Goal: Information Seeking & Learning: Learn about a topic

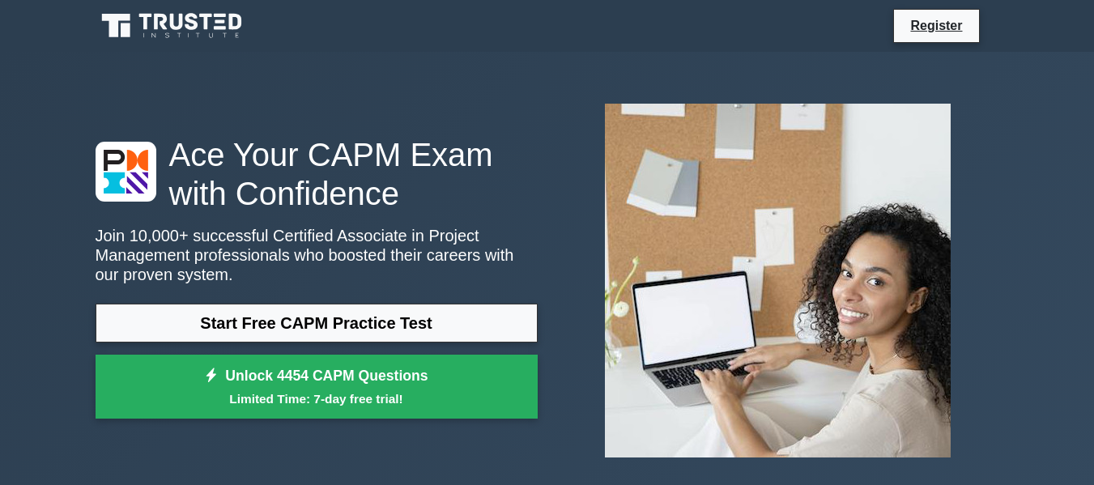
click at [346, 316] on link "Start Free CAPM Practice Test" at bounding box center [317, 323] width 442 height 39
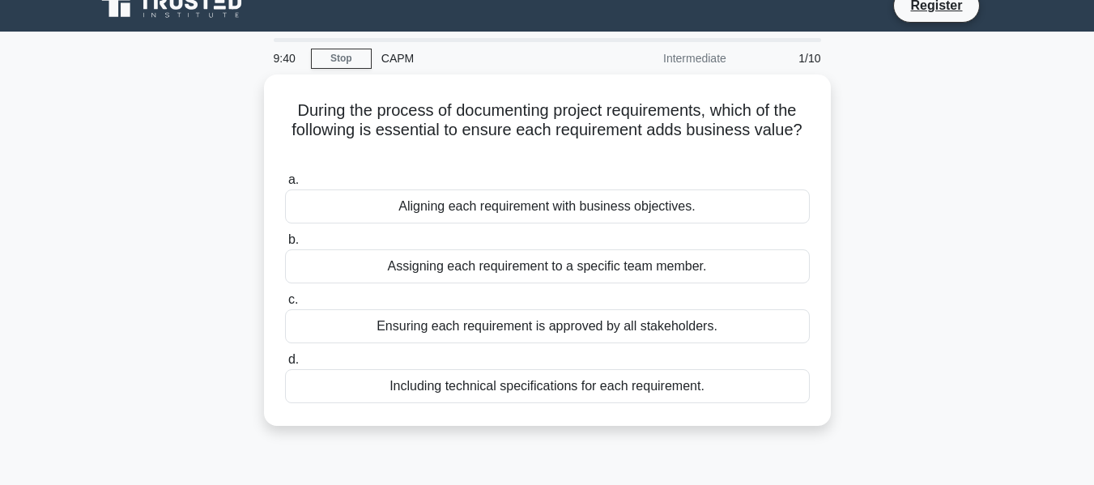
scroll to position [11, 0]
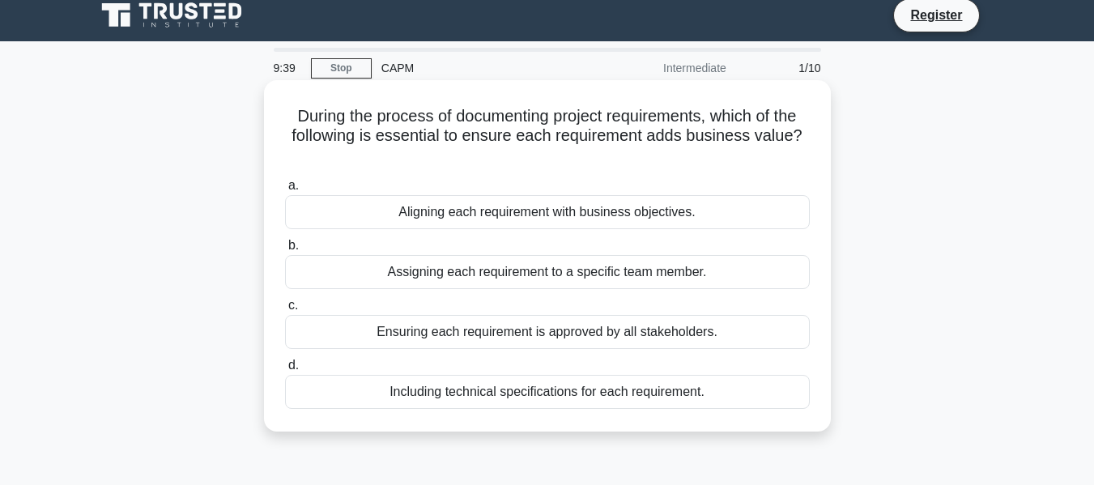
click at [506, 212] on div "Aligning each requirement with business objectives." at bounding box center [547, 212] width 525 height 34
click at [285, 191] on input "a. Aligning each requirement with business objectives." at bounding box center [285, 186] width 0 height 11
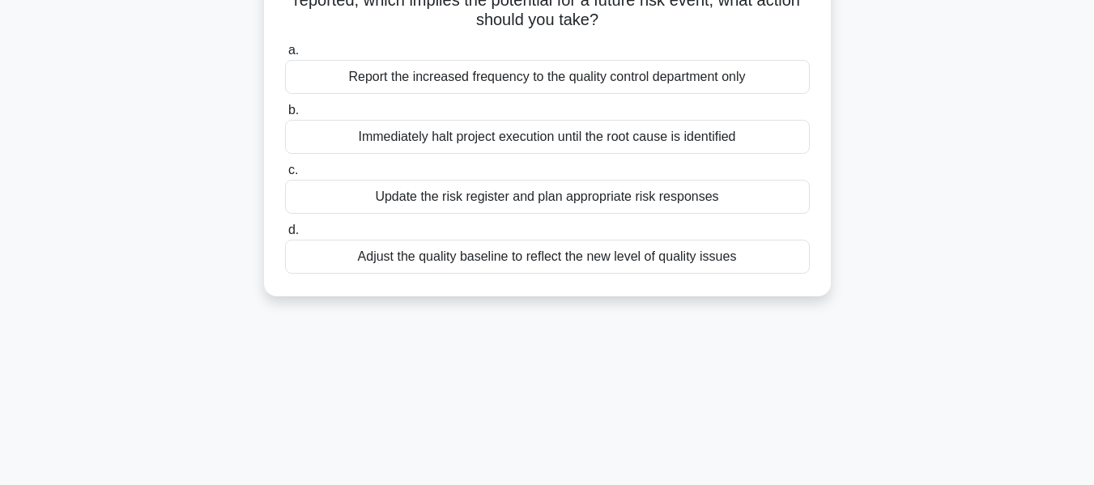
scroll to position [174, 0]
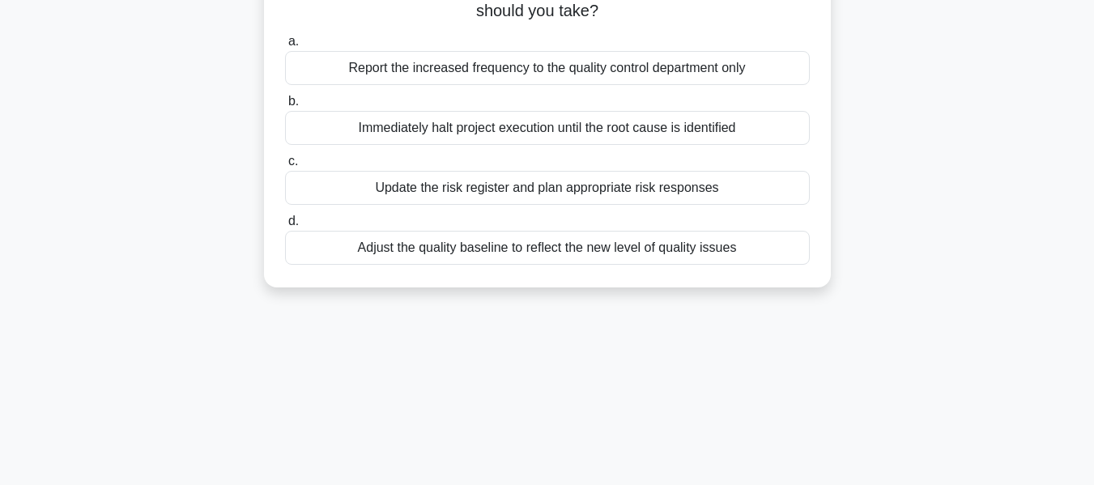
click at [740, 190] on div "Update the risk register and plan appropriate risk responses" at bounding box center [547, 188] width 525 height 34
click at [285, 167] on input "c. Update the risk register and plan appropriate risk responses" at bounding box center [285, 161] width 0 height 11
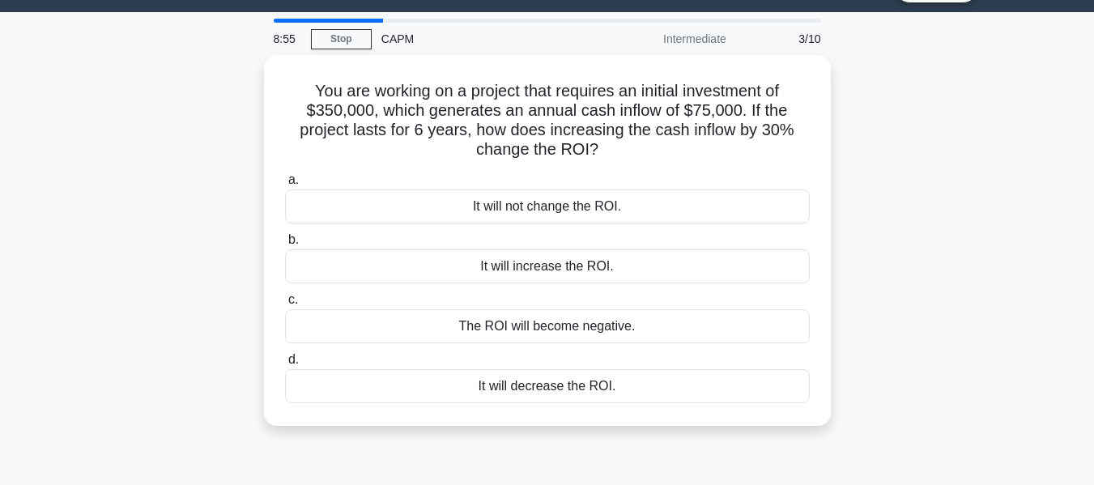
scroll to position [0, 0]
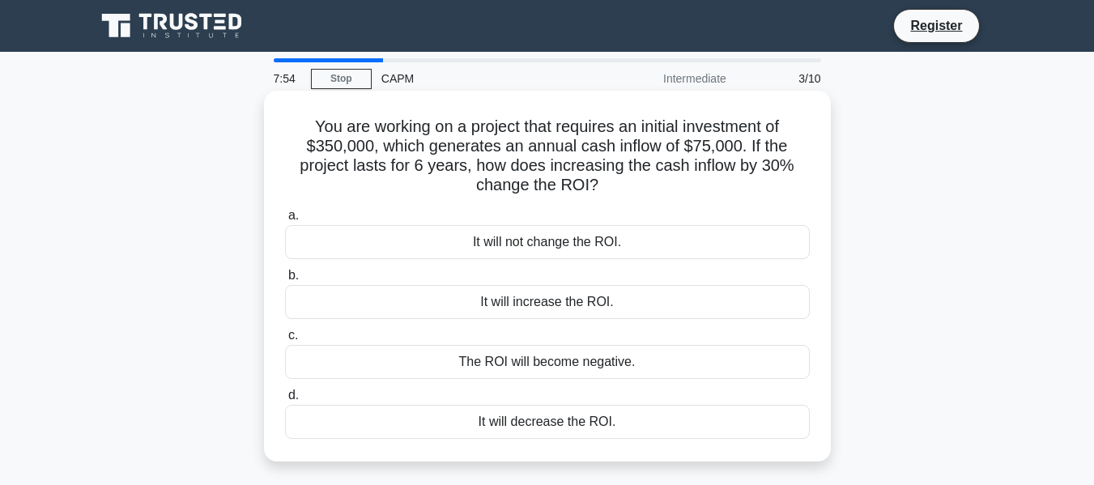
click at [570, 307] on div "It will increase the ROI." at bounding box center [547, 302] width 525 height 34
click at [285, 281] on input "b. It will increase the ROI." at bounding box center [285, 275] width 0 height 11
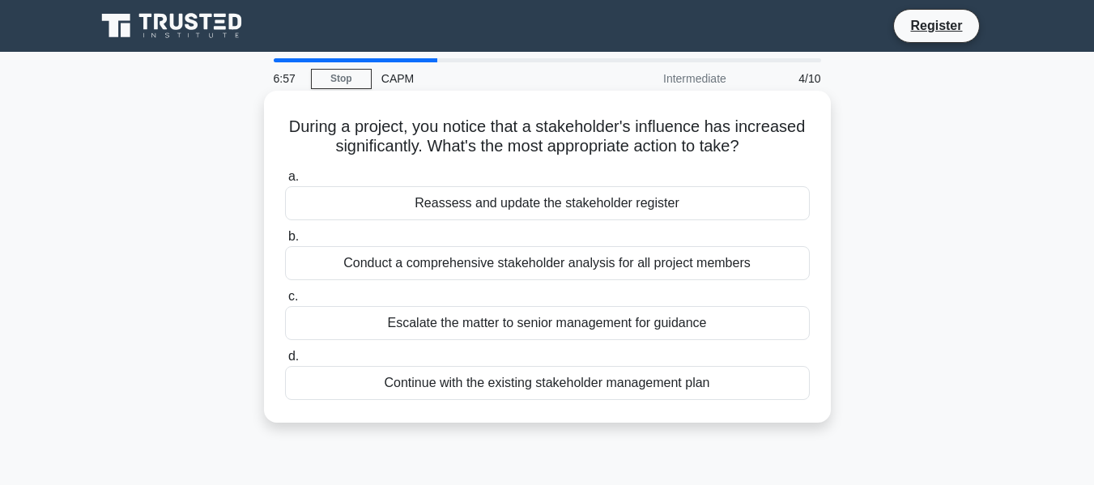
click at [701, 272] on div "Conduct a comprehensive stakeholder analysis for all project members" at bounding box center [547, 263] width 525 height 34
click at [285, 242] on input "b. Conduct a comprehensive stakeholder analysis for all project members" at bounding box center [285, 237] width 0 height 11
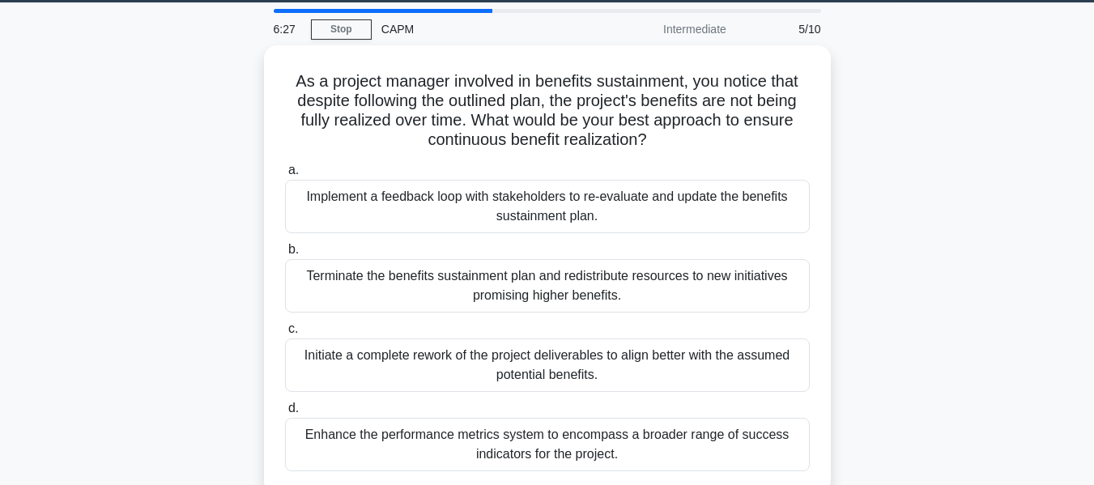
scroll to position [45, 0]
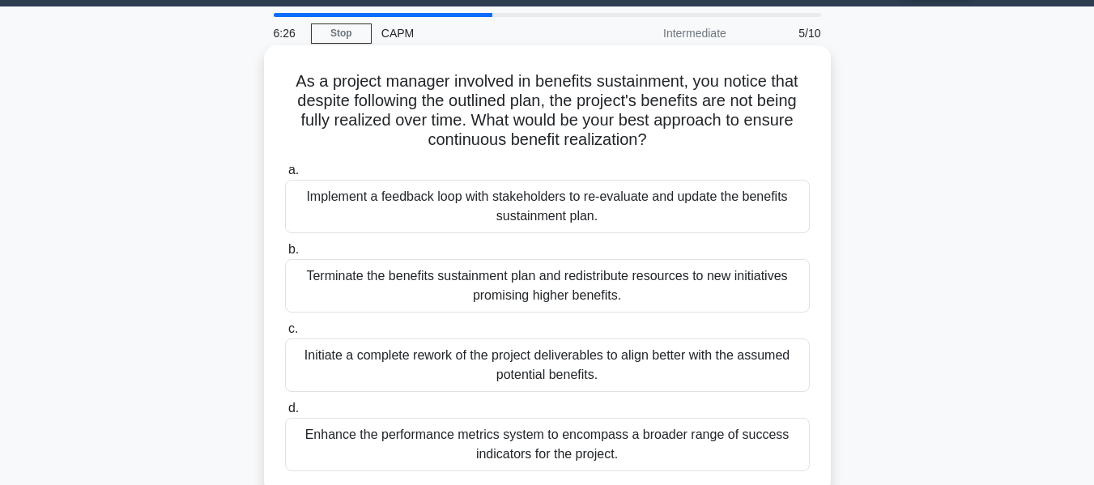
click at [752, 197] on div "Implement a feedback loop with stakeholders to re-evaluate and update the benef…" at bounding box center [547, 206] width 525 height 53
click at [285, 176] on input "a. Implement a feedback loop with stakeholders to re-evaluate and update the be…" at bounding box center [285, 170] width 0 height 11
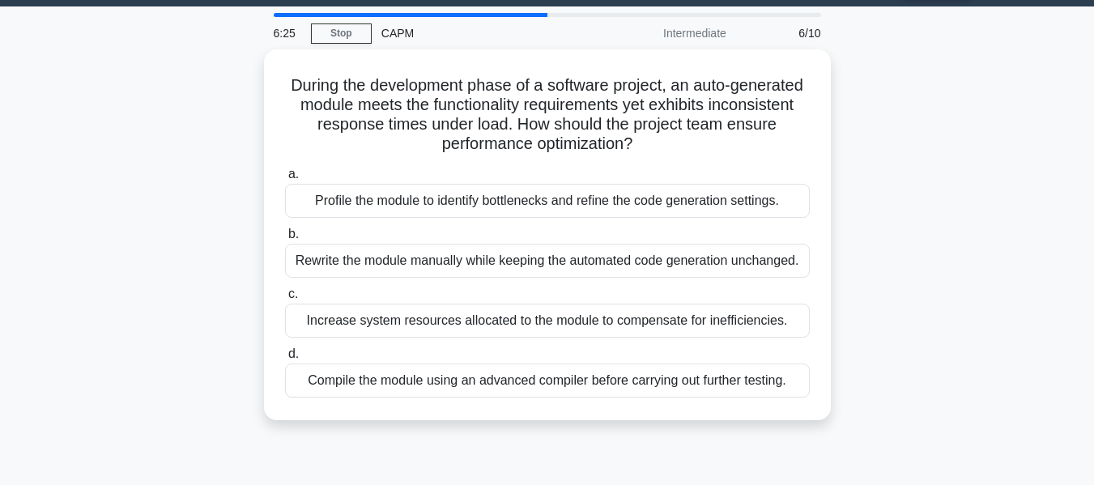
scroll to position [0, 0]
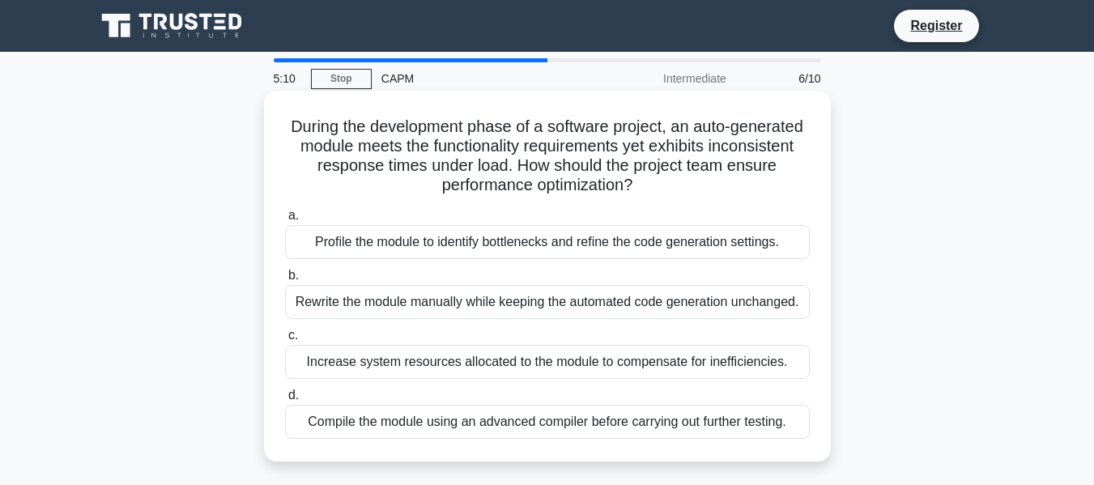
click at [548, 429] on div "Compile the module using an advanced compiler before carrying out further testi…" at bounding box center [547, 422] width 525 height 34
click at [285, 401] on input "d. Compile the module using an advanced compiler before carrying out further te…" at bounding box center [285, 395] width 0 height 11
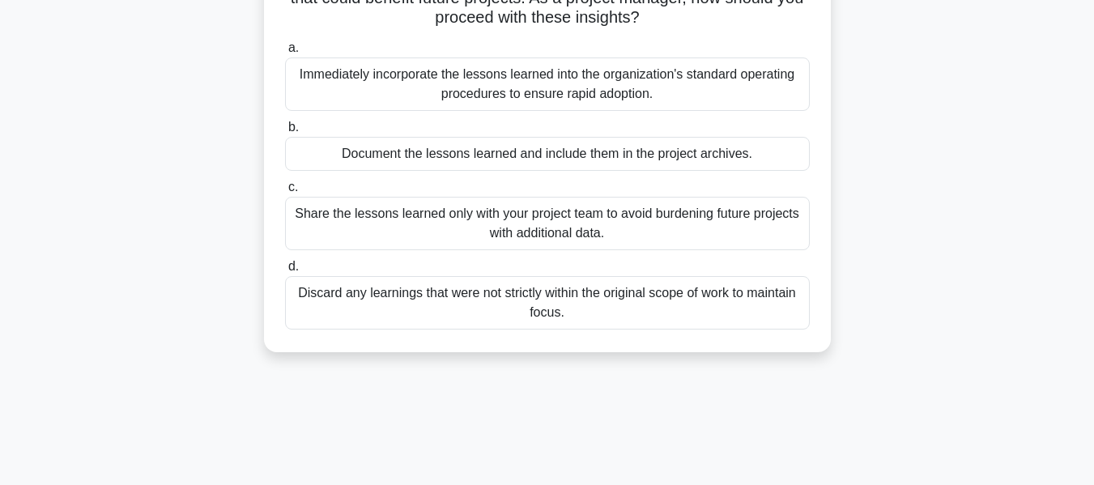
scroll to position [154, 0]
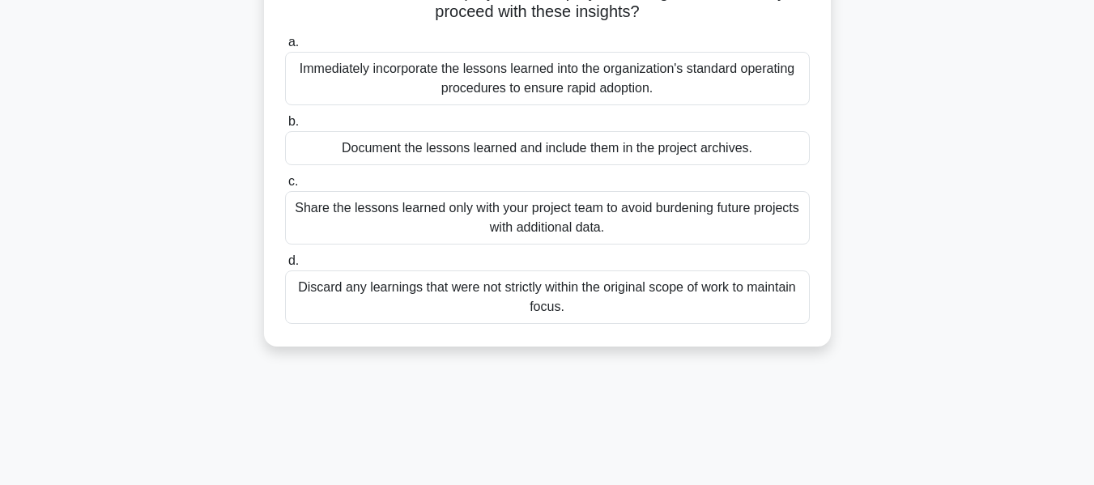
click at [678, 150] on div "Document the lessons learned and include them in the project archives." at bounding box center [547, 148] width 525 height 34
click at [285, 127] on input "b. Document the lessons learned and include them in the project archives." at bounding box center [285, 122] width 0 height 11
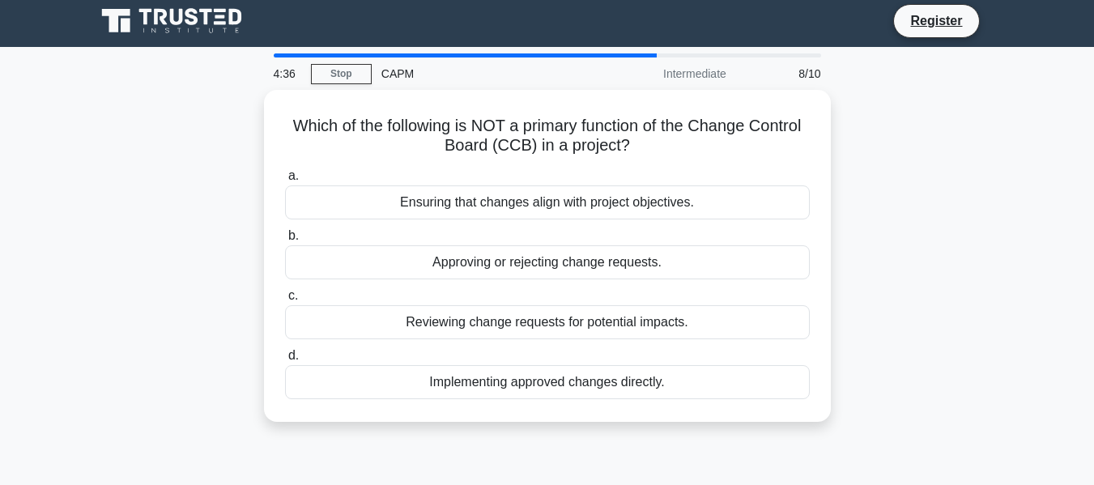
scroll to position [0, 0]
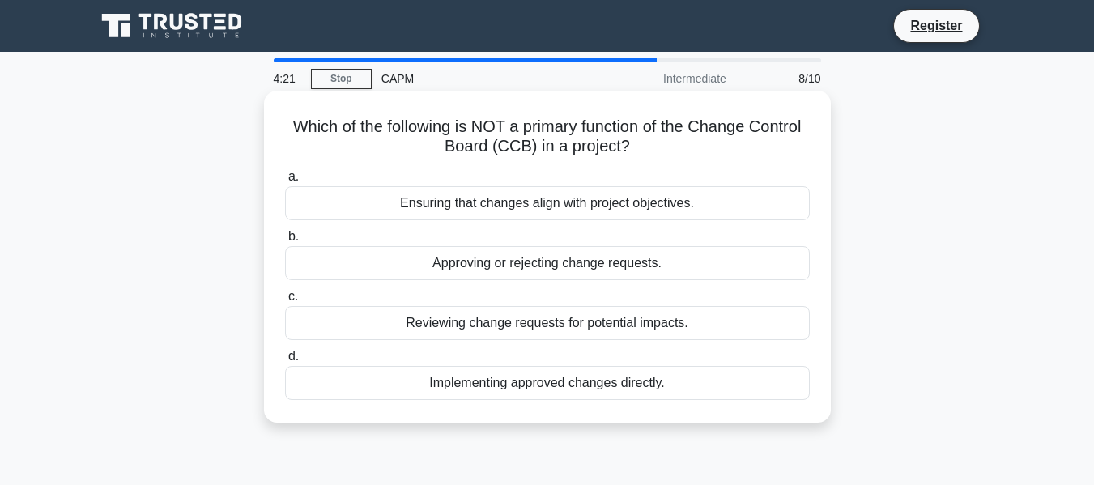
click at [610, 334] on div "Reviewing change requests for potential impacts." at bounding box center [547, 323] width 525 height 34
click at [285, 302] on input "c. Reviewing change requests for potential impacts." at bounding box center [285, 296] width 0 height 11
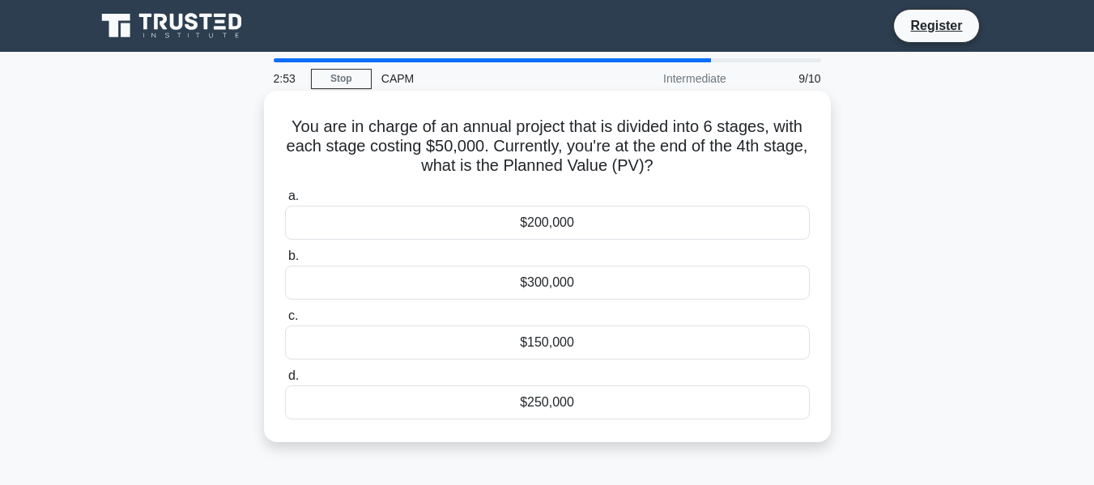
click at [564, 278] on div "$300,000" at bounding box center [547, 283] width 525 height 34
click at [285, 262] on input "b. $300,000" at bounding box center [285, 256] width 0 height 11
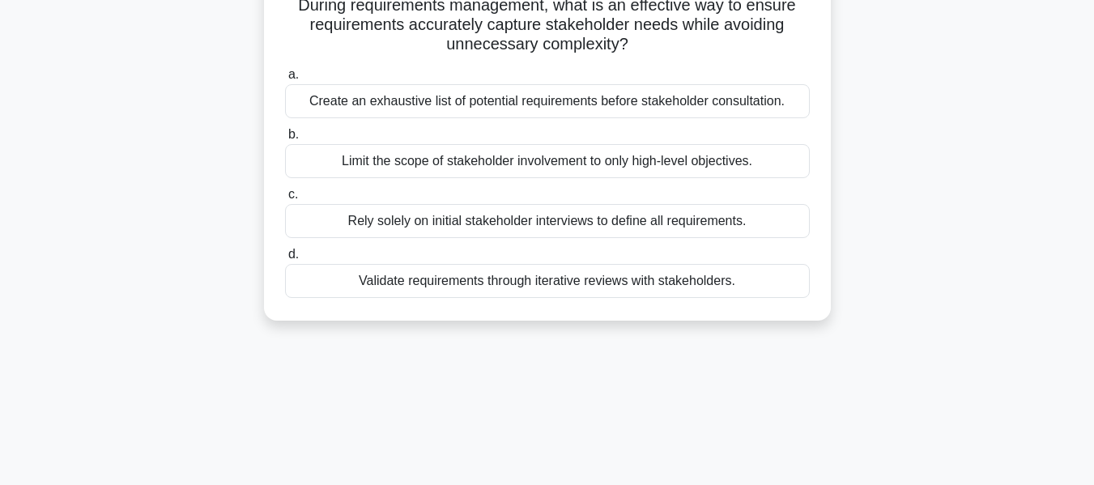
scroll to position [127, 0]
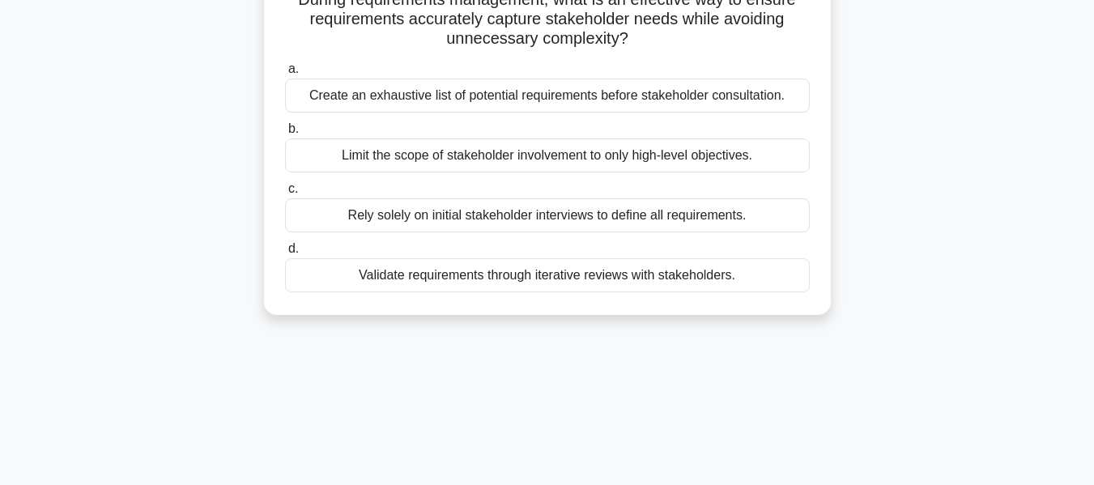
click at [759, 265] on div "Validate requirements through iterative reviews with stakeholders." at bounding box center [547, 275] width 525 height 34
click at [285, 254] on input "d. Validate requirements through iterative reviews with stakeholders." at bounding box center [285, 249] width 0 height 11
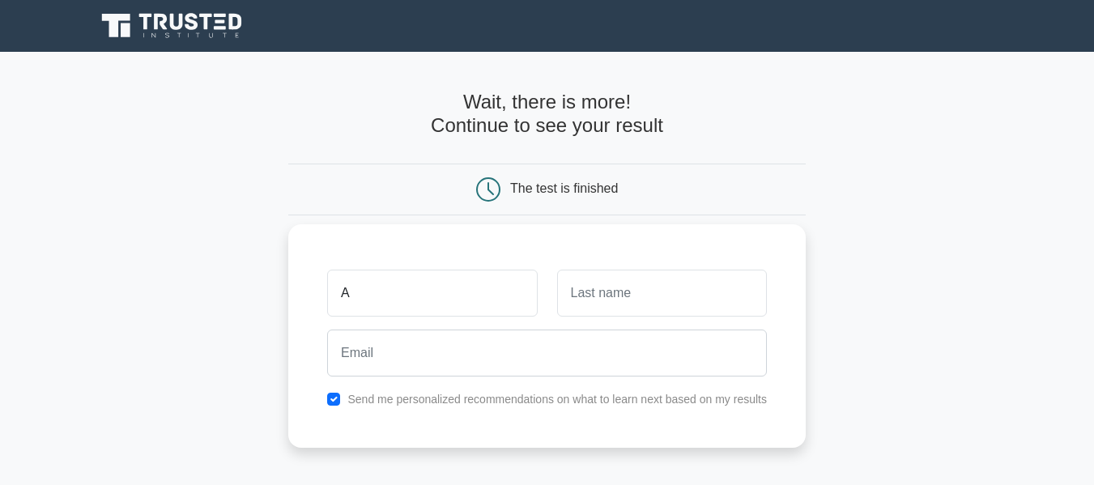
type input "Aprajeeta"
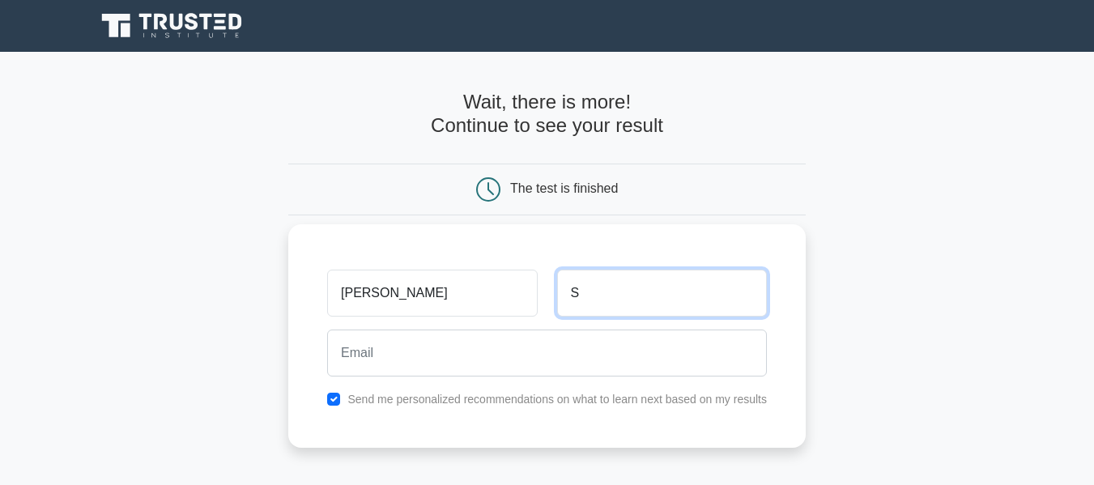
type input "Srivastava"
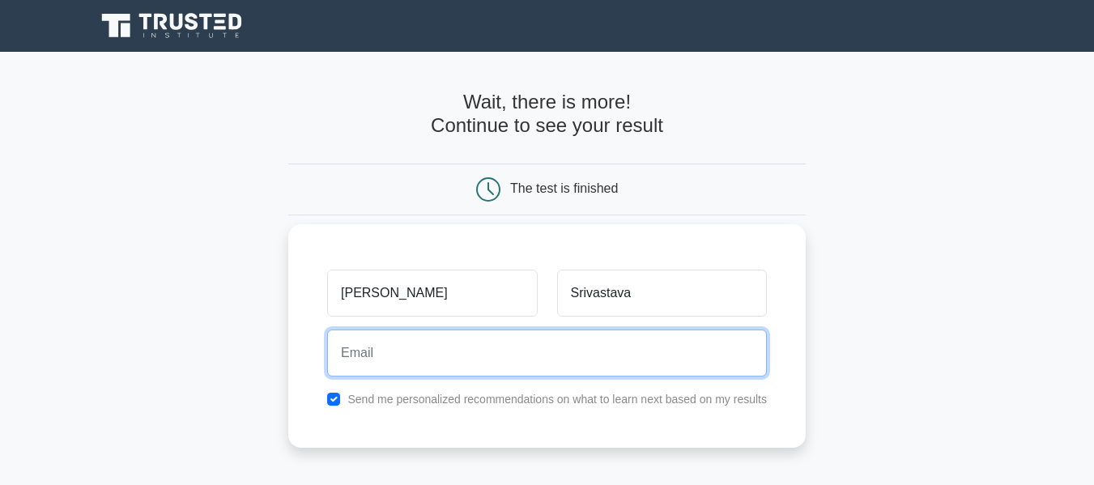
click at [474, 351] on input "email" at bounding box center [547, 353] width 440 height 47
type input "[EMAIL_ADDRESS][DOMAIN_NAME]"
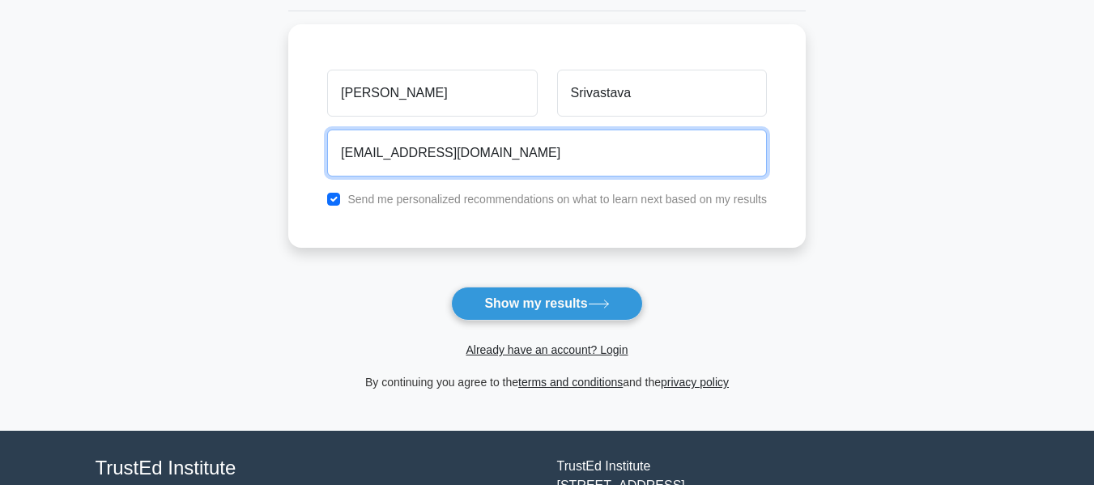
scroll to position [330, 0]
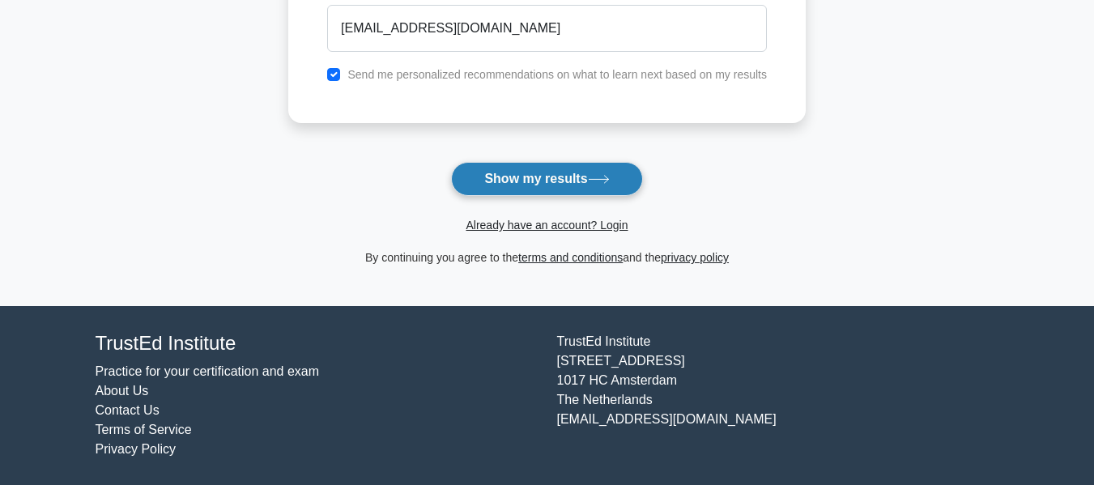
click at [523, 172] on button "Show my results" at bounding box center [546, 179] width 191 height 34
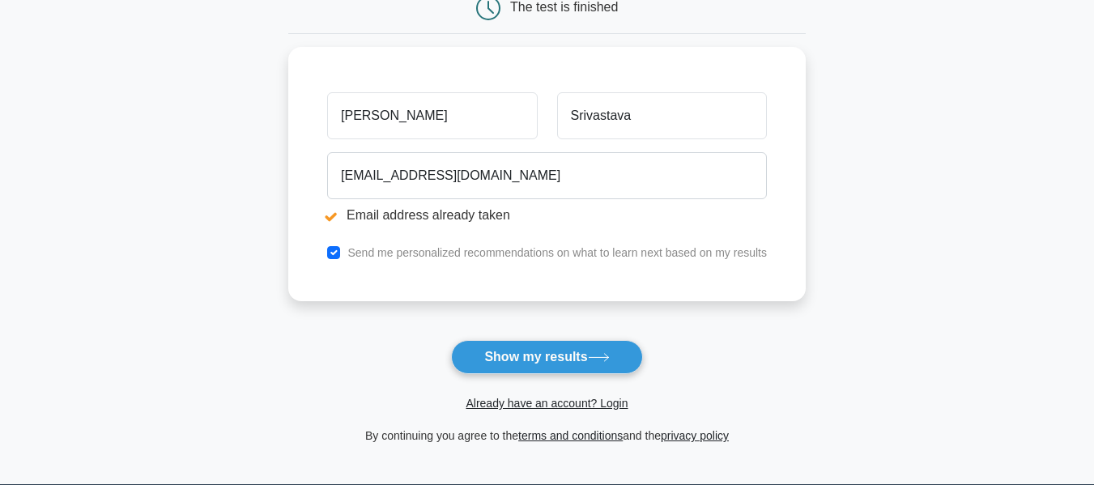
scroll to position [243, 0]
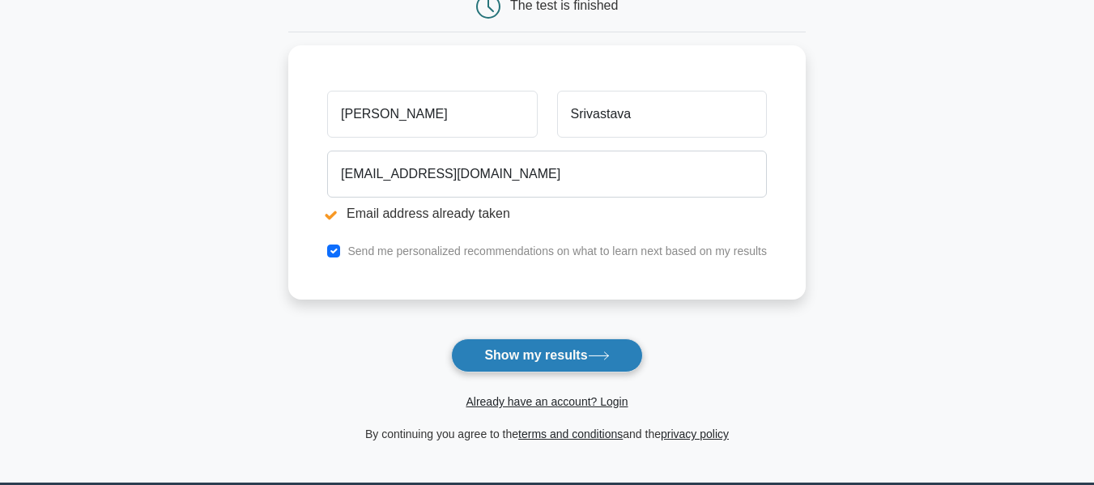
click at [557, 353] on button "Show my results" at bounding box center [546, 355] width 191 height 34
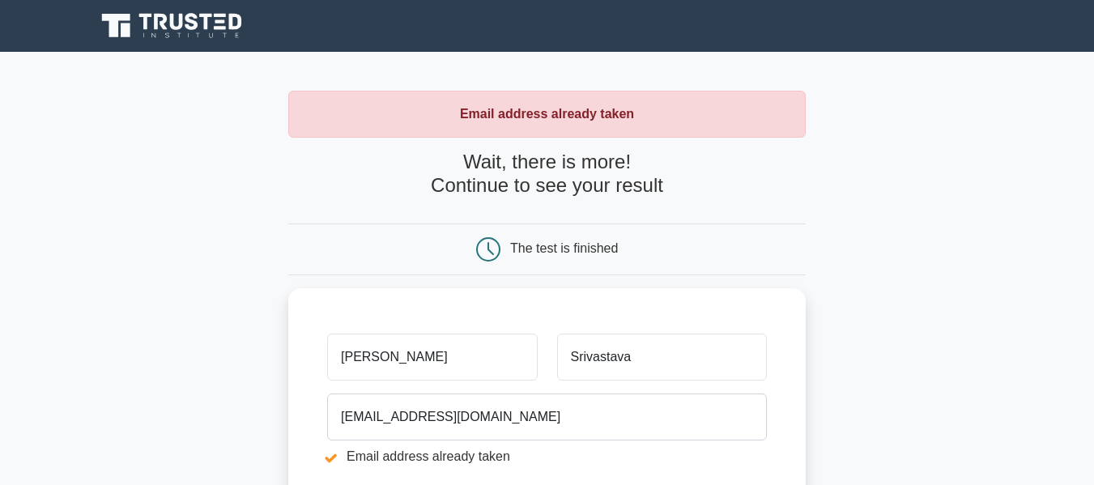
drag, startPoint x: 1093, startPoint y: 33, endPoint x: 1105, endPoint y: 168, distance: 135.0
click at [1093, 168] on html "Register Email address already taken" at bounding box center [547, 452] width 1094 height 904
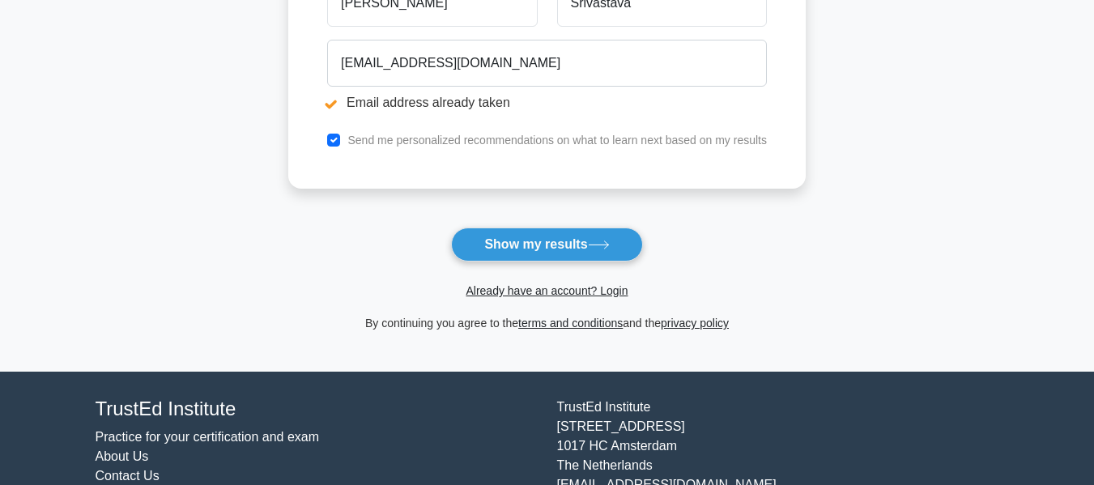
scroll to position [391, 0]
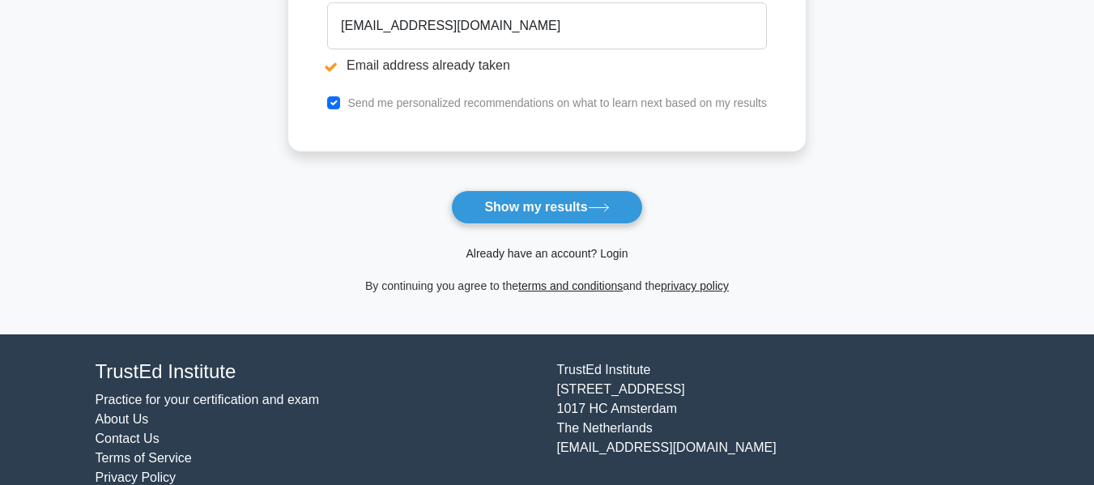
click at [562, 253] on link "Already have an account? Login" at bounding box center [547, 253] width 162 height 13
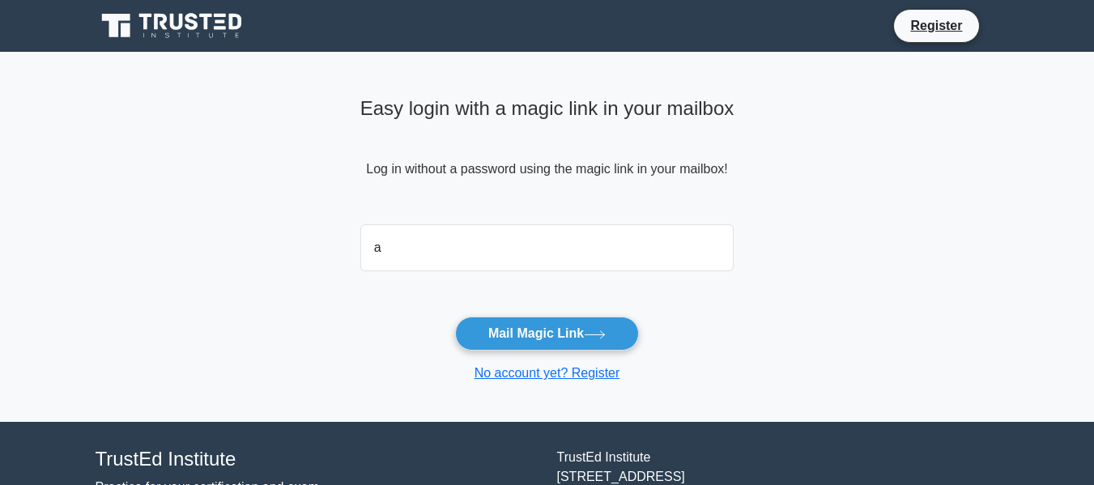
type input "[EMAIL_ADDRESS][DOMAIN_NAME]"
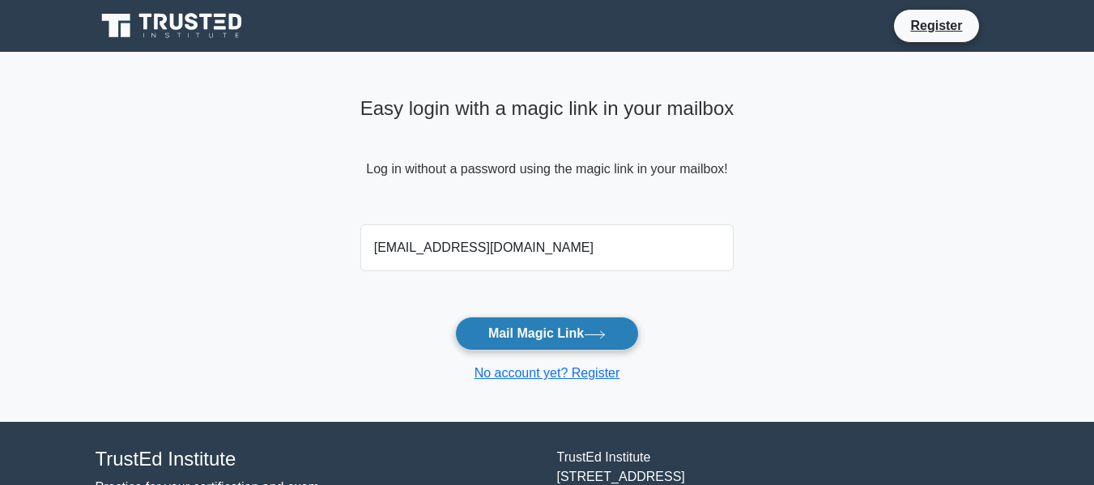
click at [553, 334] on button "Mail Magic Link" at bounding box center [547, 334] width 184 height 34
click at [617, 333] on button "Mail Magic Link" at bounding box center [547, 334] width 184 height 34
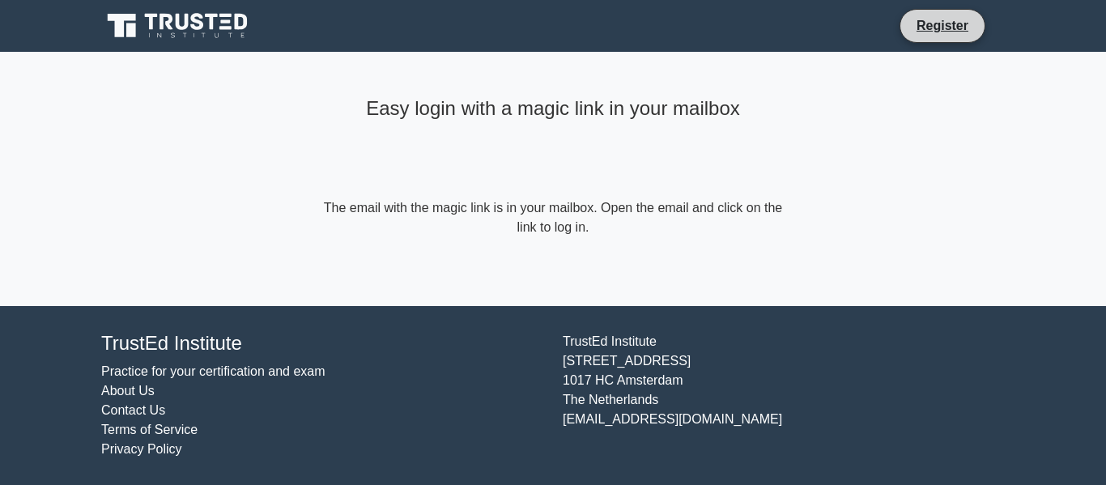
click at [919, 36] on li "Register" at bounding box center [943, 26] width 86 height 34
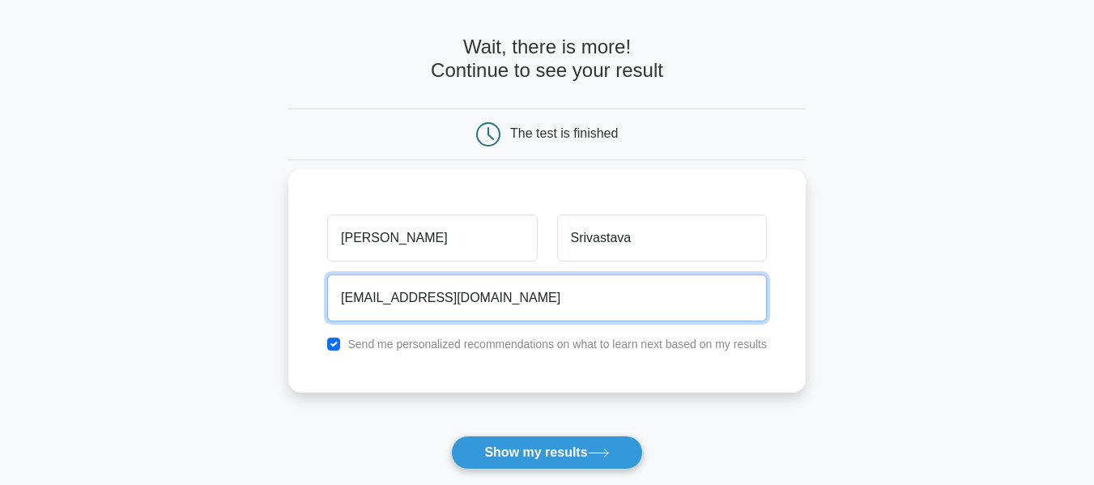
click at [542, 292] on input "aprajeeta212@gmail.com" at bounding box center [547, 297] width 440 height 47
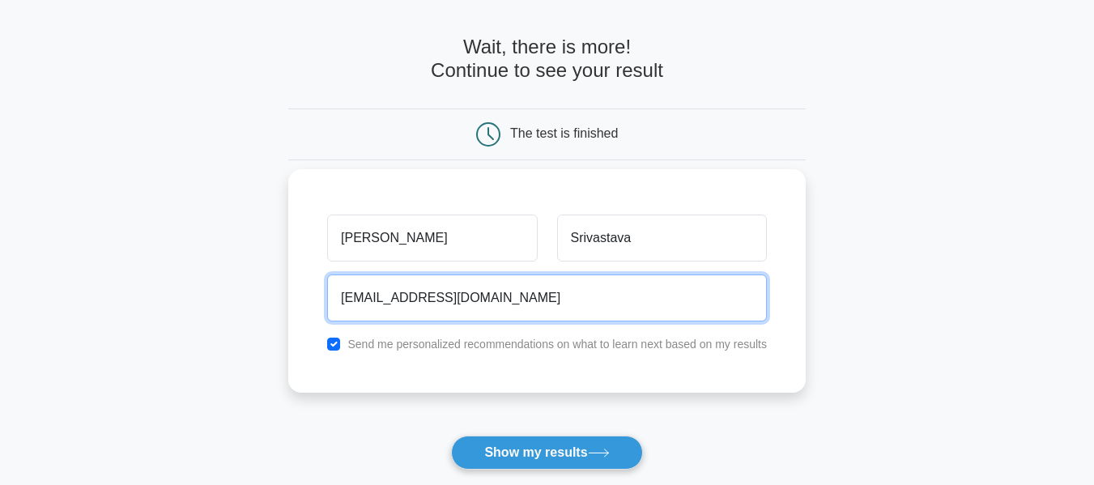
click at [542, 292] on input "aprajeeta212@gmail.com" at bounding box center [547, 297] width 440 height 47
type input "aprajeeta.talbridge@gmal.com"
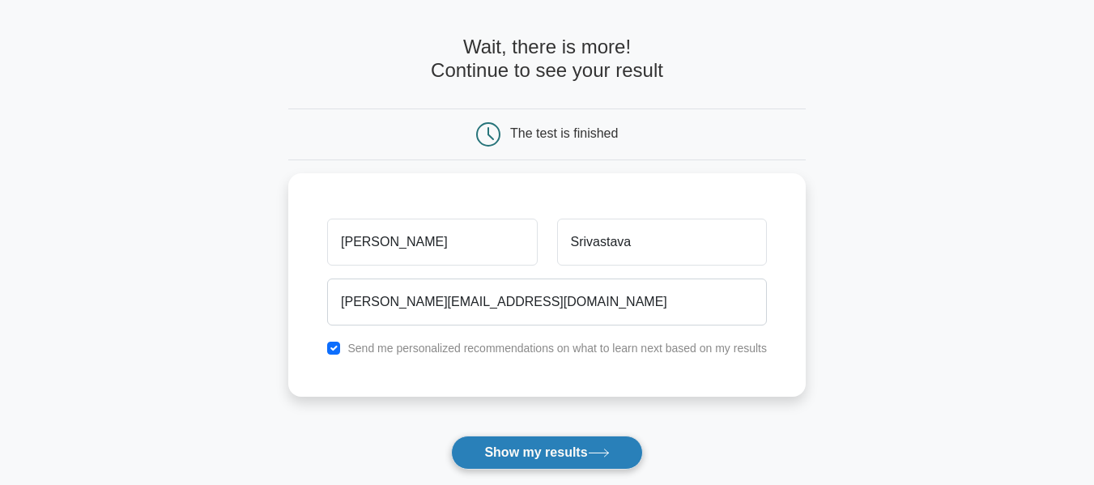
click at [548, 456] on button "Show my results" at bounding box center [546, 453] width 191 height 34
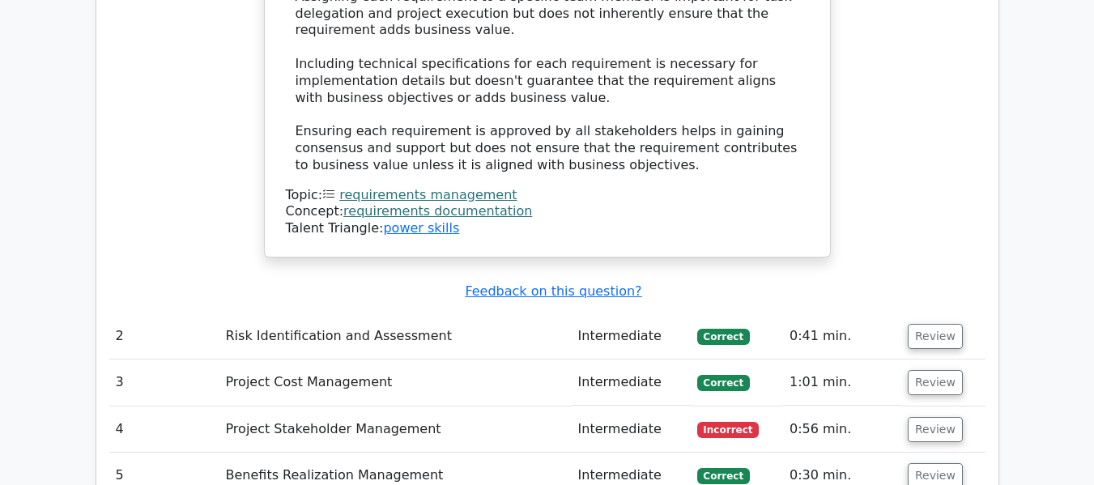
scroll to position [2029, 0]
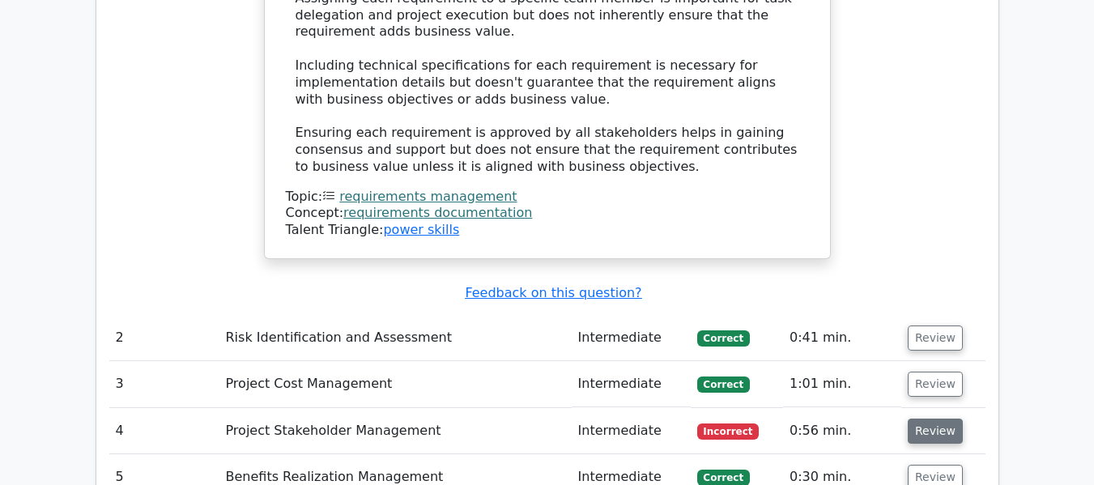
click at [948, 419] on button "Review" at bounding box center [935, 431] width 55 height 25
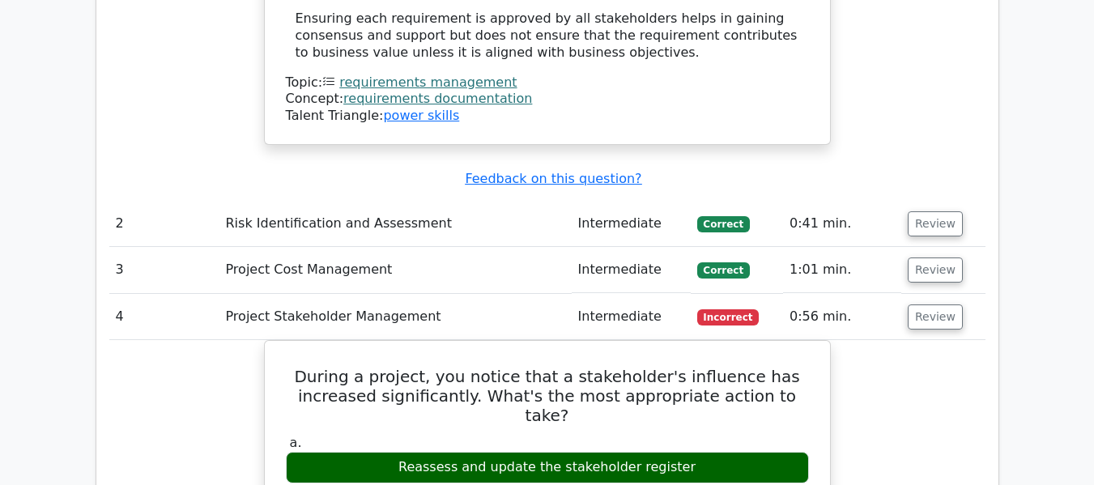
scroll to position [2139, 0]
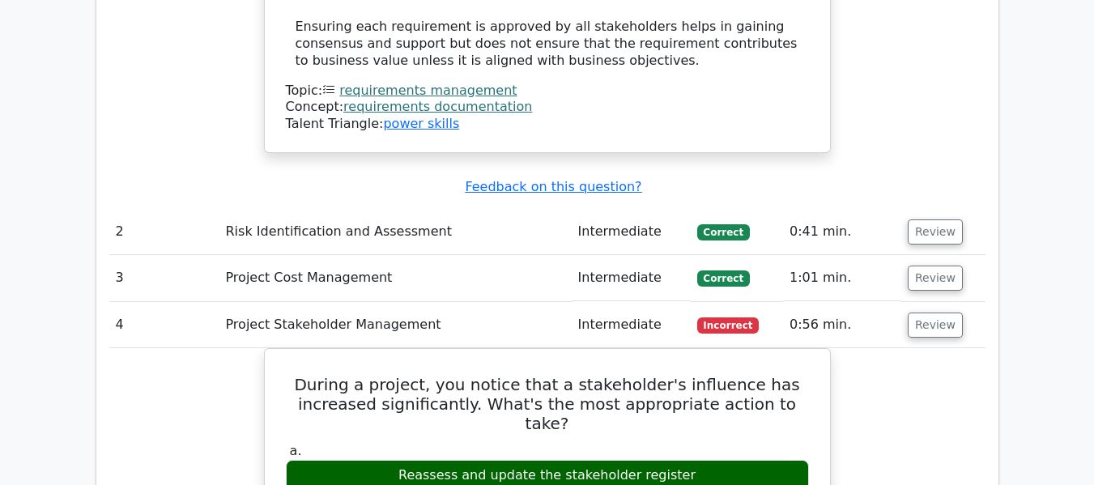
click at [1069, 128] on main "Go Premium Certified Associate in Project Management Preparation Package (2025)…" at bounding box center [547, 130] width 1094 height 4435
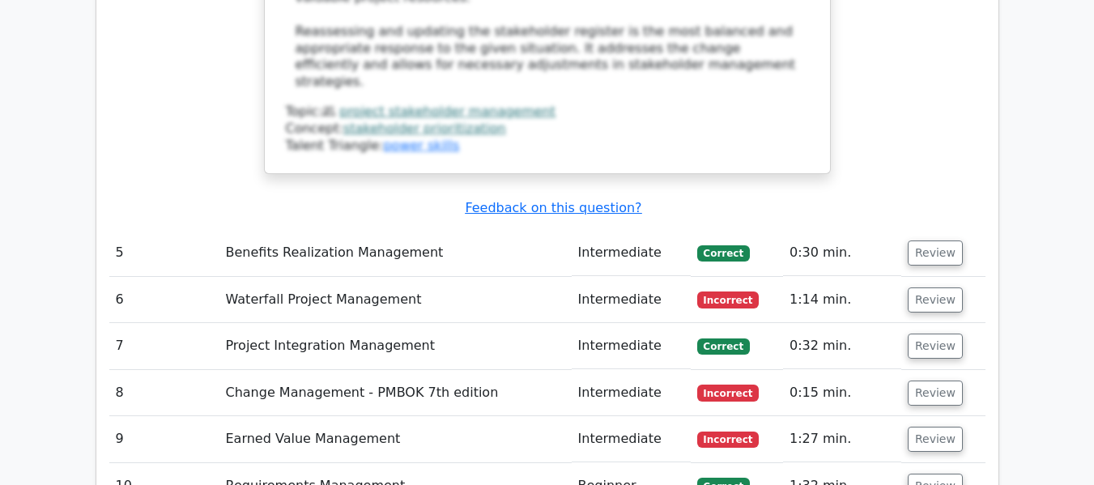
scroll to position [3265, 0]
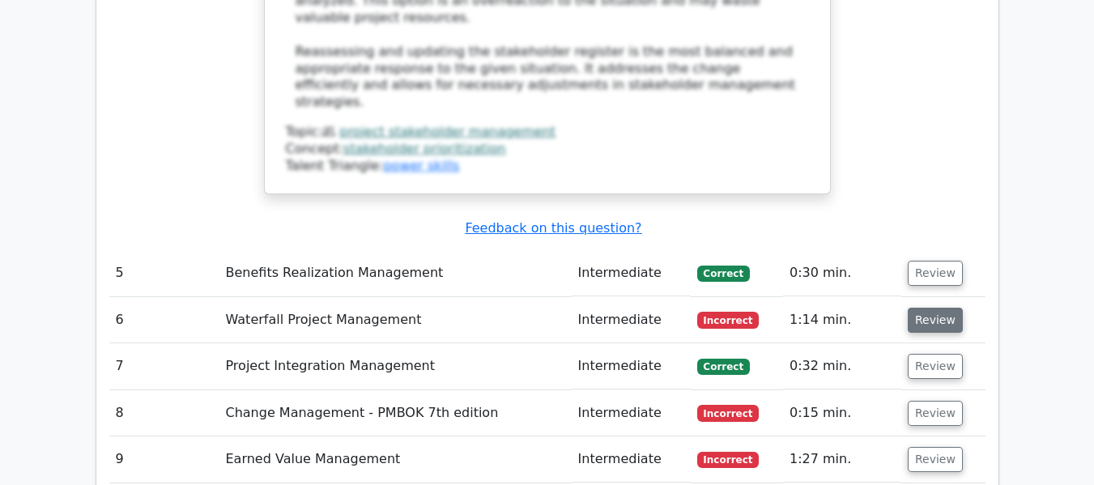
click at [930, 308] on button "Review" at bounding box center [935, 320] width 55 height 25
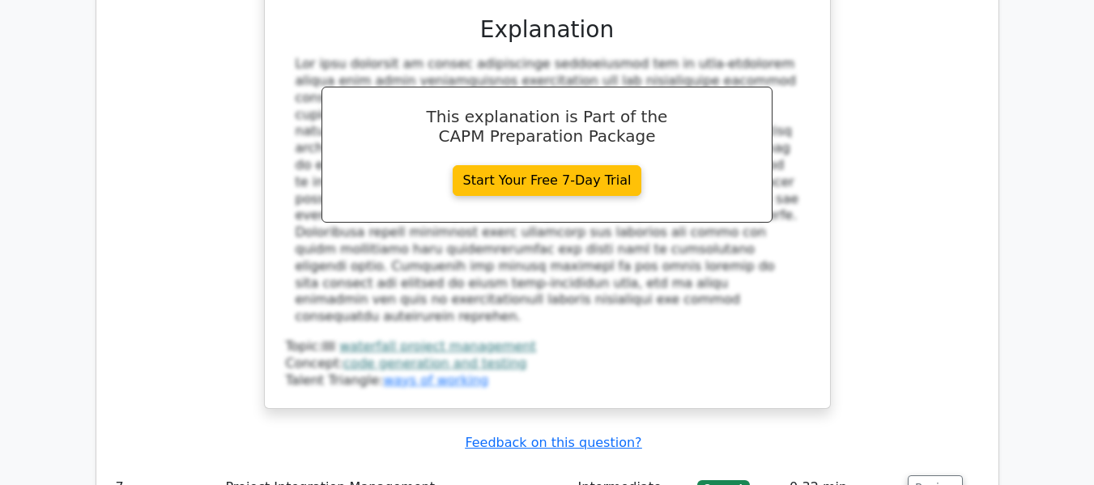
scroll to position [4004, 0]
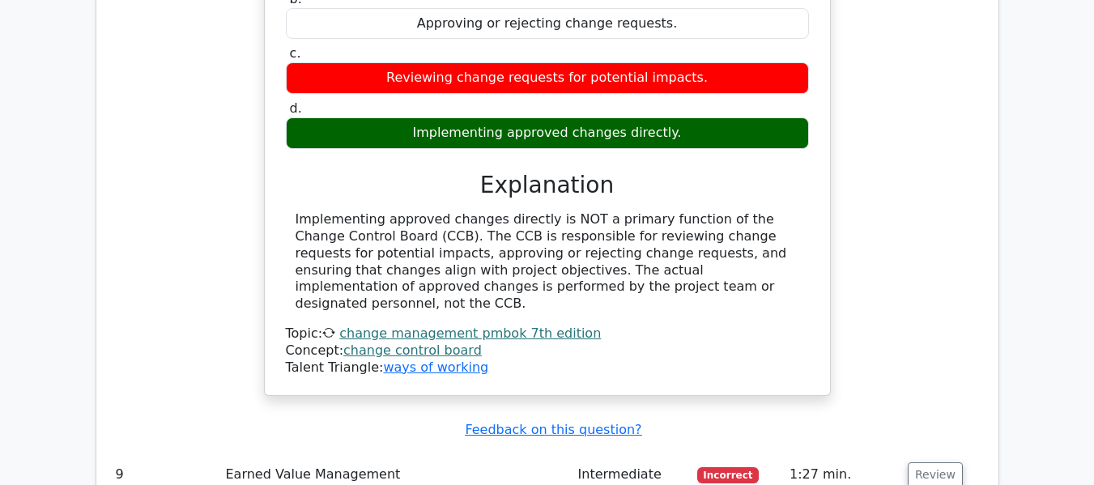
scroll to position [4741, 0]
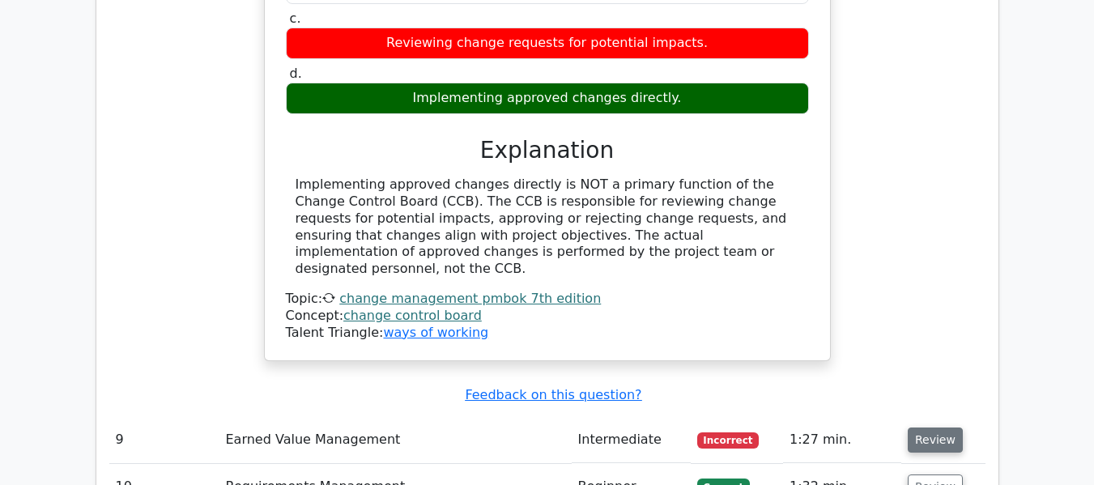
click at [943, 428] on button "Review" at bounding box center [935, 440] width 55 height 25
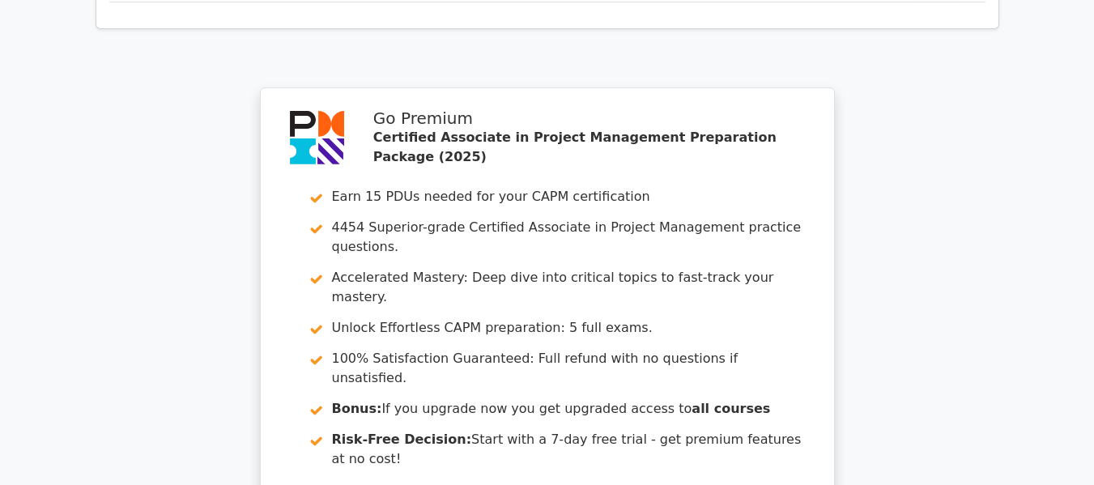
scroll to position [5956, 0]
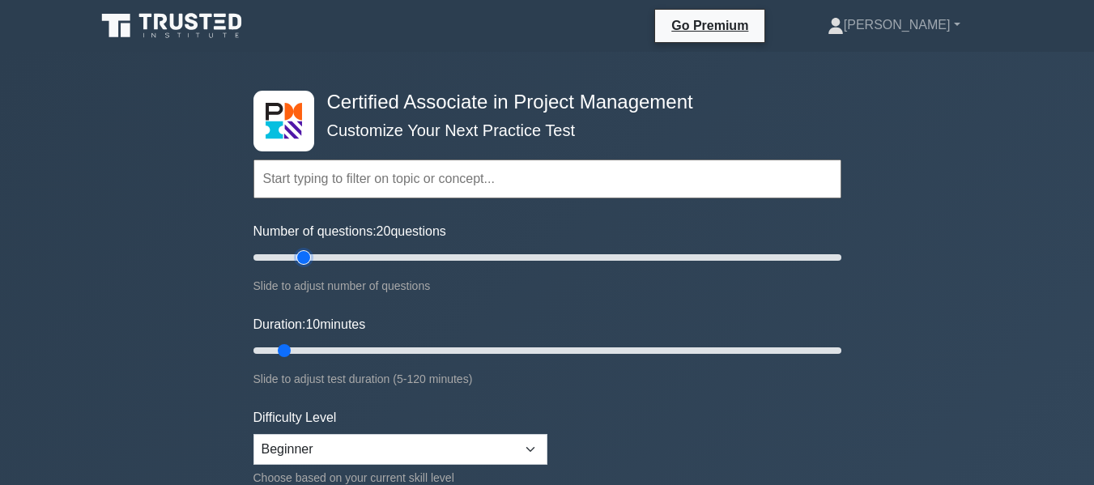
type input "20"
click at [304, 257] on input "Number of questions: 20 questions" at bounding box center [547, 257] width 588 height 19
click at [316, 175] on input "text" at bounding box center [547, 179] width 588 height 39
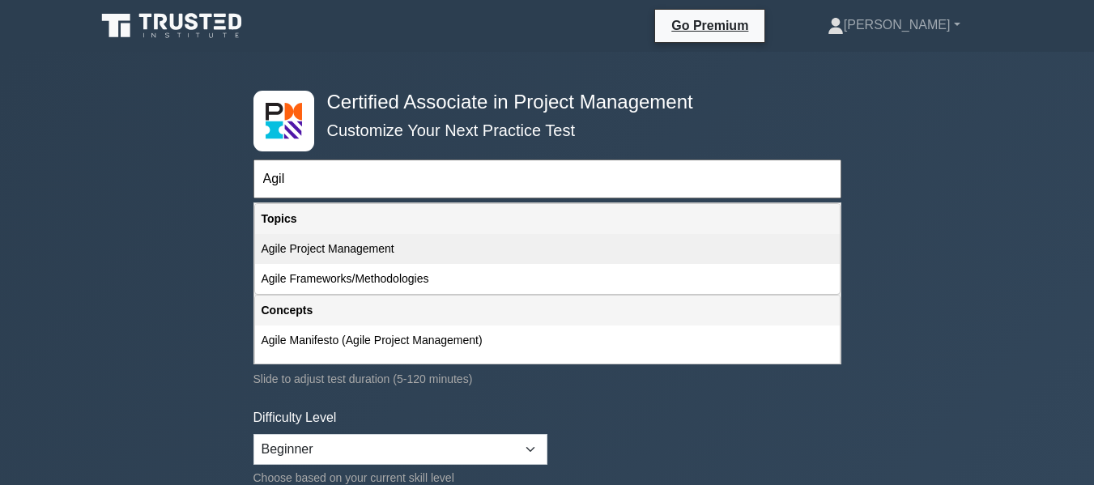
click at [323, 239] on div "Agile Project Management" at bounding box center [547, 249] width 585 height 30
type input "Agile Project Management"
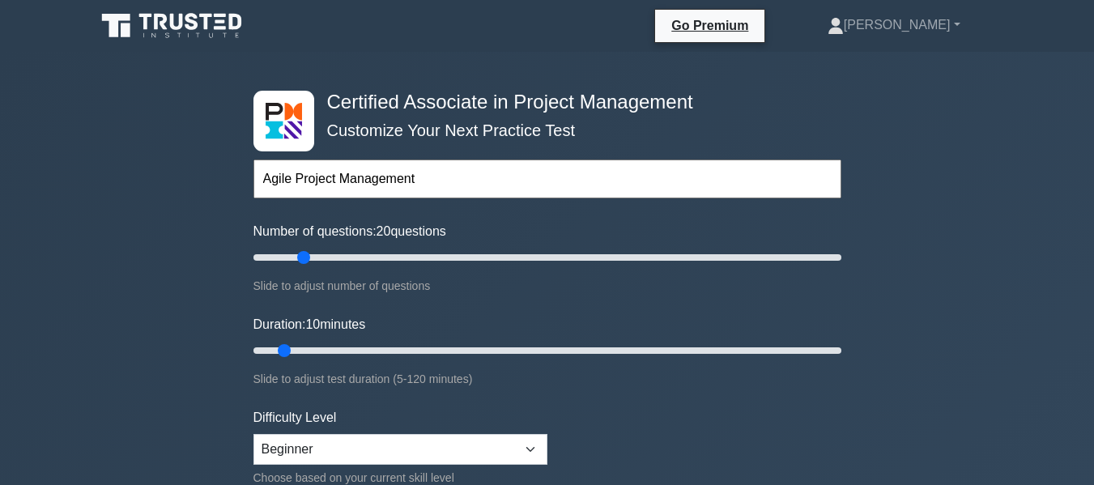
scroll to position [271, 0]
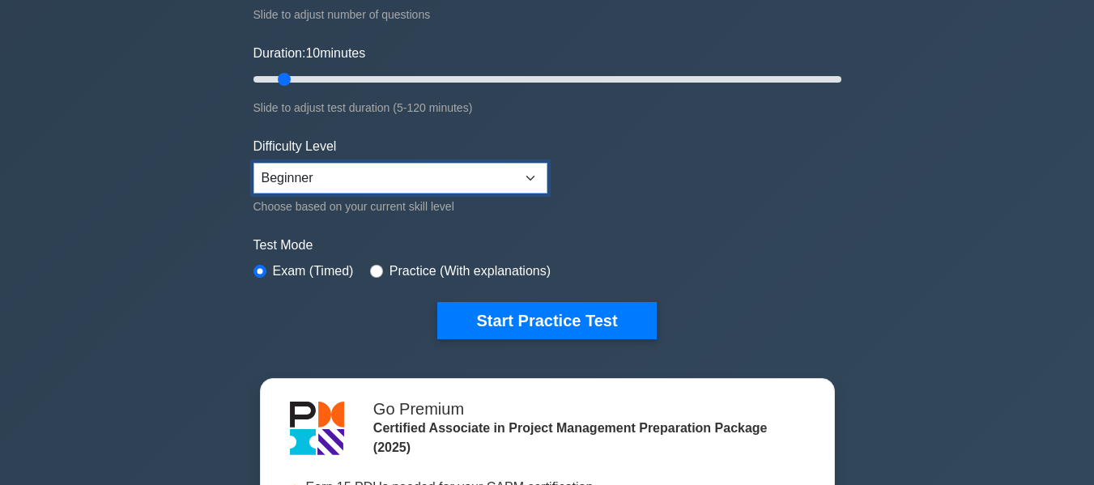
click at [532, 188] on select "Beginner Intermediate Expert" at bounding box center [400, 178] width 294 height 31
select select "intermediate"
click at [253, 163] on select "Beginner Intermediate Expert" at bounding box center [400, 178] width 294 height 31
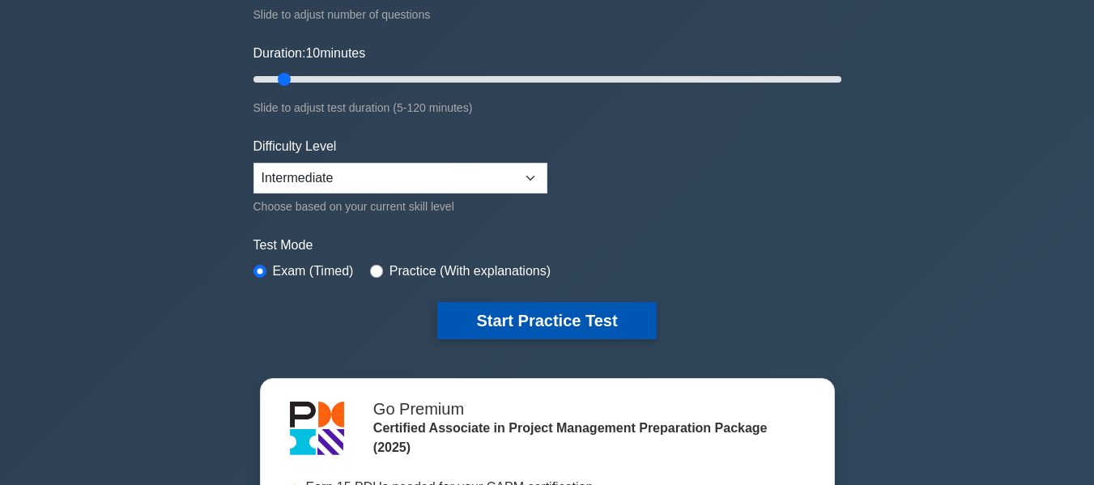
click at [559, 319] on button "Start Practice Test" at bounding box center [546, 320] width 219 height 37
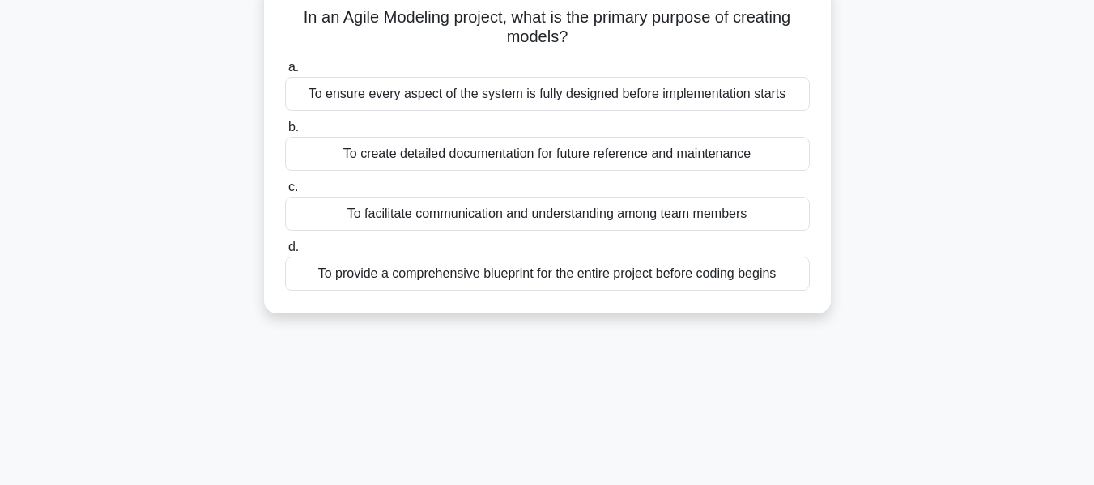
scroll to position [118, 0]
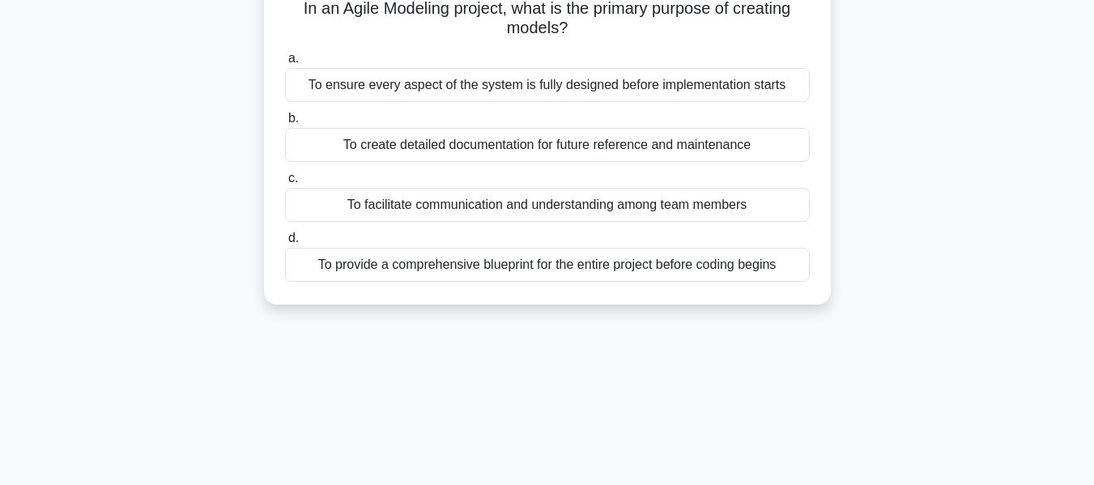
click at [737, 202] on div "To facilitate communication and understanding among team members" at bounding box center [547, 205] width 525 height 34
click at [285, 184] on input "c. To facilitate communication and understanding among team members" at bounding box center [285, 178] width 0 height 11
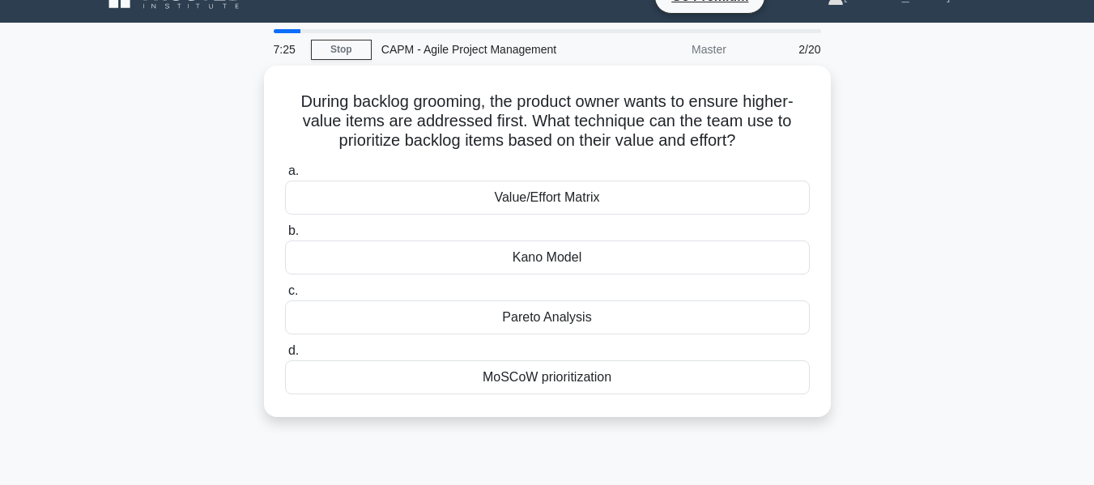
scroll to position [54, 0]
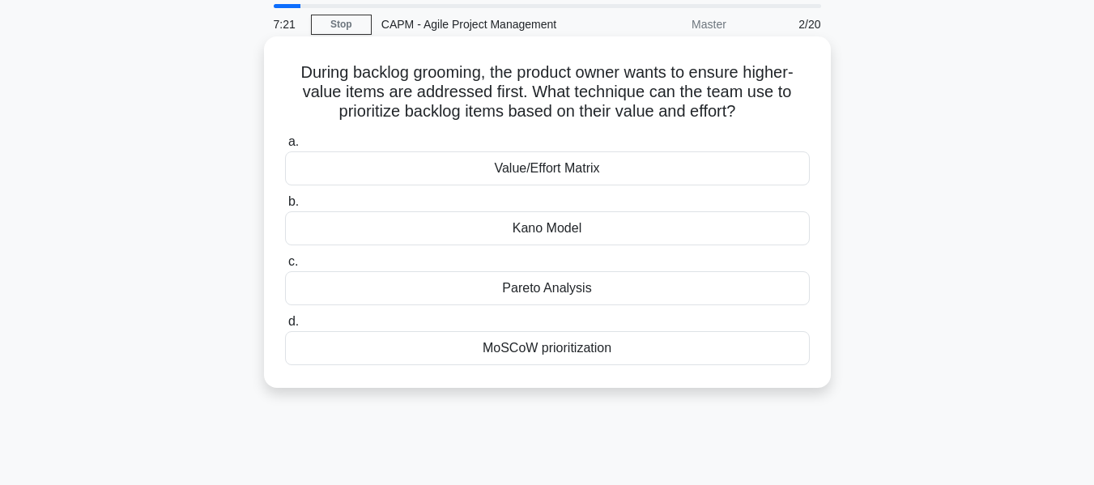
click at [627, 342] on div "MoSCoW prioritization" at bounding box center [547, 348] width 525 height 34
click at [285, 327] on input "d. MoSCoW prioritization" at bounding box center [285, 322] width 0 height 11
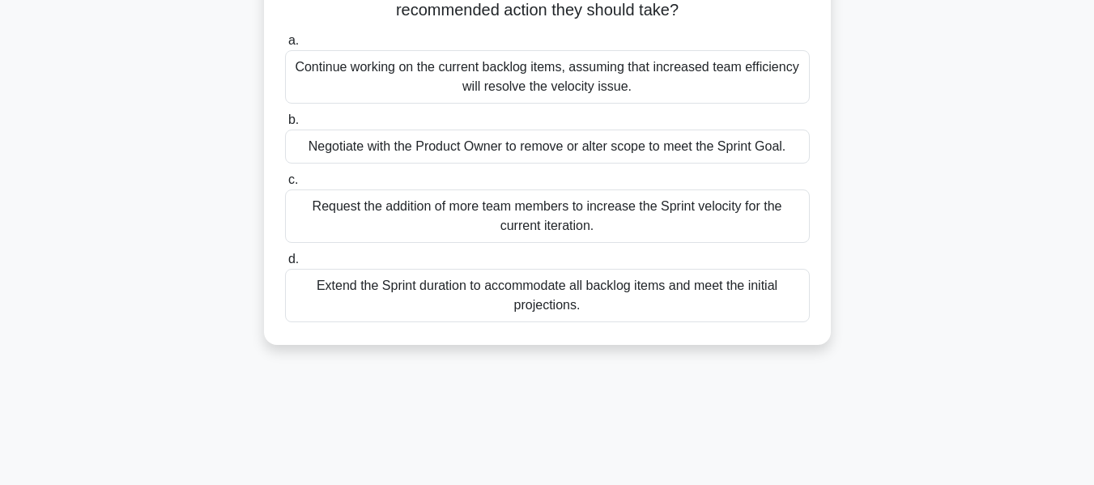
scroll to position [138, 0]
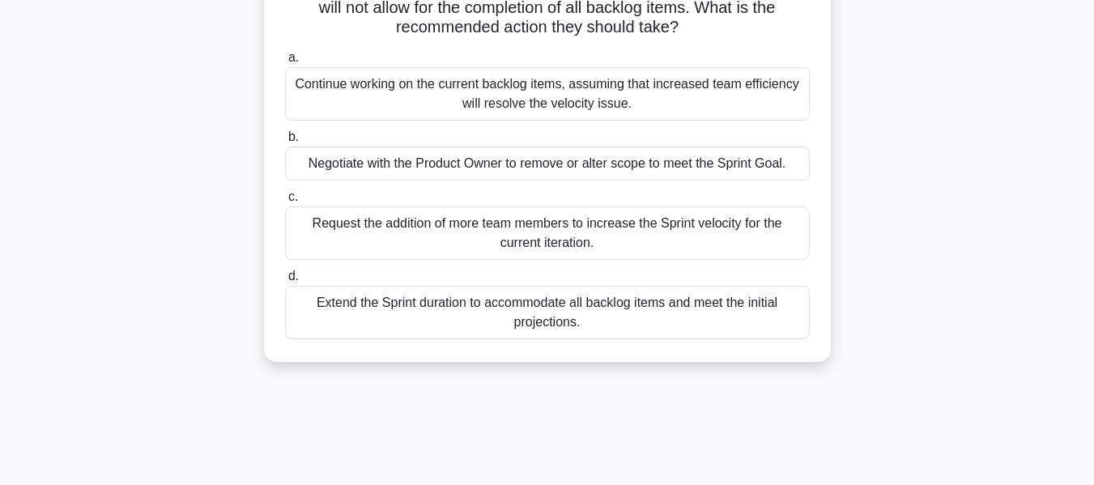
click at [695, 82] on div "Continue working on the current backlog items, assuming that increased team eff…" at bounding box center [547, 93] width 525 height 53
click at [285, 63] on input "a. Continue working on the current backlog items, assuming that increased team …" at bounding box center [285, 58] width 0 height 11
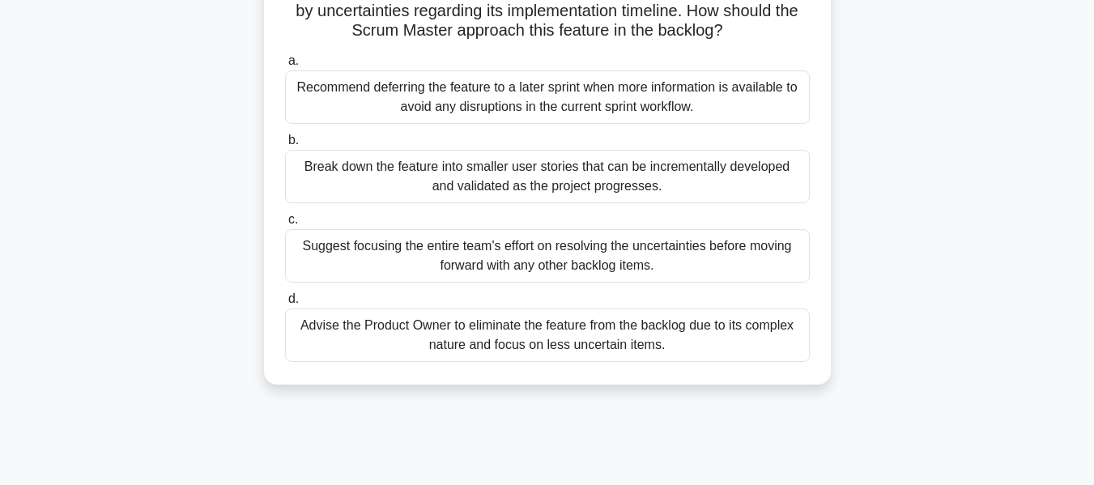
scroll to position [157, 0]
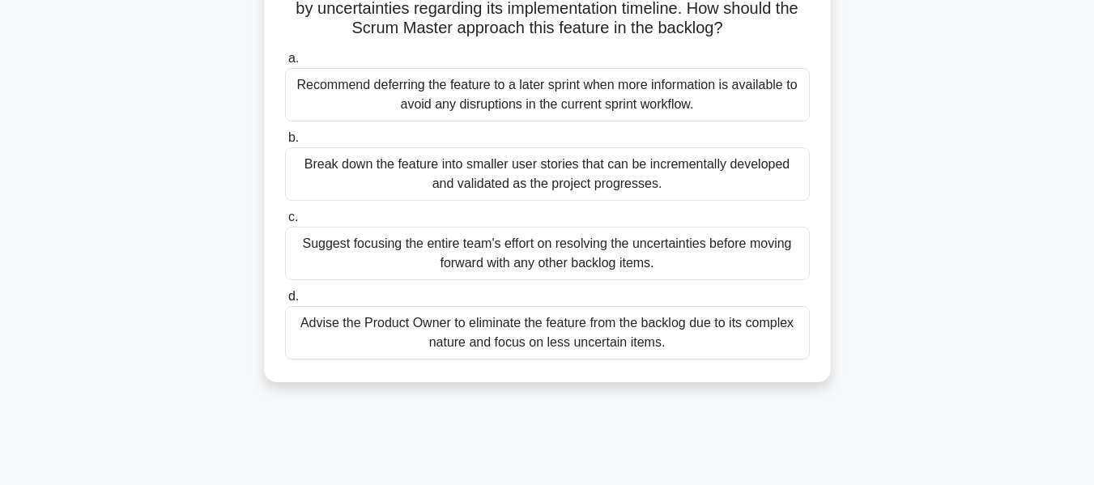
click at [462, 248] on div "Suggest focusing the entire team's effort on resolving the uncertainties before…" at bounding box center [547, 253] width 525 height 53
click at [285, 223] on input "c. Suggest focusing the entire team's effort on resolving the uncertainties bef…" at bounding box center [285, 217] width 0 height 11
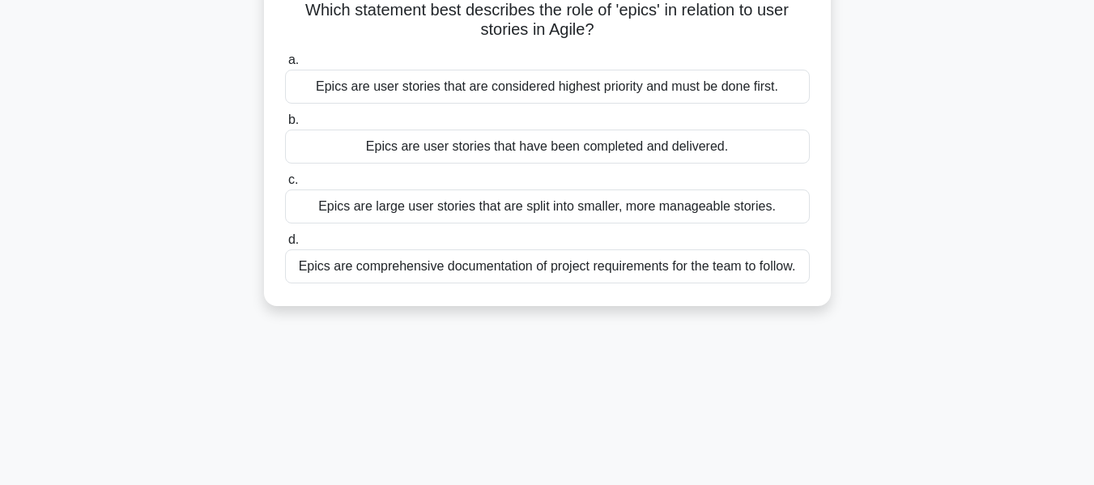
scroll to position [120, 0]
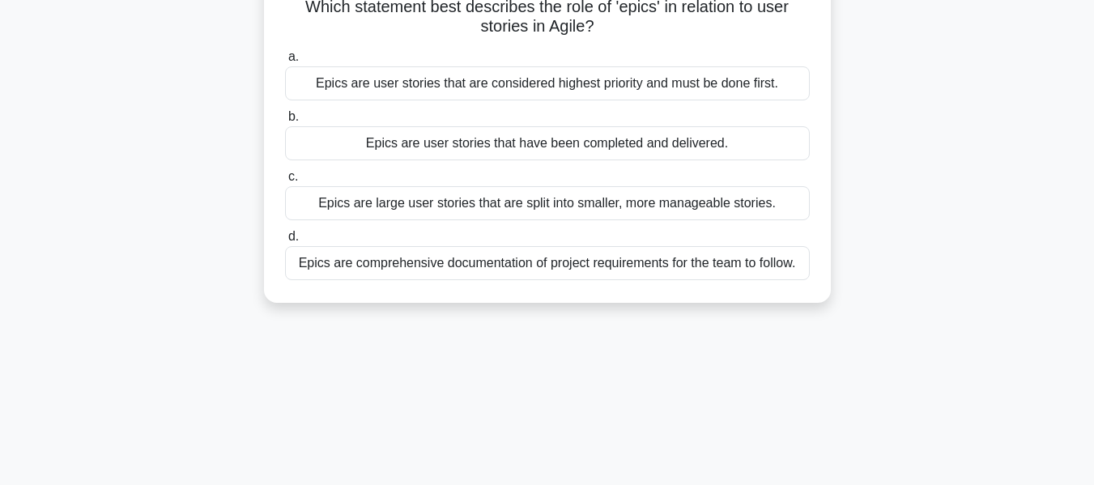
click at [798, 270] on div "Epics are comprehensive documentation of project requirements for the team to f…" at bounding box center [547, 263] width 525 height 34
click at [285, 242] on input "d. Epics are comprehensive documentation of project requirements for the team t…" at bounding box center [285, 237] width 0 height 11
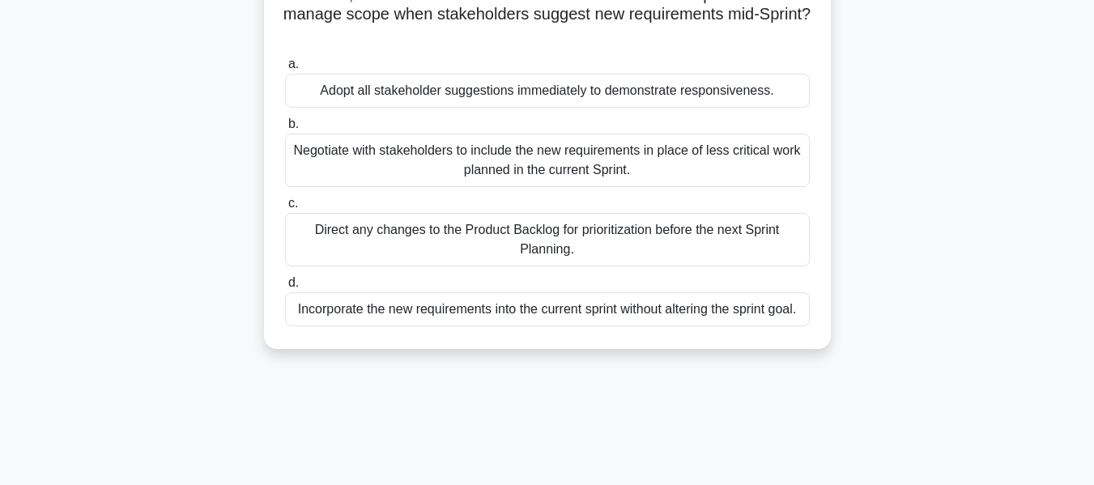
scroll to position [134, 0]
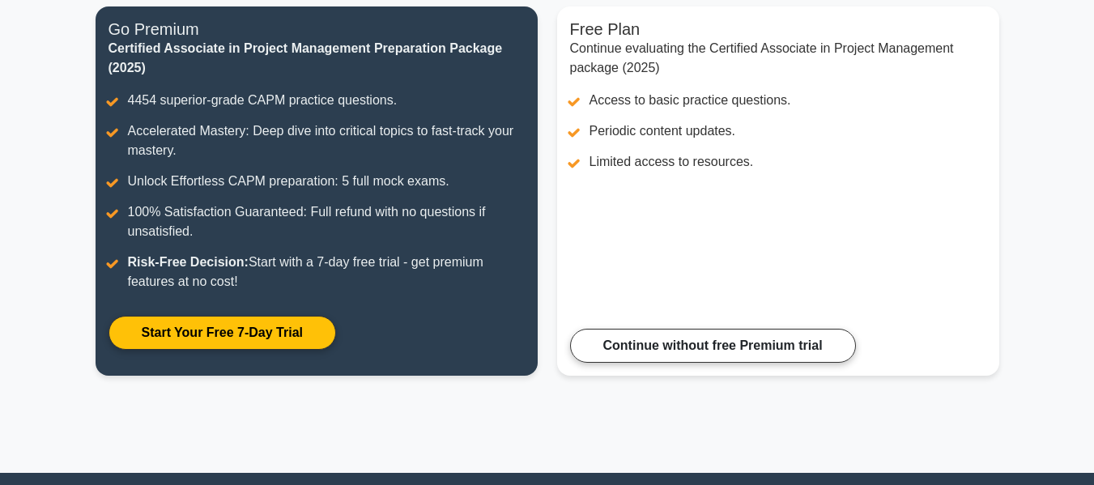
scroll to position [217, 0]
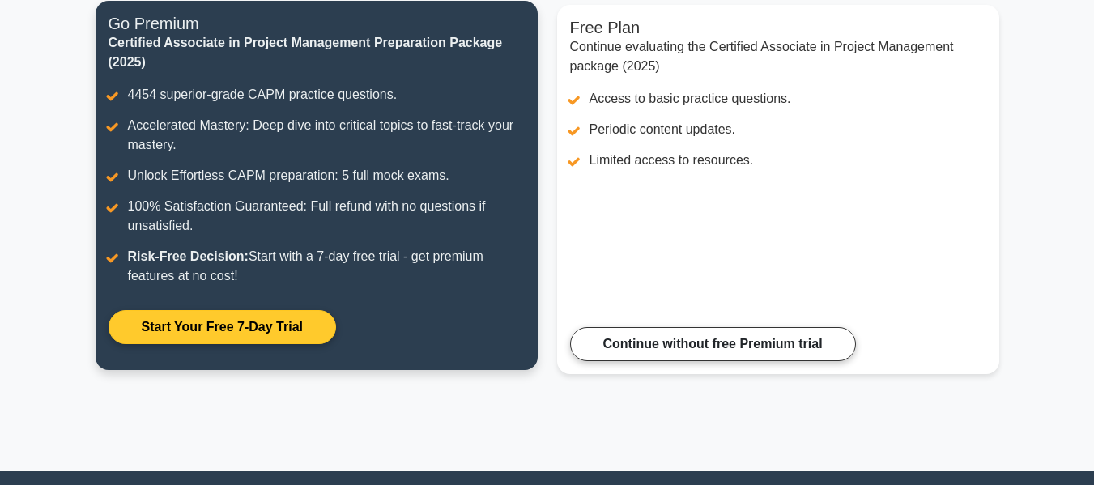
click at [258, 314] on link "Start Your Free 7-Day Trial" at bounding box center [222, 327] width 228 height 34
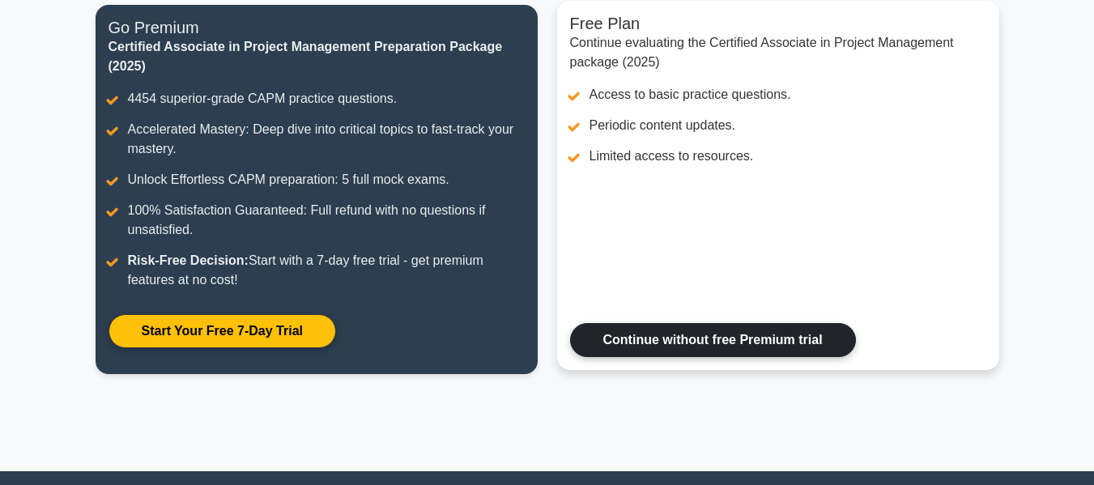
click at [768, 349] on link "Continue without free Premium trial" at bounding box center [713, 340] width 286 height 34
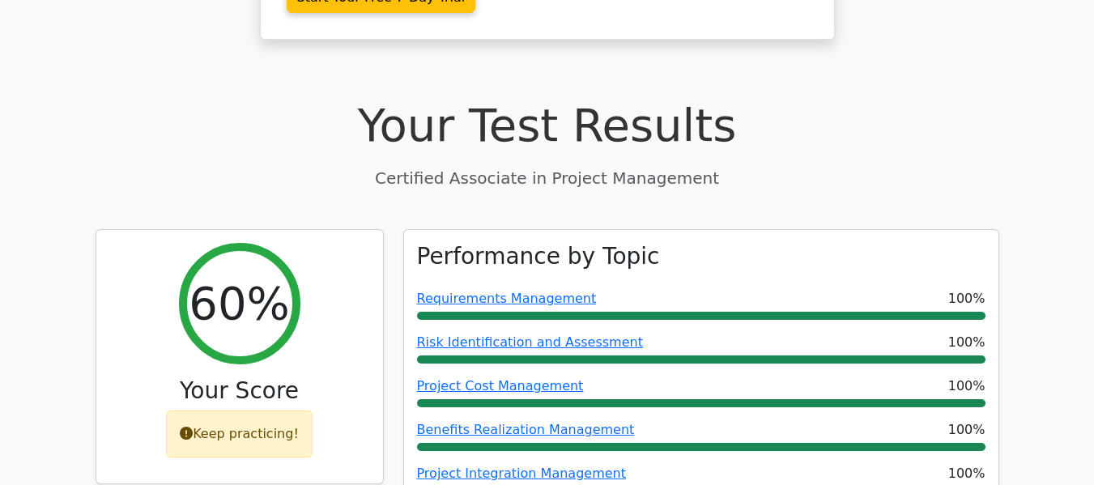
scroll to position [470, 0]
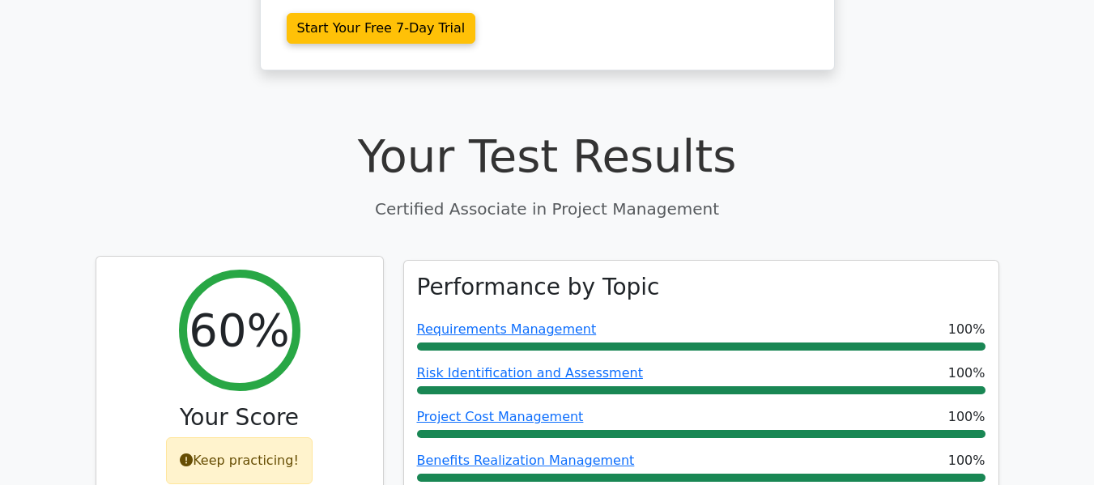
click at [264, 437] on div "Keep practicing!" at bounding box center [239, 460] width 147 height 47
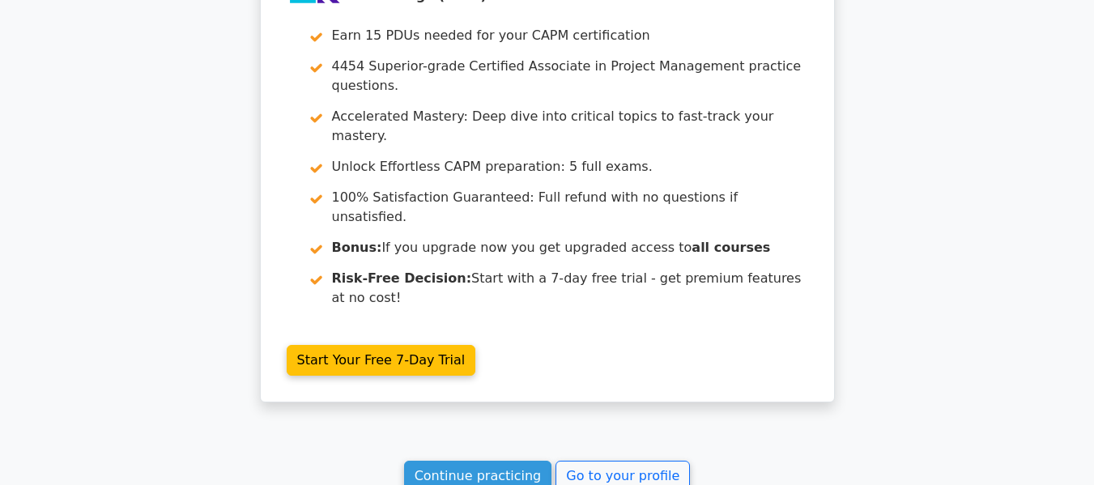
scroll to position [3000, 0]
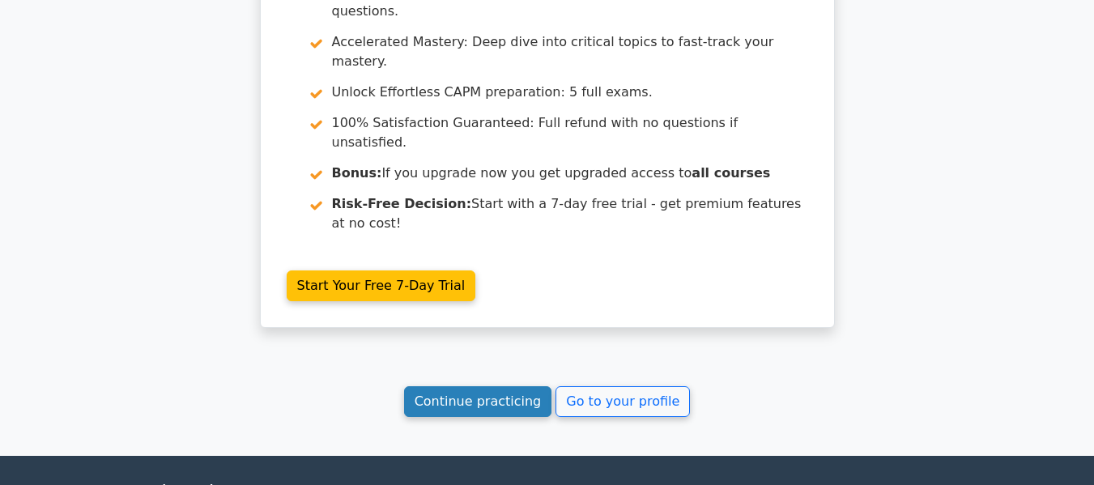
click at [517, 386] on link "Continue practicing" at bounding box center [478, 401] width 148 height 31
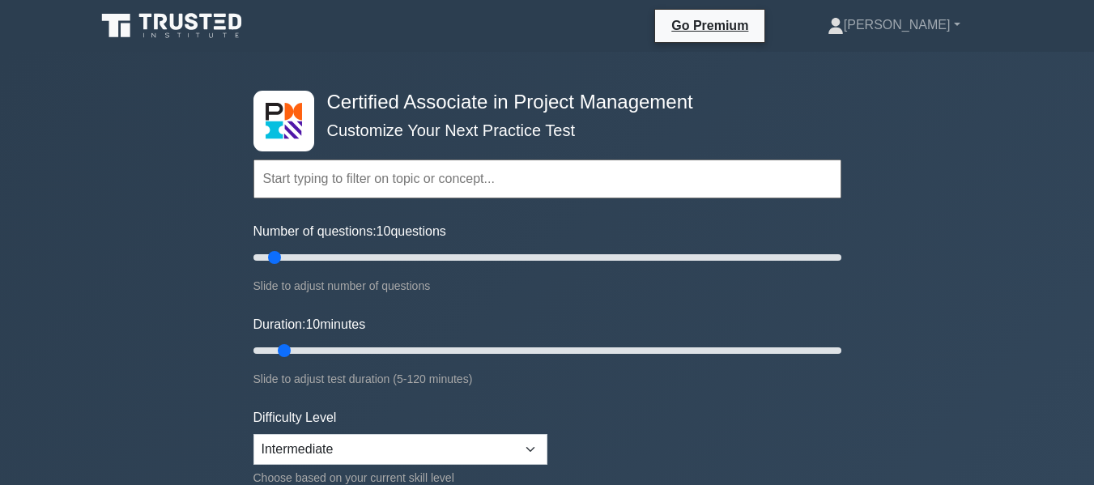
click at [383, 189] on input "text" at bounding box center [547, 179] width 588 height 39
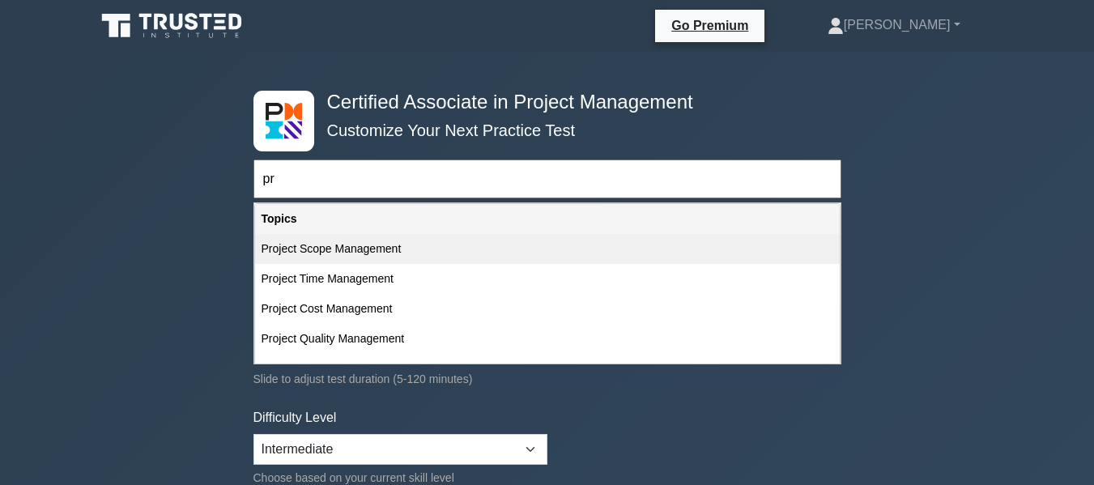
type input "p"
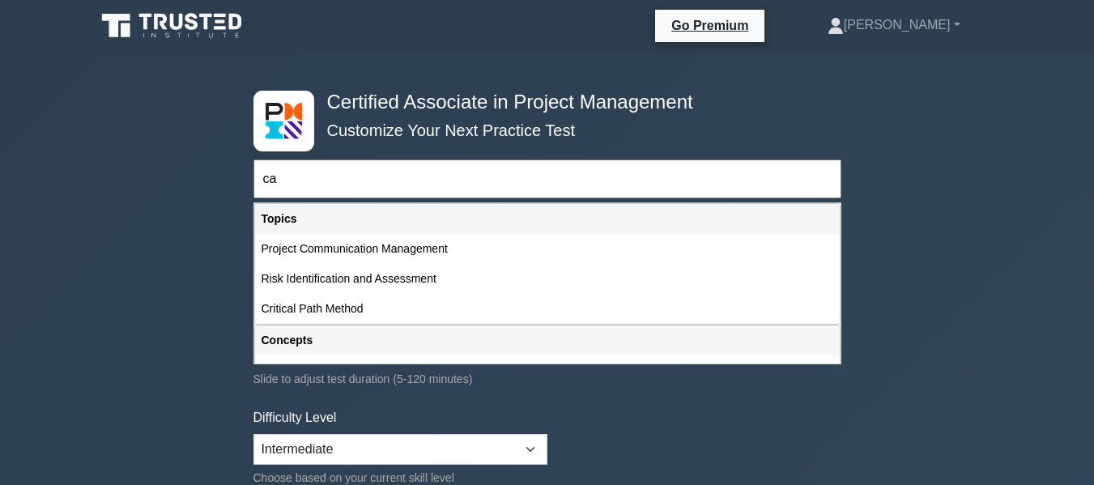
type input "c"
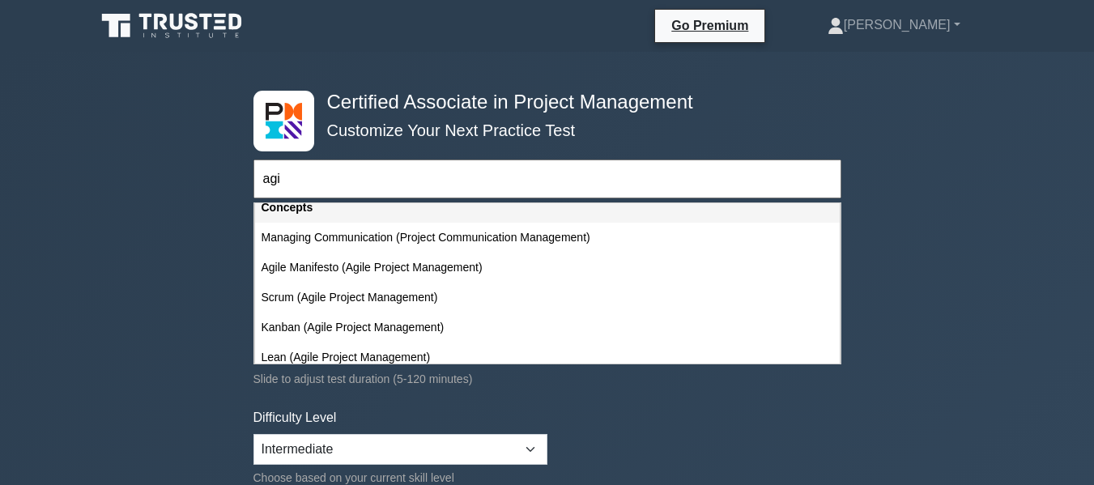
scroll to position [134, 0]
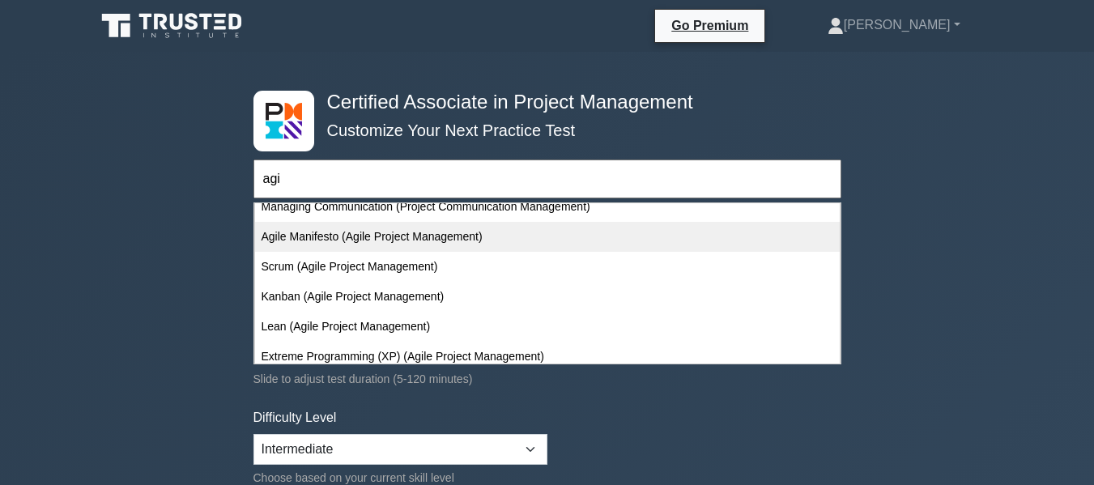
click at [448, 240] on div "Agile Manifesto (Agile Project Management)" at bounding box center [547, 237] width 585 height 30
type input "Agile Manifesto (Agile Project Management)"
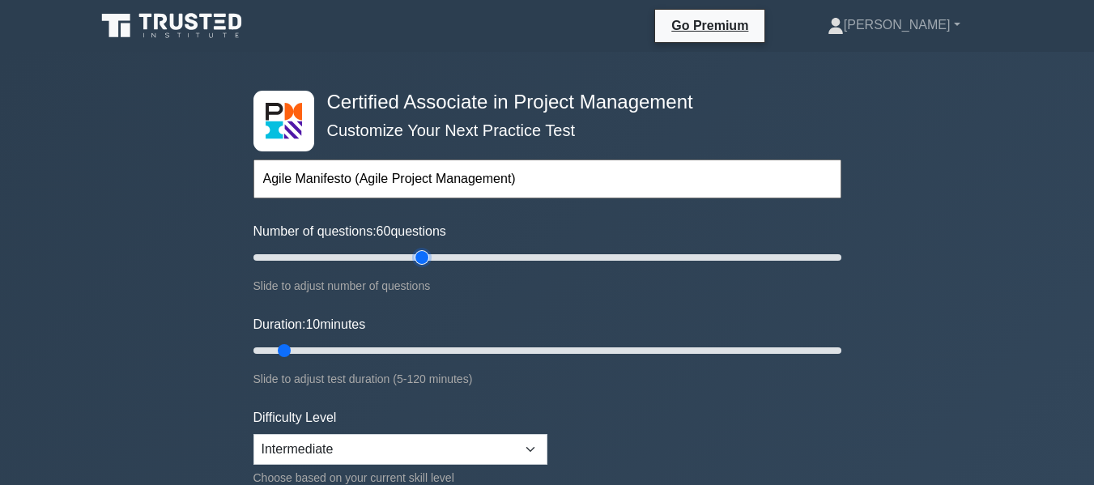
type input "60"
click at [420, 252] on input "Number of questions: 60 questions" at bounding box center [547, 257] width 588 height 19
drag, startPoint x: 420, startPoint y: 252, endPoint x: 344, endPoint y: 259, distance: 76.5
type input "35"
click at [344, 259] on input "Number of questions: 35 questions" at bounding box center [547, 257] width 588 height 19
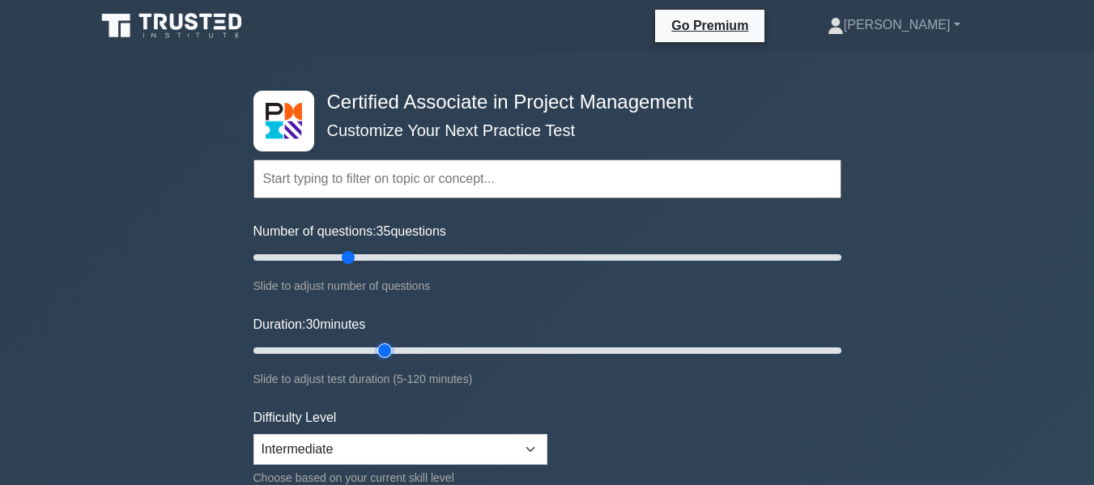
click at [377, 349] on input "Duration: 30 minutes" at bounding box center [547, 350] width 588 height 19
type input "25"
click at [362, 351] on input "Duration: 25 minutes" at bounding box center [547, 350] width 588 height 19
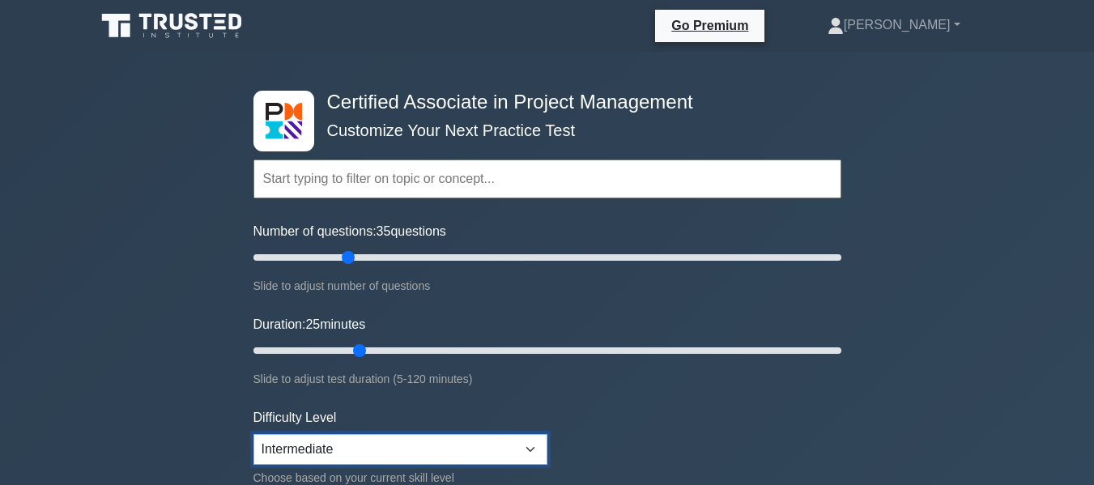
click at [478, 445] on select "Beginner Intermediate Expert" at bounding box center [400, 449] width 294 height 31
click at [253, 434] on select "Beginner Intermediate Expert" at bounding box center [400, 449] width 294 height 31
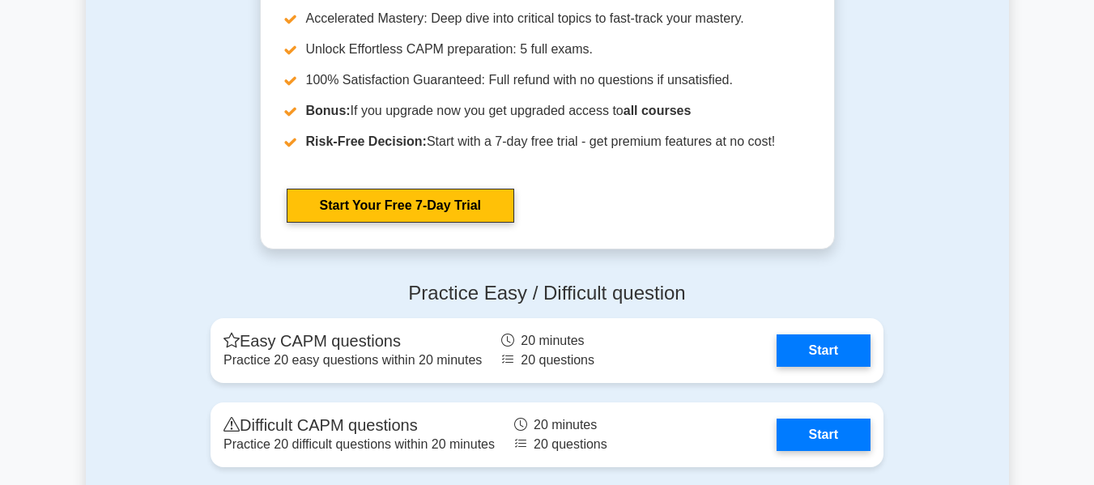
scroll to position [4462, 0]
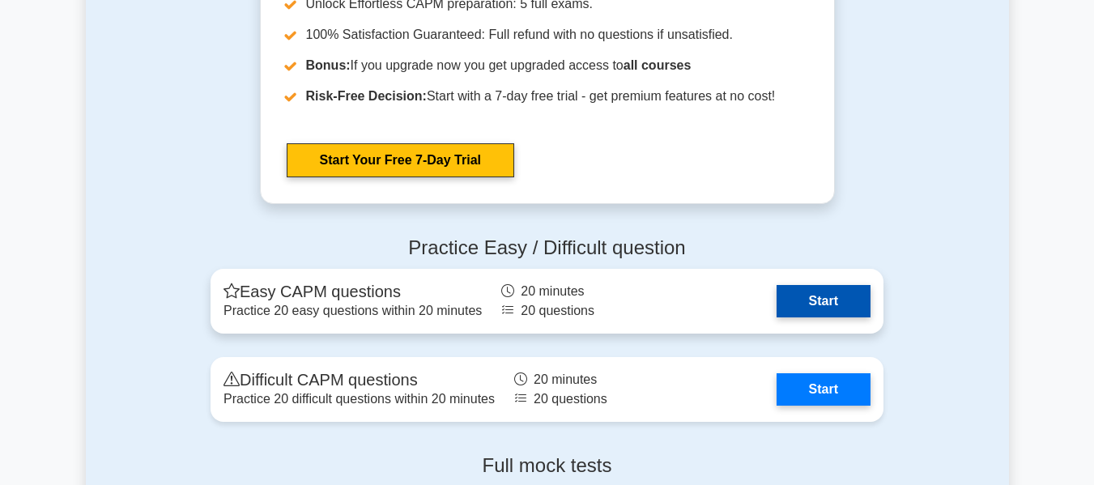
click at [819, 302] on link "Start" at bounding box center [823, 301] width 94 height 32
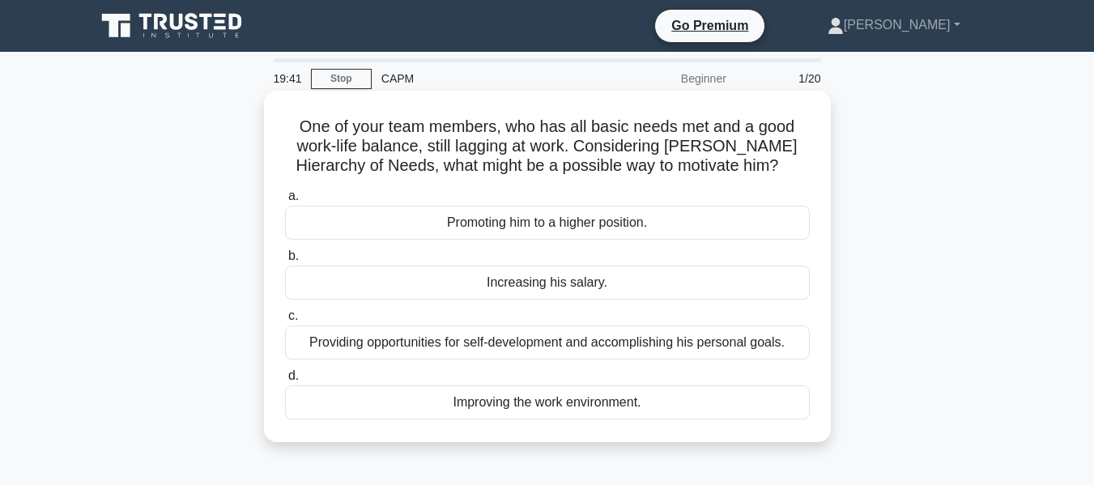
click at [564, 347] on div "Providing opportunities for self-development and accomplishing his personal goa…" at bounding box center [547, 342] width 525 height 34
click at [285, 321] on input "c. Providing opportunities for self-development and accomplishing his personal …" at bounding box center [285, 316] width 0 height 11
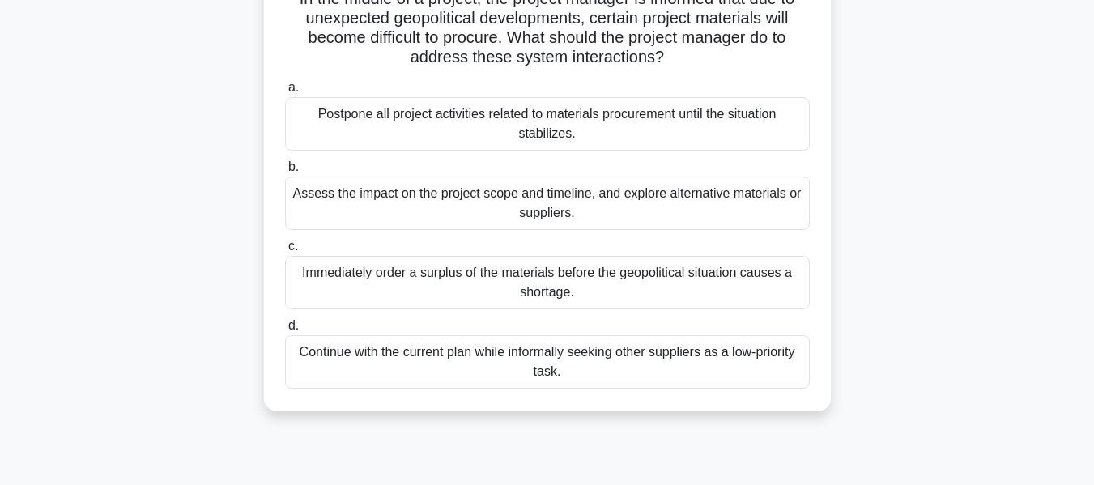
scroll to position [146, 0]
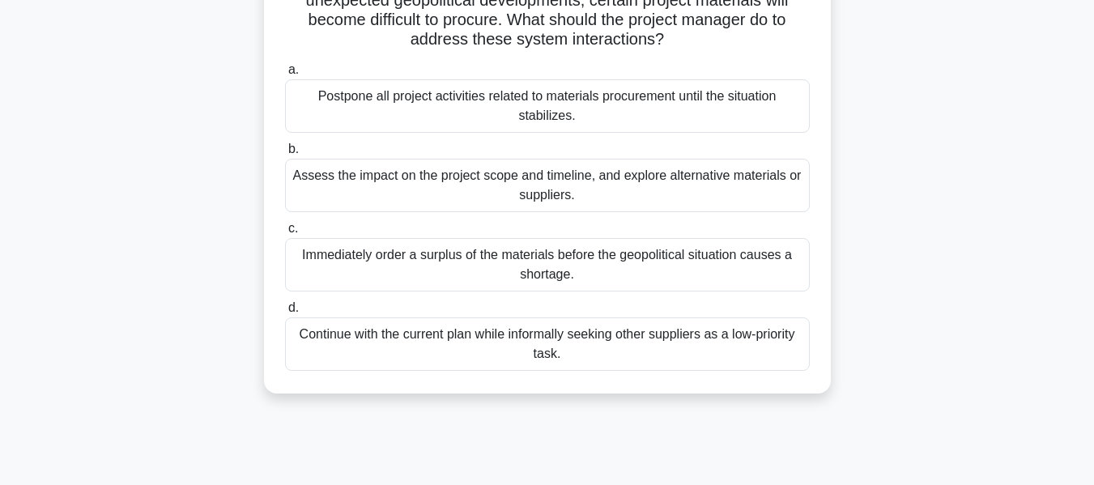
click at [751, 172] on div "Assess the impact on the project scope and timeline, and explore alternative ma…" at bounding box center [547, 185] width 525 height 53
click at [285, 155] on input "b. Assess the impact on the project scope and timeline, and explore alternative…" at bounding box center [285, 149] width 0 height 11
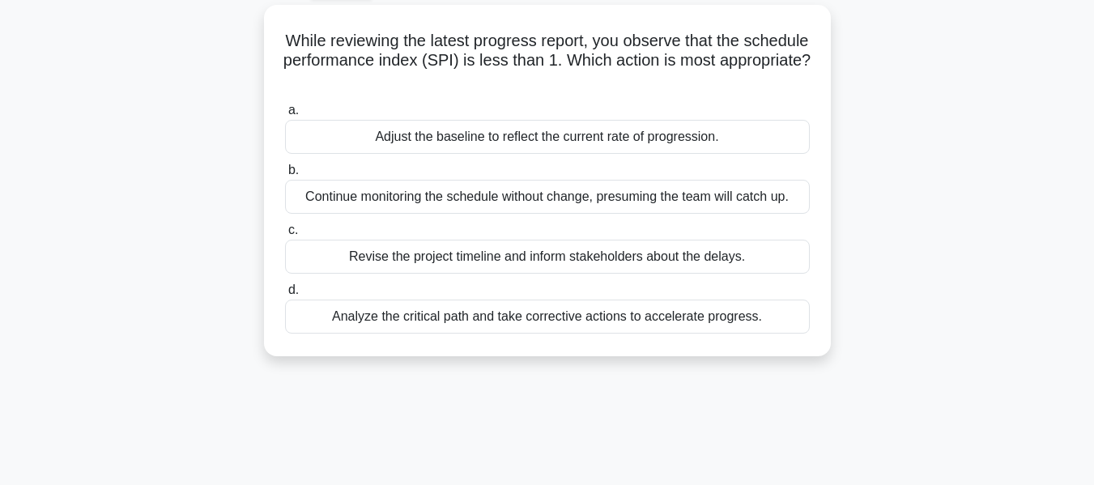
scroll to position [88, 0]
click at [720, 144] on div "Adjust the baseline to reflect the current rate of progression." at bounding box center [547, 134] width 525 height 34
click at [285, 113] on input "a. Adjust the baseline to reflect the current rate of progression." at bounding box center [285, 108] width 0 height 11
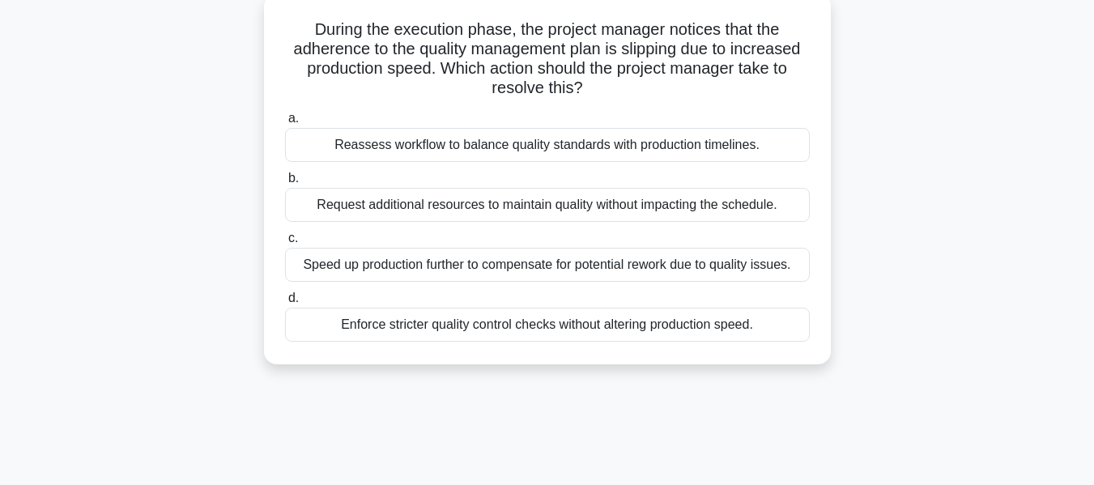
scroll to position [98, 0]
click at [559, 149] on div "Reassess workflow to balance quality standards with production timelines." at bounding box center [547, 144] width 525 height 34
click at [285, 123] on input "a. Reassess workflow to balance quality standards with production timelines." at bounding box center [285, 118] width 0 height 11
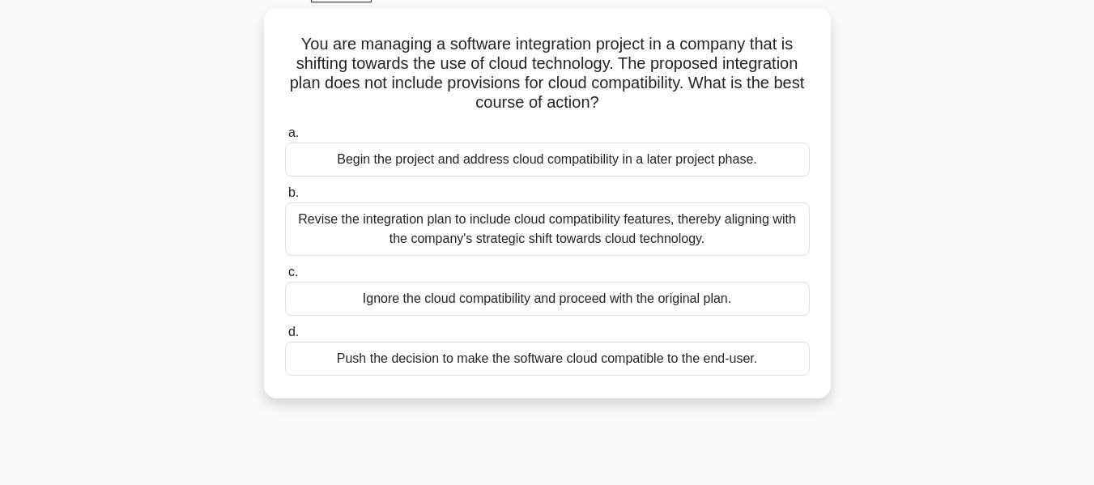
scroll to position [88, 0]
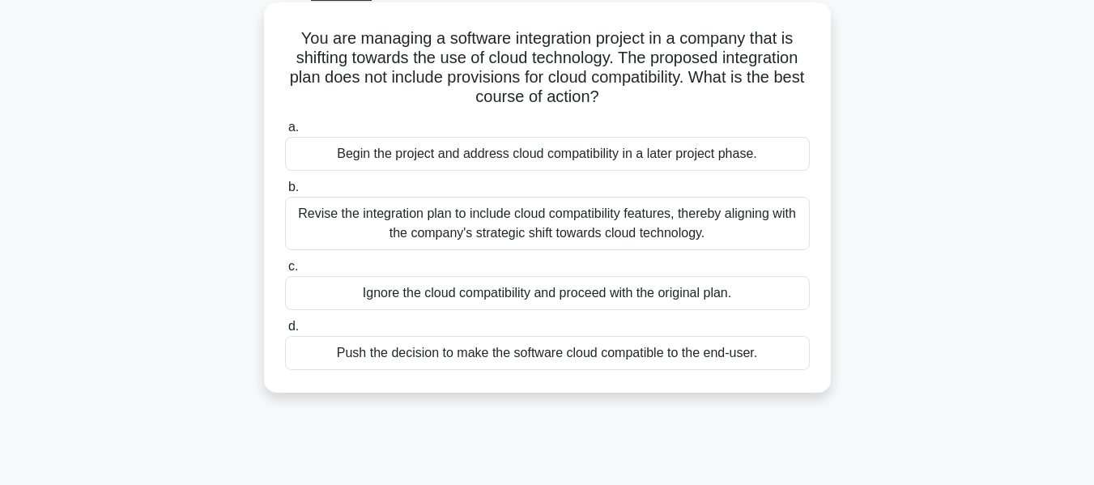
click at [769, 206] on div "Revise the integration plan to include cloud compatibility features, thereby al…" at bounding box center [547, 223] width 525 height 53
click at [285, 193] on input "b. Revise the integration plan to include cloud compatibility features, thereby…" at bounding box center [285, 187] width 0 height 11
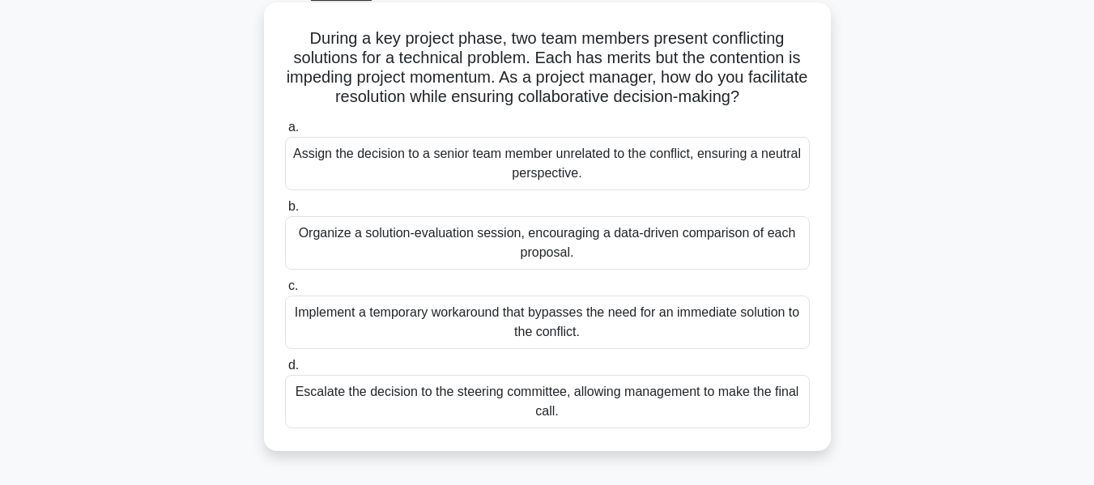
click at [644, 239] on div "Organize a solution-evaluation session, encouraging a data-driven comparison of…" at bounding box center [547, 242] width 525 height 53
click at [285, 212] on input "b. Organize a solution-evaluation session, encouraging a data-driven comparison…" at bounding box center [285, 207] width 0 height 11
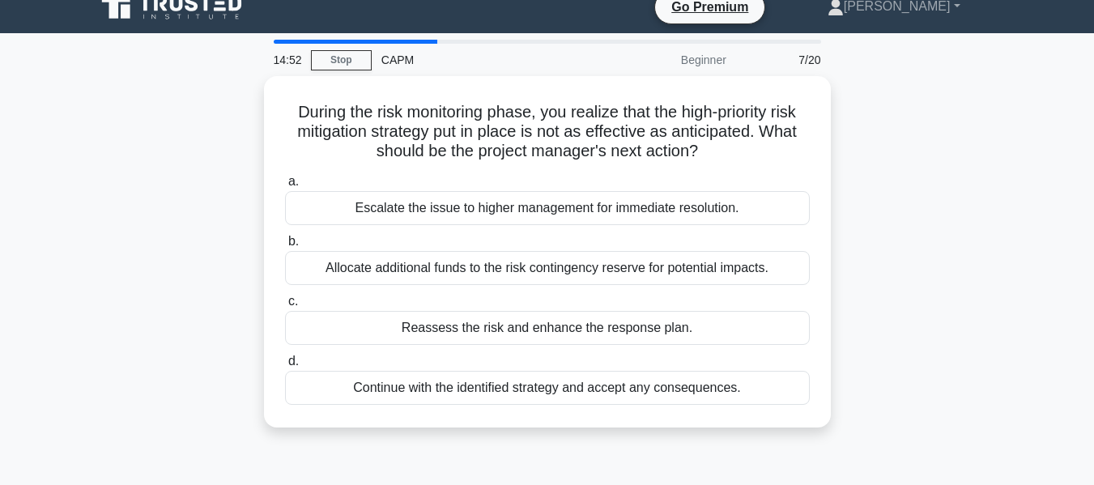
scroll to position [20, 0]
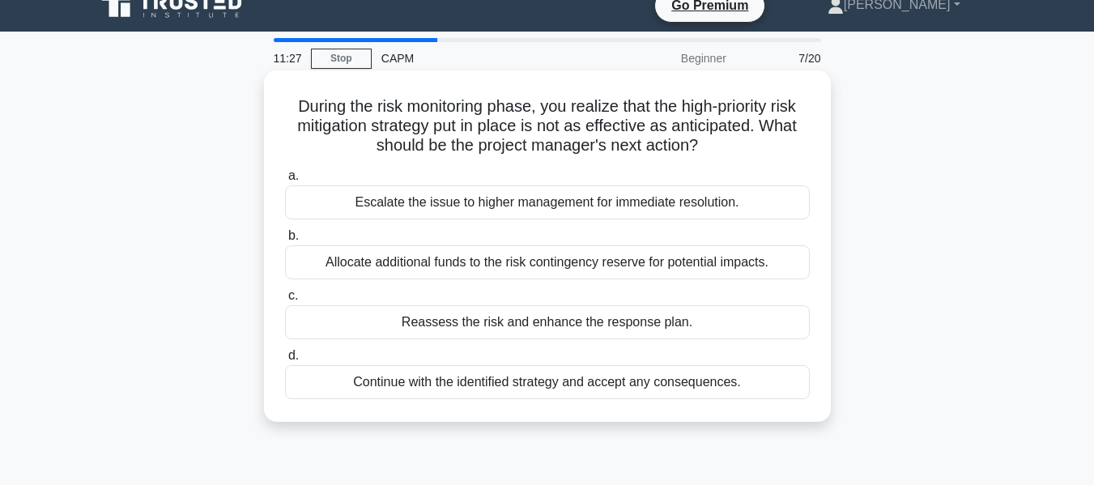
click at [546, 325] on div "Reassess the risk and enhance the response plan." at bounding box center [547, 322] width 525 height 34
click at [285, 301] on input "c. Reassess the risk and enhance the response plan." at bounding box center [285, 296] width 0 height 11
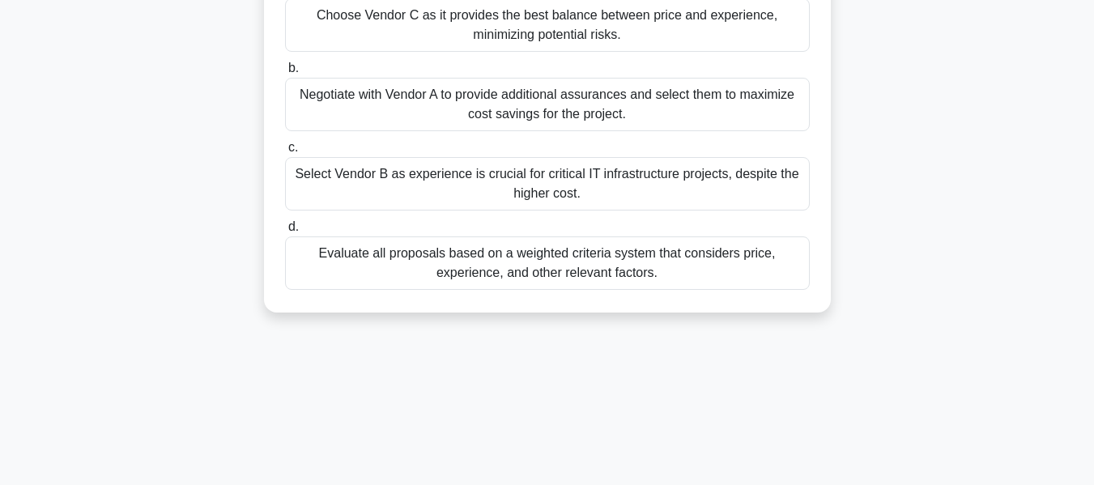
scroll to position [251, 0]
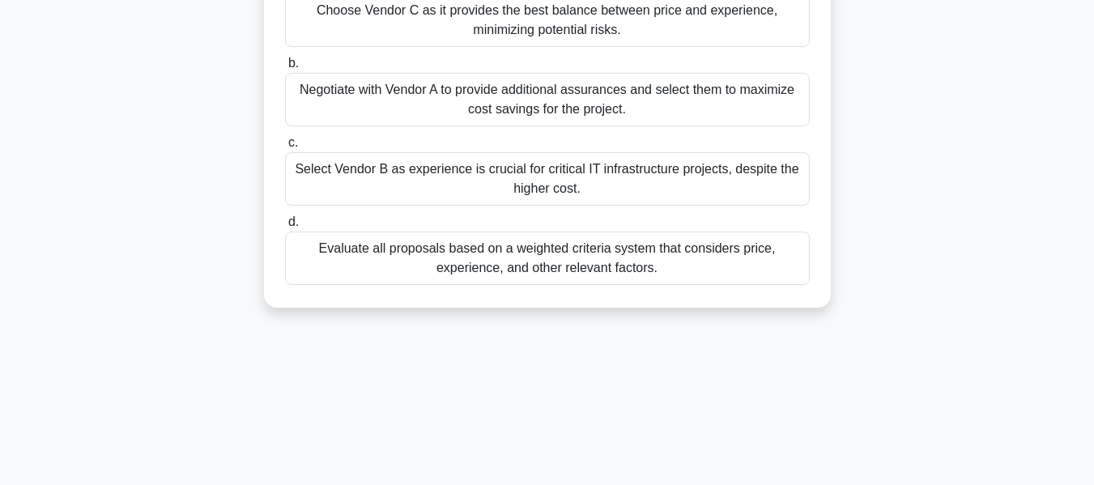
click at [661, 258] on div "Evaluate all proposals based on a weighted criteria system that considers price…" at bounding box center [547, 258] width 525 height 53
click at [285, 228] on input "d. Evaluate all proposals based on a weighted criteria system that considers pr…" at bounding box center [285, 222] width 0 height 11
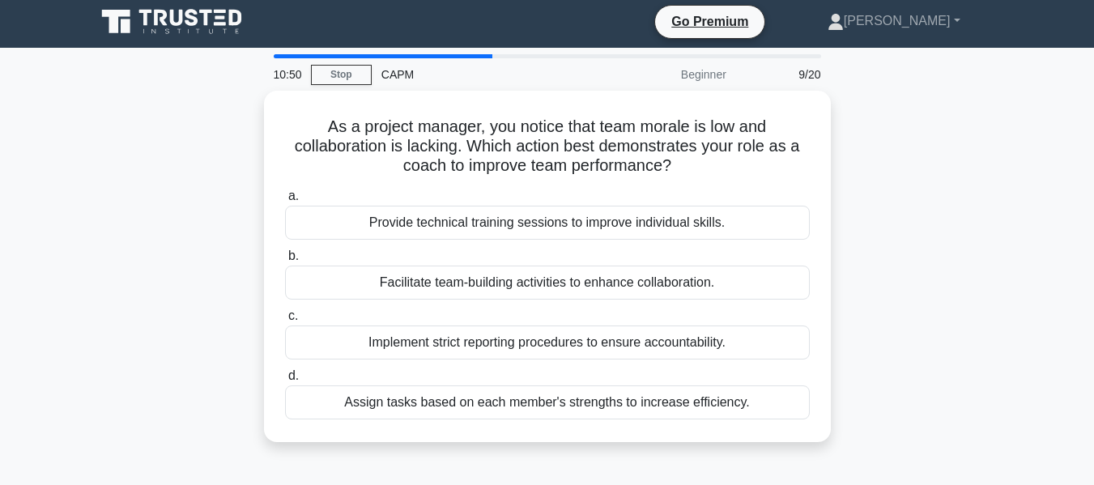
scroll to position [0, 0]
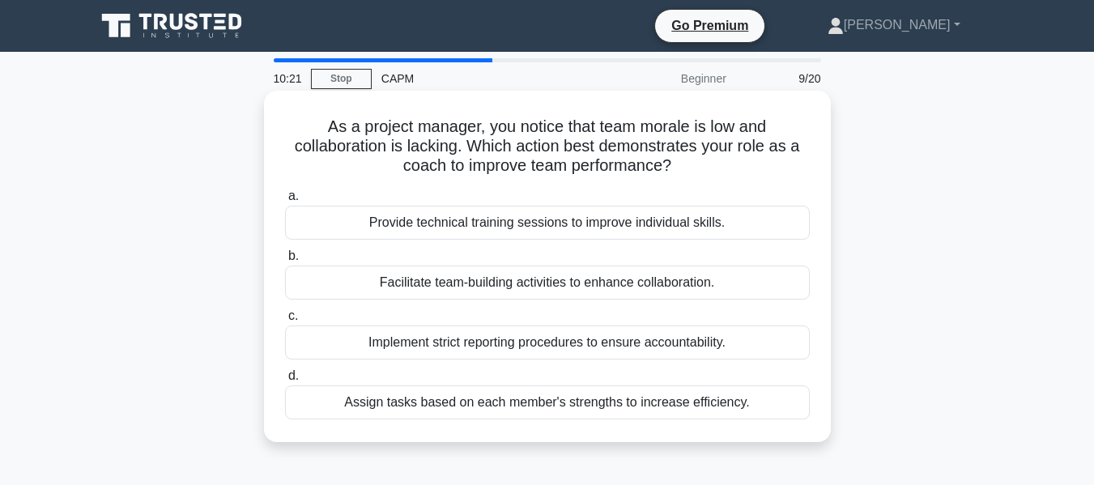
click at [683, 287] on div "Facilitate team-building activities to enhance collaboration." at bounding box center [547, 283] width 525 height 34
click at [285, 262] on input "b. Facilitate team-building activities to enhance collaboration." at bounding box center [285, 256] width 0 height 11
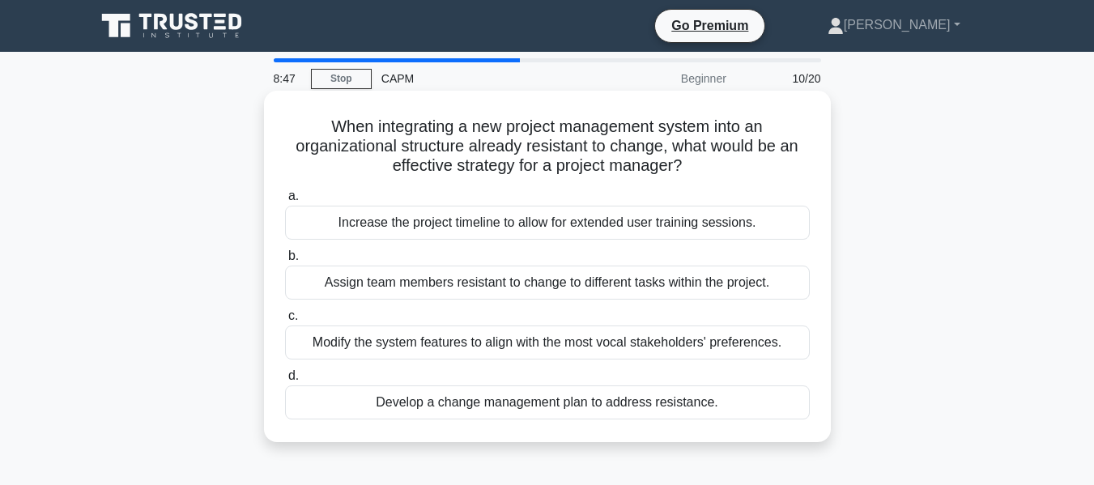
click at [471, 351] on div "Modify the system features to align with the most vocal stakeholders' preferenc…" at bounding box center [547, 342] width 525 height 34
click at [285, 321] on input "c. Modify the system features to align with the most vocal stakeholders' prefer…" at bounding box center [285, 316] width 0 height 11
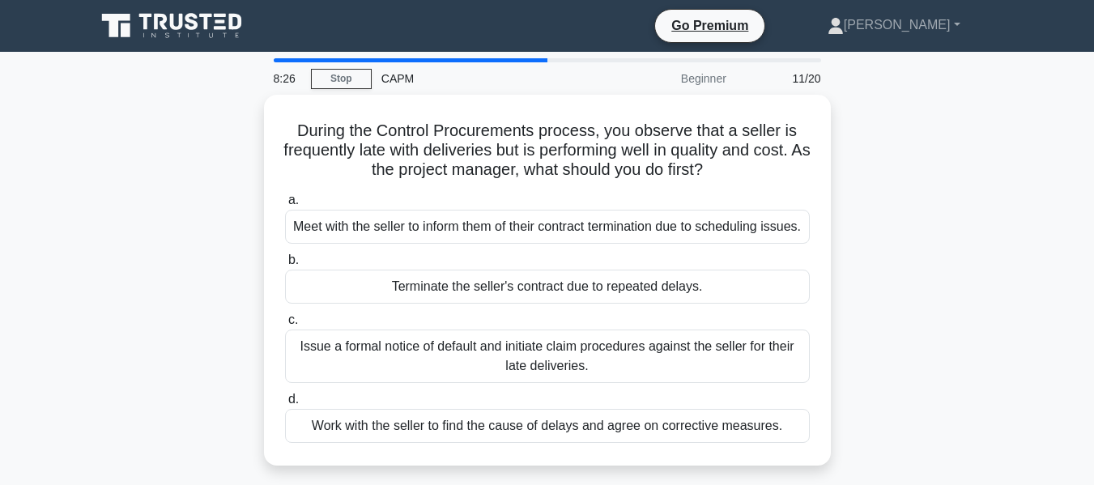
drag, startPoint x: 1093, startPoint y: 164, endPoint x: 1105, endPoint y: 164, distance: 12.1
click at [1094, 164] on html "Go Premium Aprajeeta Profile" at bounding box center [547, 437] width 1094 height 874
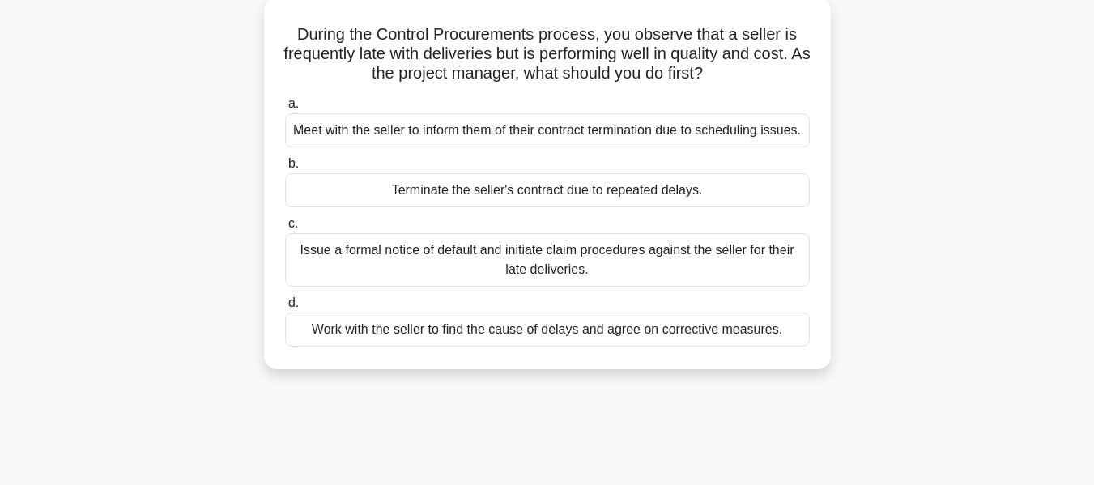
scroll to position [108, 0]
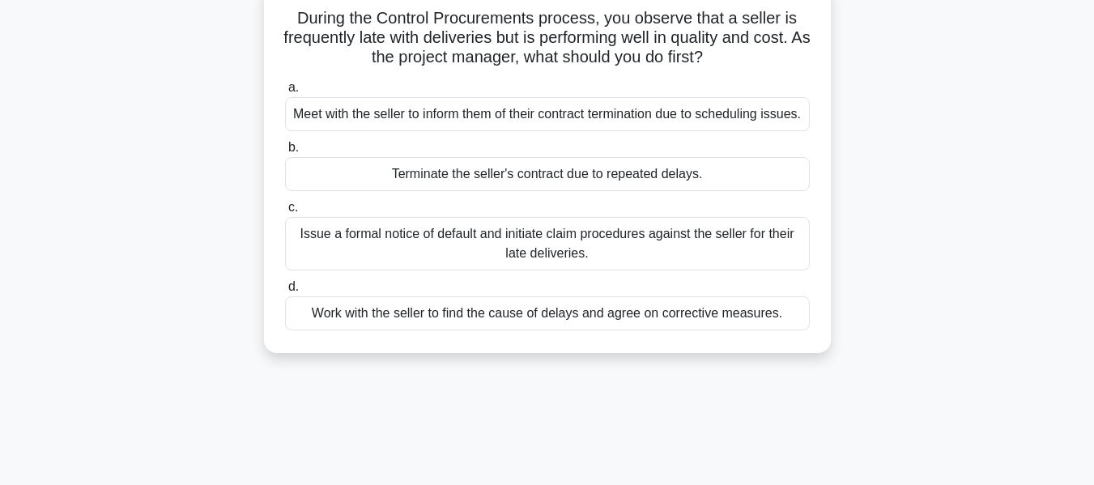
click at [779, 330] on div "Work with the seller to find the cause of delays and agree on corrective measur…" at bounding box center [547, 313] width 525 height 34
click at [285, 292] on input "d. Work with the seller to find the cause of delays and agree on corrective mea…" at bounding box center [285, 287] width 0 height 11
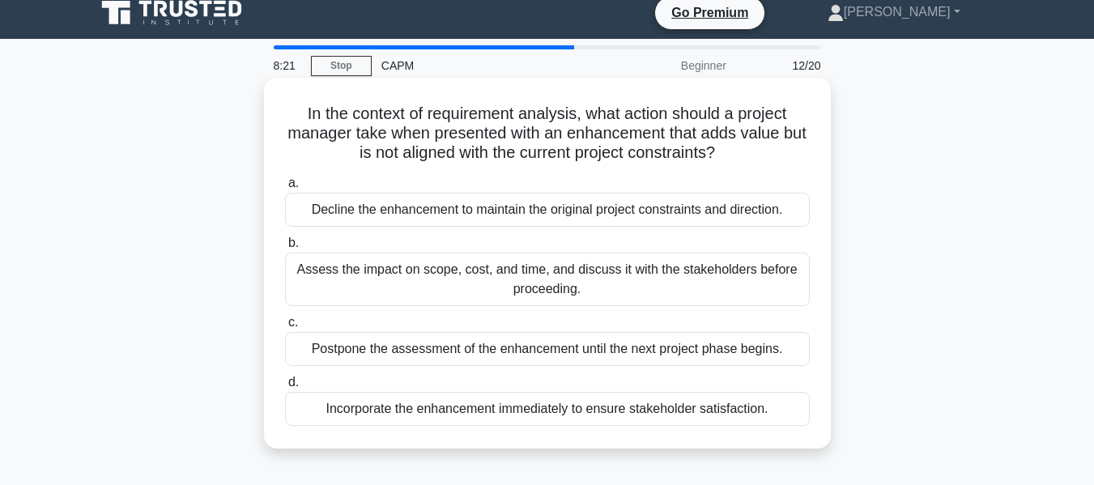
scroll to position [0, 0]
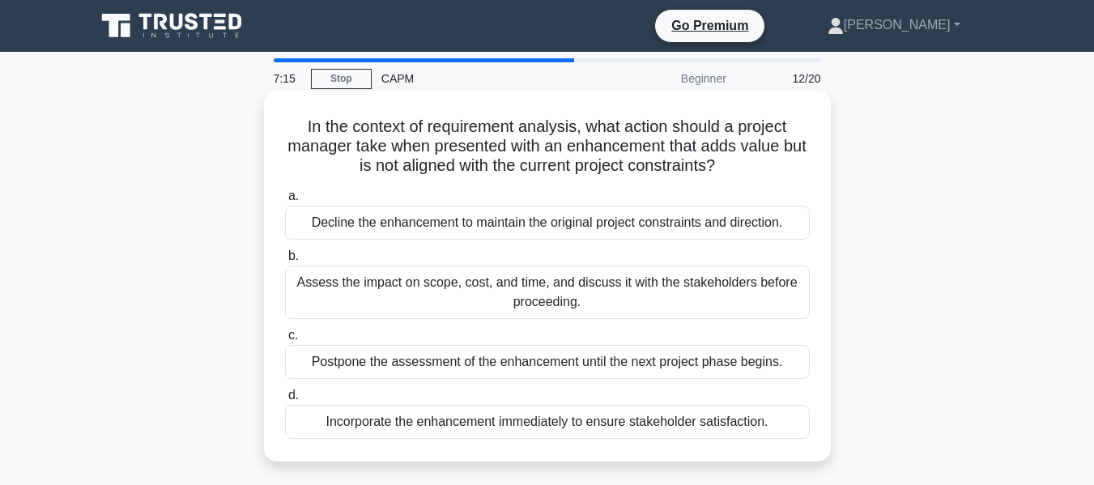
click at [413, 285] on div "Assess the impact on scope, cost, and time, and discuss it with the stakeholder…" at bounding box center [547, 292] width 525 height 53
click at [285, 262] on input "b. Assess the impact on scope, cost, and time, and discuss it with the stakehol…" at bounding box center [285, 256] width 0 height 11
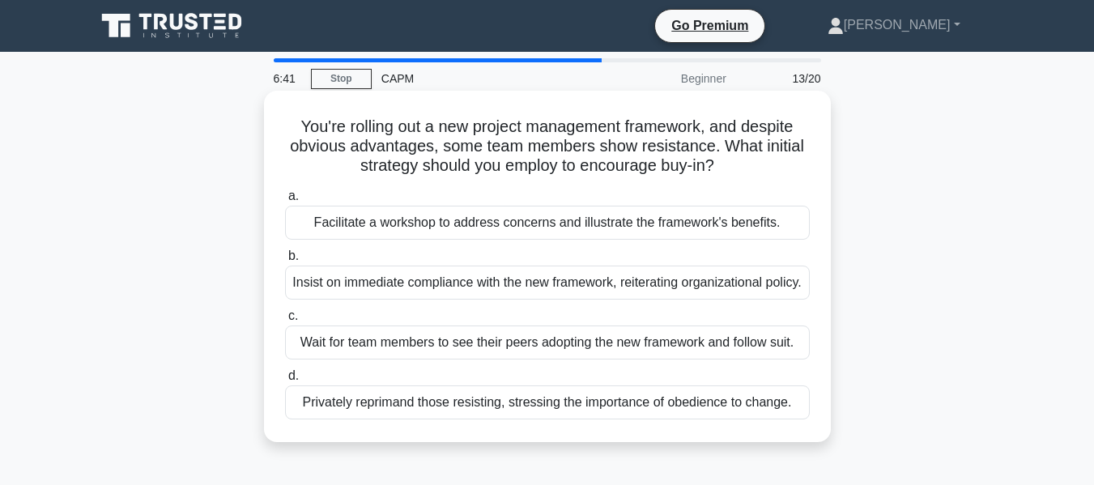
click at [534, 232] on div "Facilitate a workshop to address concerns and illustrate the framework's benefi…" at bounding box center [547, 223] width 525 height 34
click at [285, 202] on input "a. Facilitate a workshop to address concerns and illustrate the framework's ben…" at bounding box center [285, 196] width 0 height 11
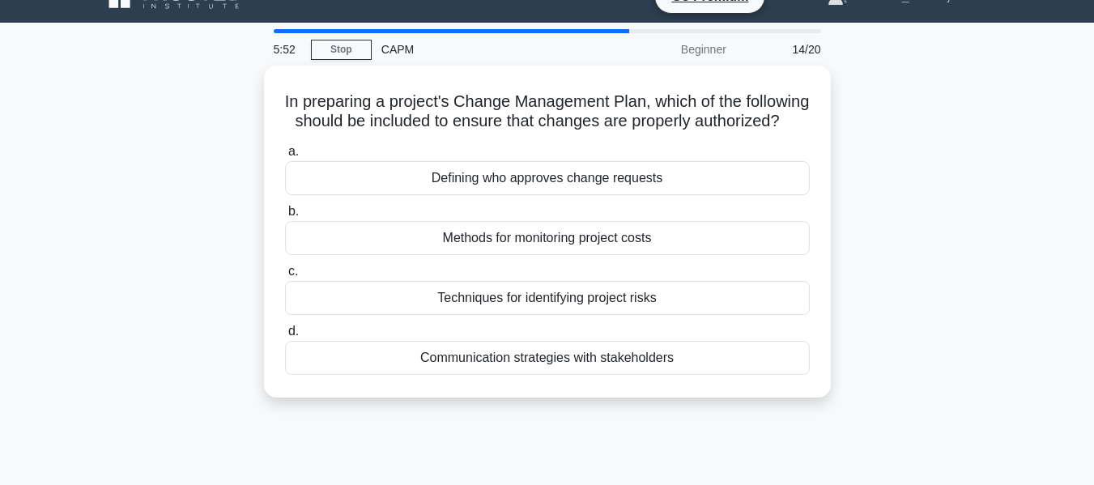
scroll to position [31, 0]
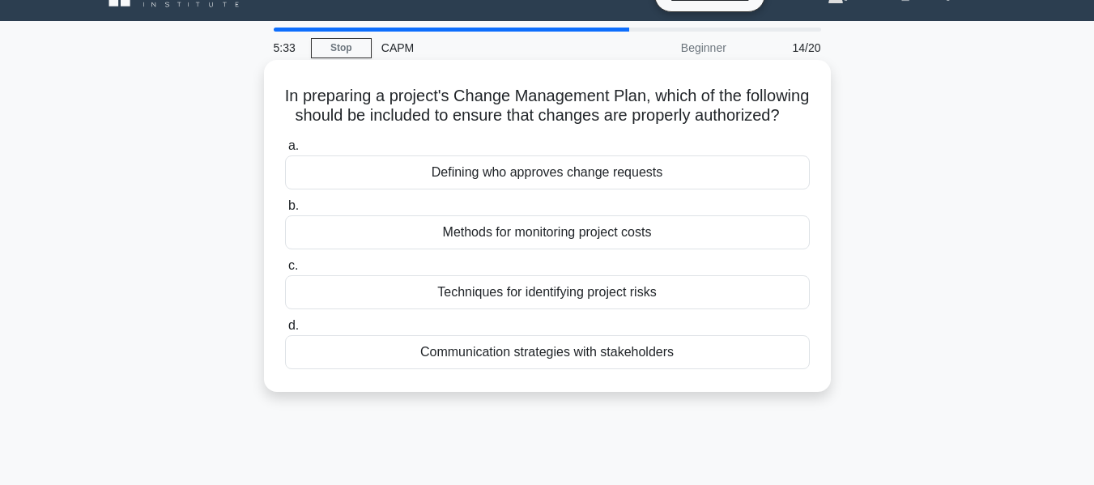
click at [590, 369] on div "Communication strategies with stakeholders" at bounding box center [547, 352] width 525 height 34
click at [285, 331] on input "d. Communication strategies with stakeholders" at bounding box center [285, 326] width 0 height 11
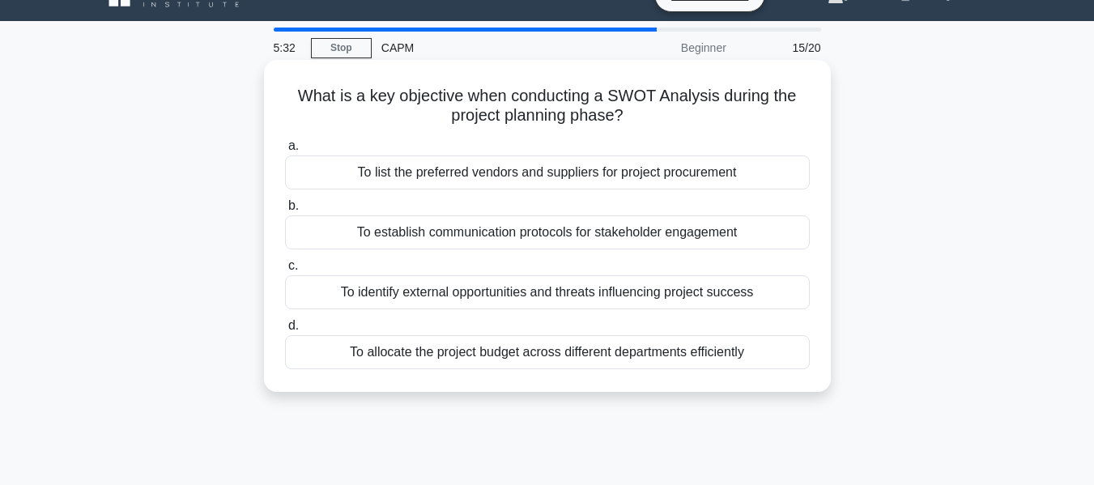
scroll to position [0, 0]
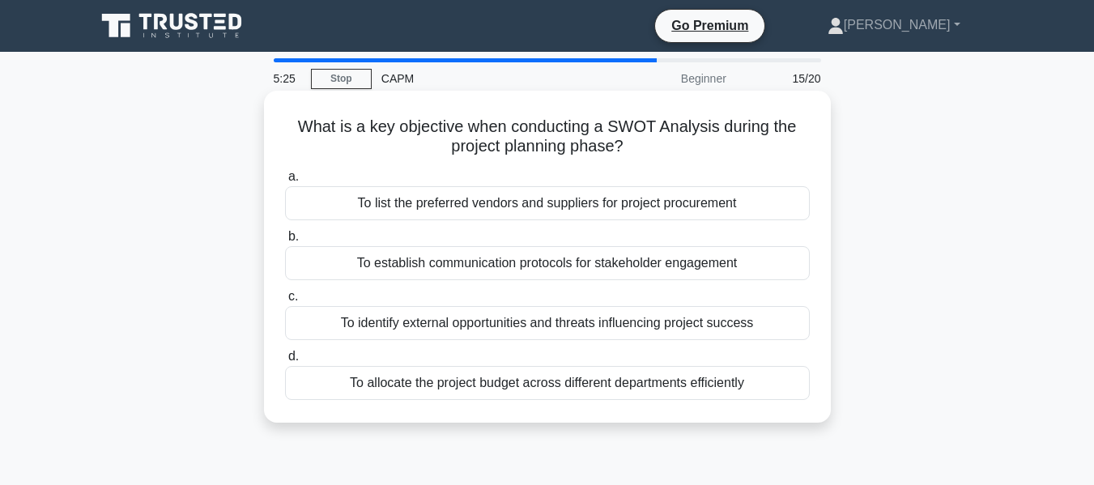
click at [423, 333] on div "To identify external opportunities and threats influencing project success" at bounding box center [547, 323] width 525 height 34
click at [285, 302] on input "c. To identify external opportunities and threats influencing project success" at bounding box center [285, 296] width 0 height 11
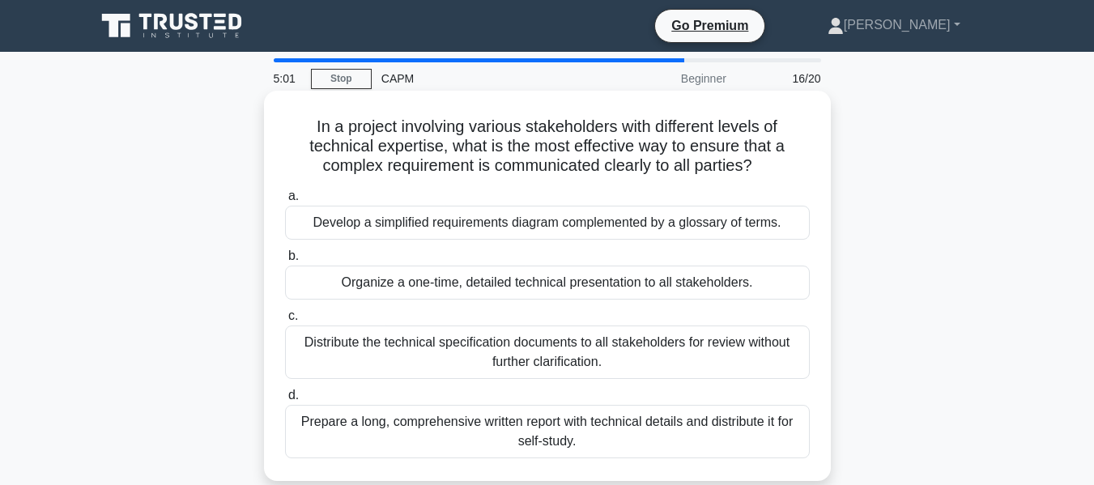
click at [497, 333] on div "Distribute the technical specification documents to all stakeholders for review…" at bounding box center [547, 351] width 525 height 53
click at [285, 321] on input "c. Distribute the technical specification documents to all stakeholders for rev…" at bounding box center [285, 316] width 0 height 11
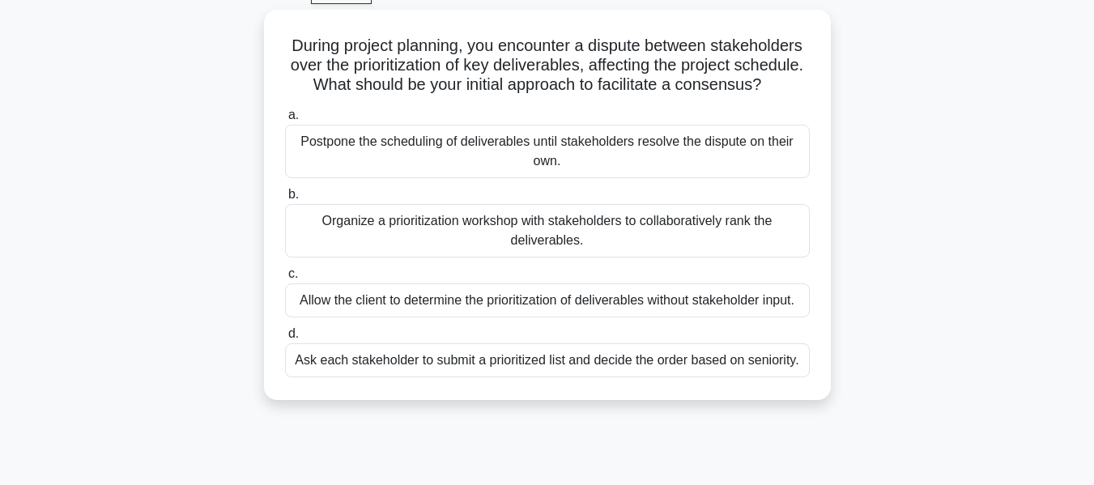
scroll to position [88, 0]
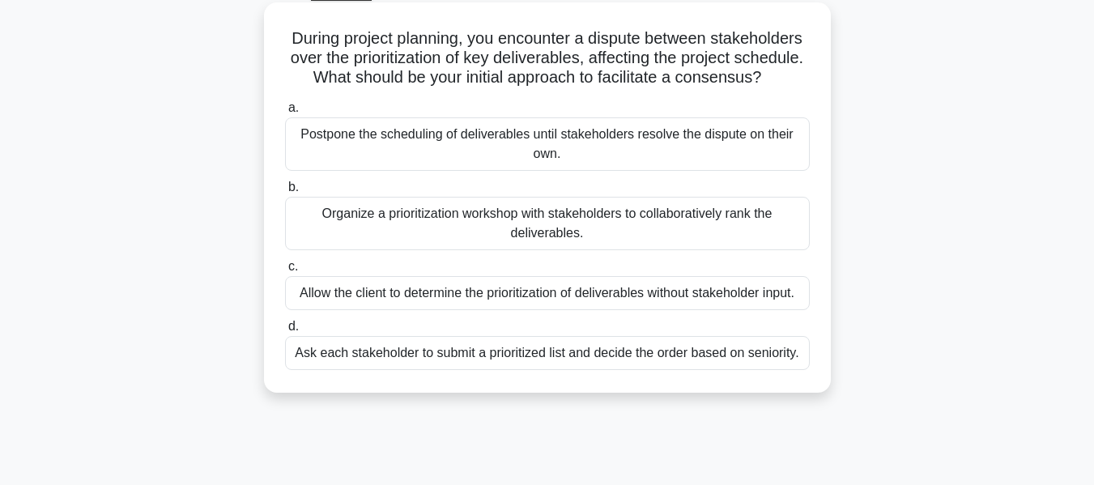
click at [781, 250] on div "Organize a prioritization workshop with stakeholders to collaboratively rank th…" at bounding box center [547, 223] width 525 height 53
click at [285, 193] on input "b. Organize a prioritization workshop with stakeholders to collaboratively rank…" at bounding box center [285, 187] width 0 height 11
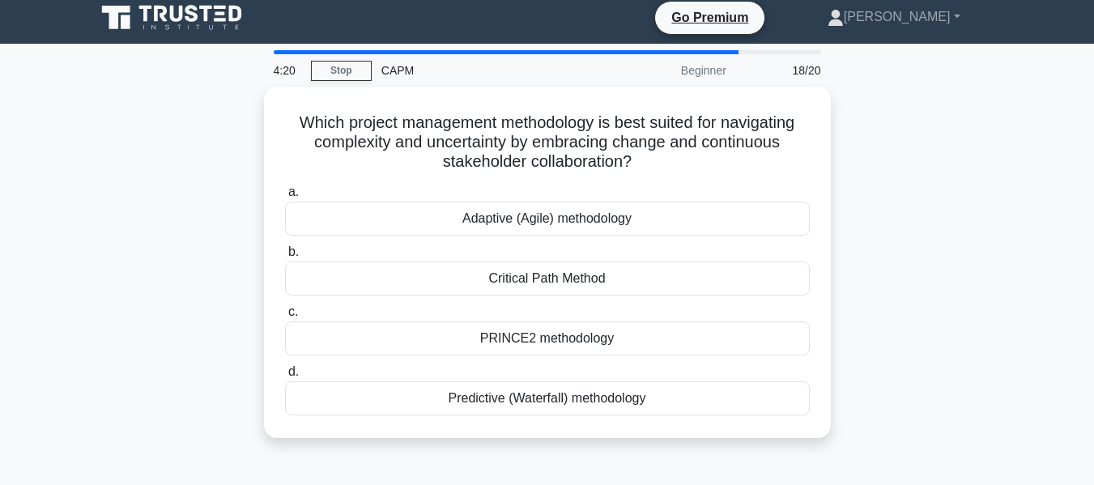
scroll to position [6, 0]
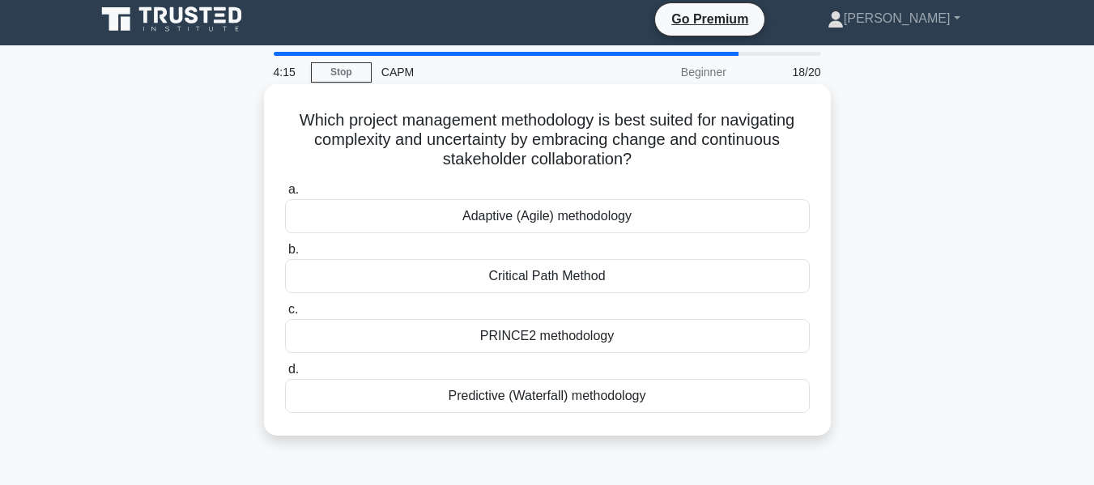
click at [632, 219] on div "Adaptive (Agile) methodology" at bounding box center [547, 216] width 525 height 34
click at [285, 195] on input "a. Adaptive (Agile) methodology" at bounding box center [285, 190] width 0 height 11
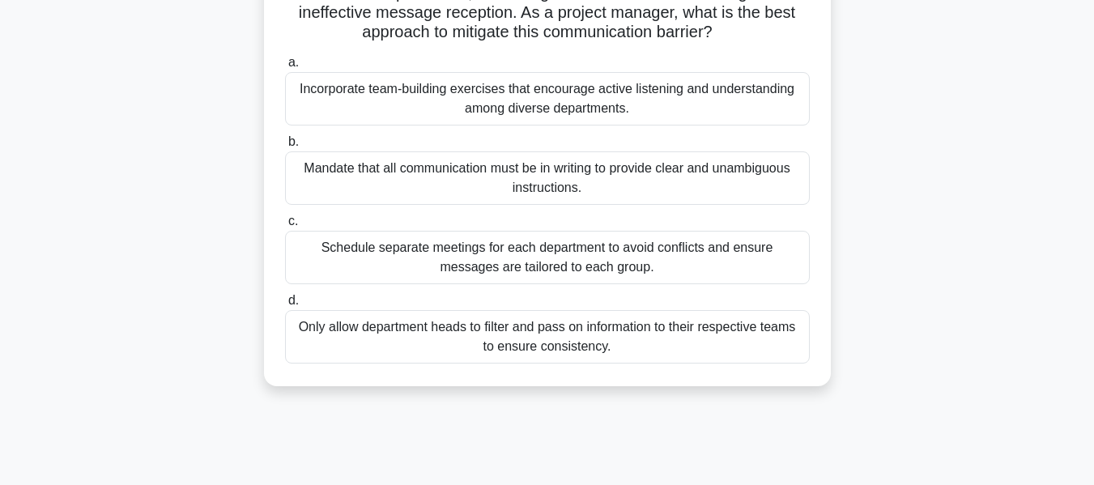
scroll to position [181, 0]
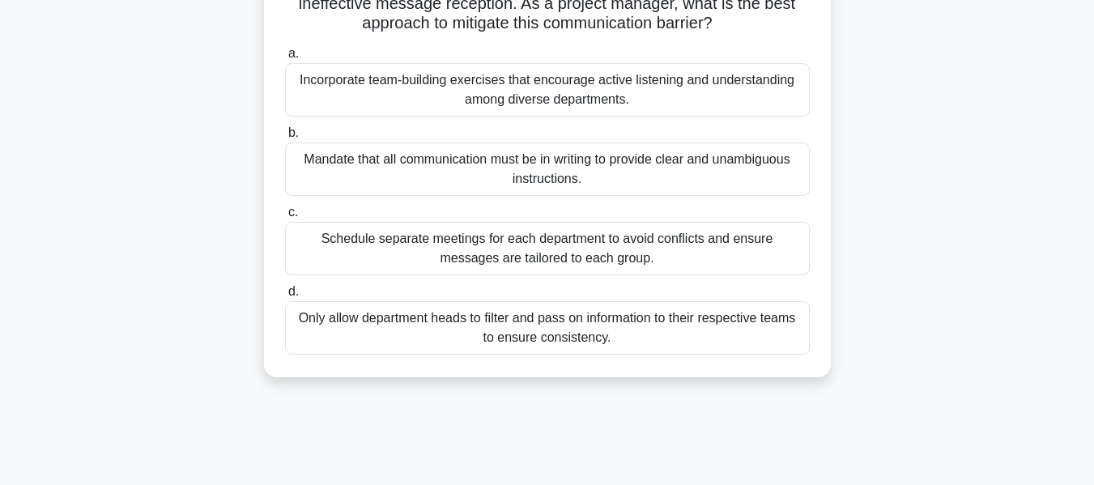
click at [607, 183] on div "Mandate that all communication must be in writing to provide clear and unambigu…" at bounding box center [547, 169] width 525 height 53
click at [285, 138] on input "b. Mandate that all communication must be in writing to provide clear and unamb…" at bounding box center [285, 133] width 0 height 11
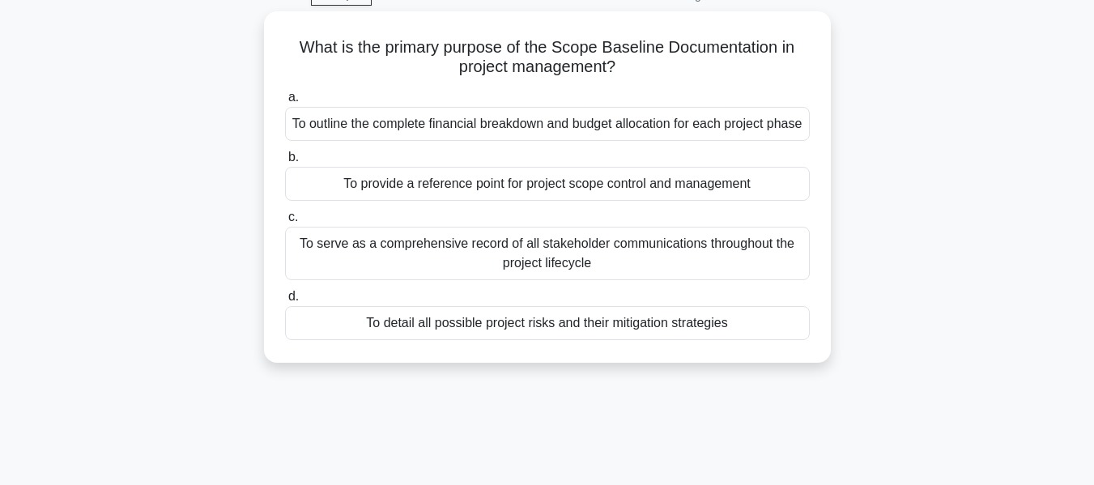
scroll to position [83, 0]
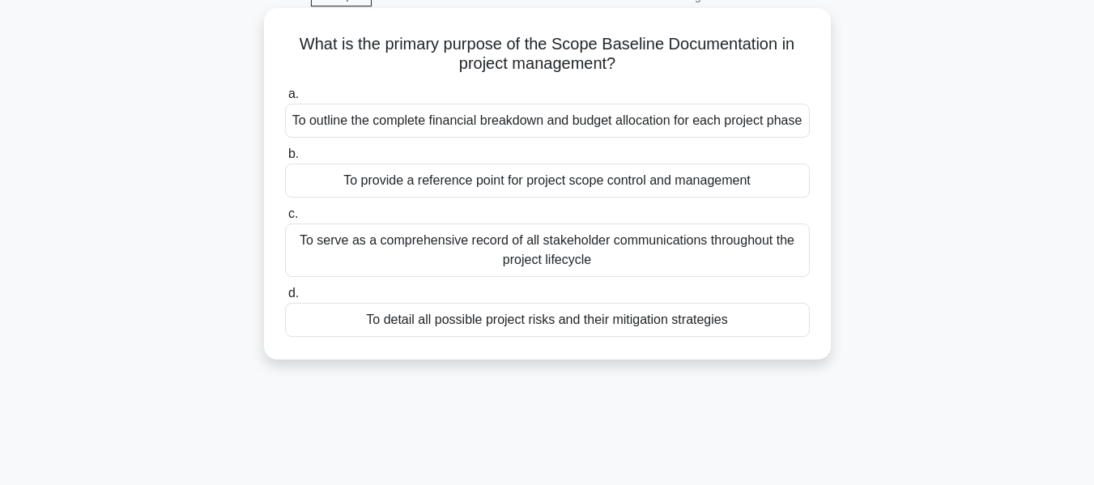
click at [782, 255] on div "To serve as a comprehensive record of all stakeholder communications throughout…" at bounding box center [547, 249] width 525 height 53
click at [285, 219] on input "c. To serve as a comprehensive record of all stakeholder communications through…" at bounding box center [285, 214] width 0 height 11
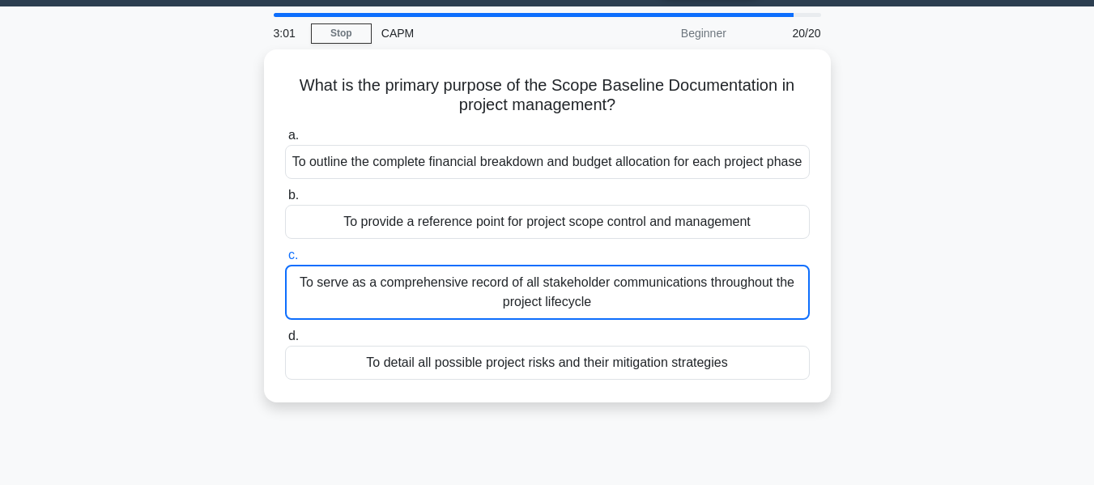
scroll to position [40, 0]
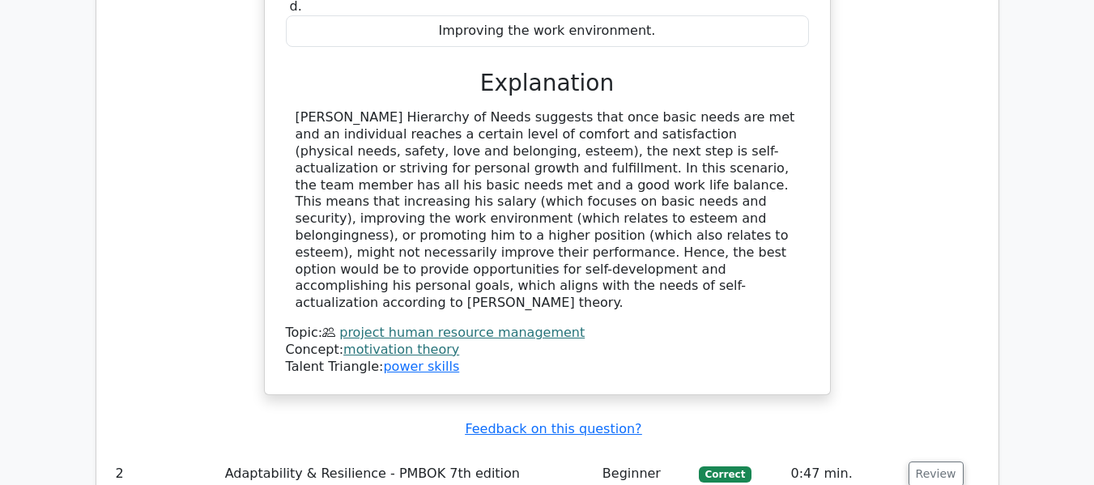
scroll to position [2233, 0]
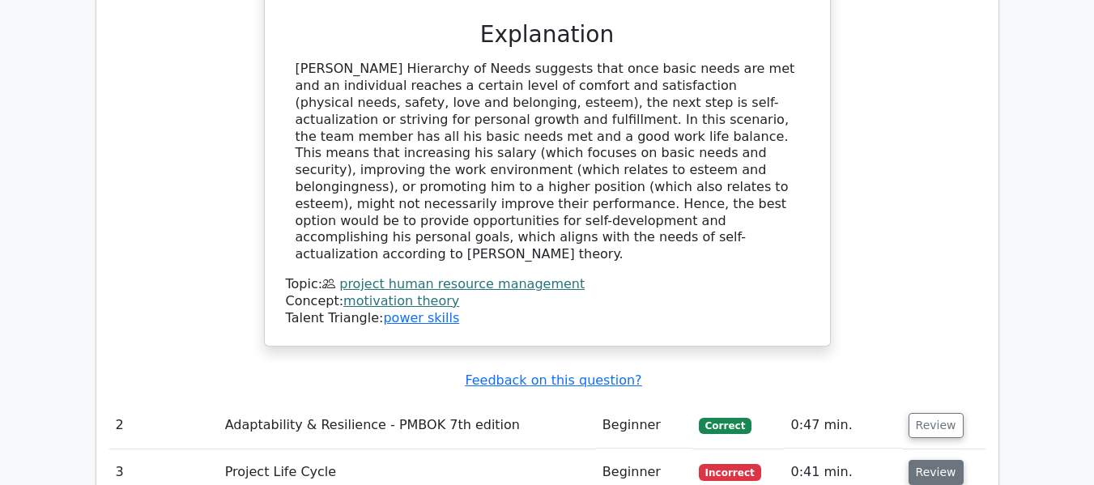
click at [933, 460] on button "Review" at bounding box center [935, 472] width 55 height 25
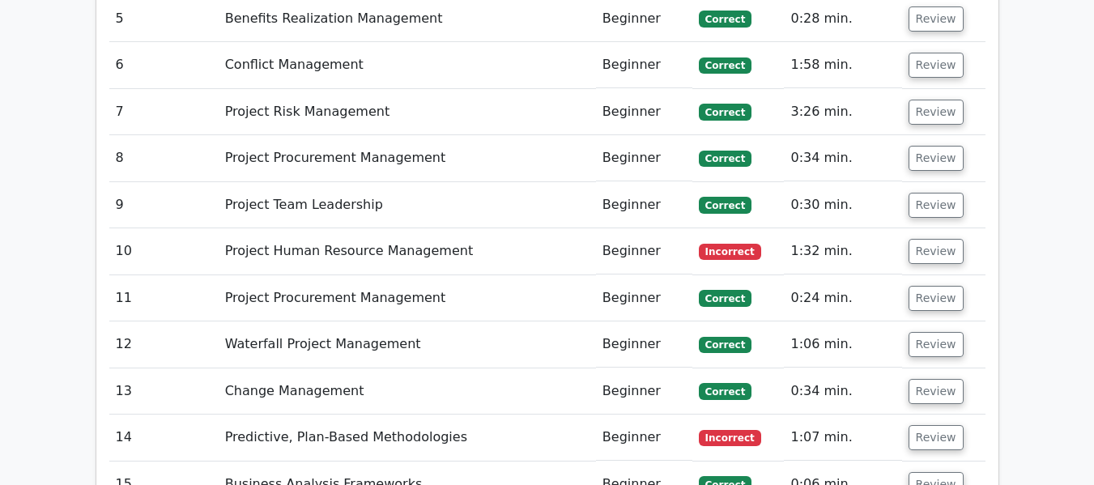
scroll to position [3536, 0]
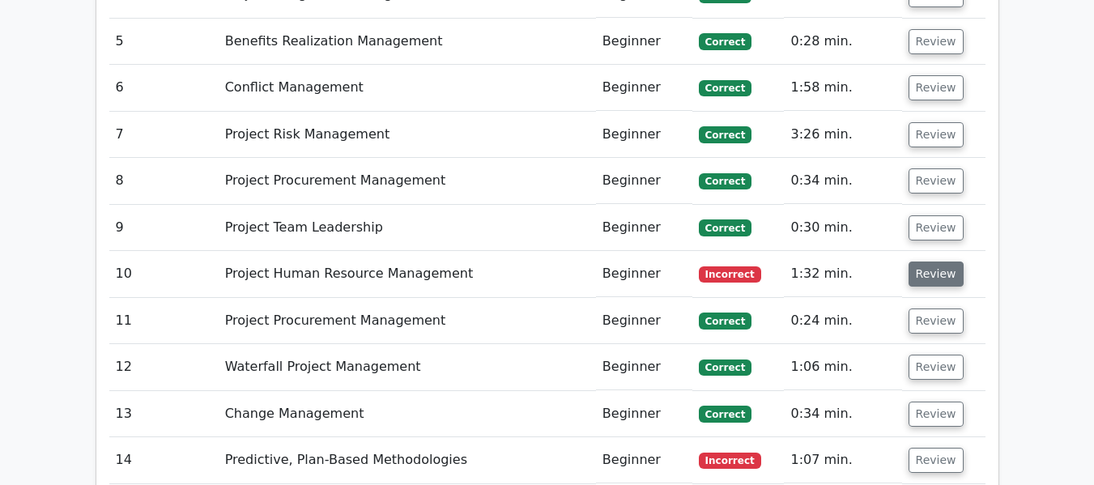
click at [920, 262] on button "Review" at bounding box center [935, 274] width 55 height 25
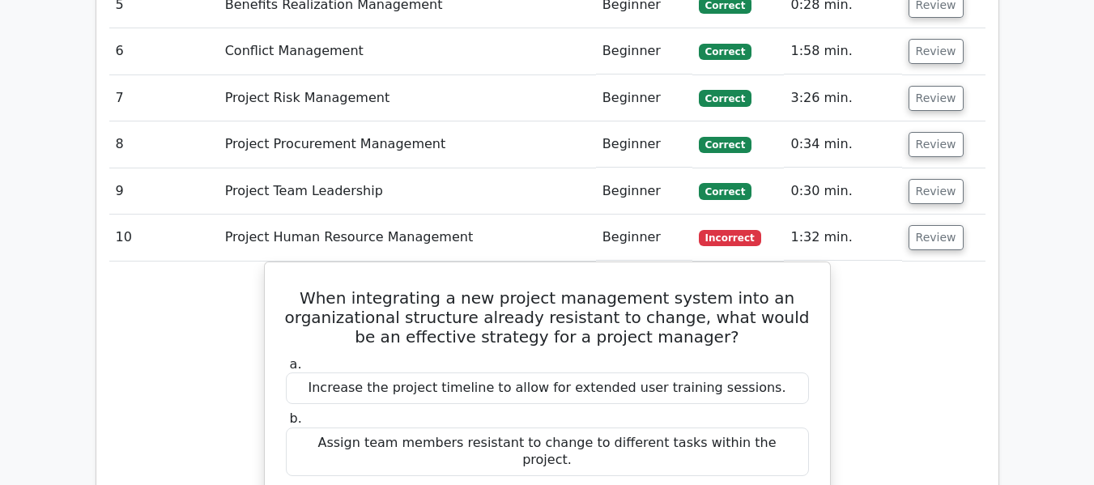
scroll to position [3587, 0]
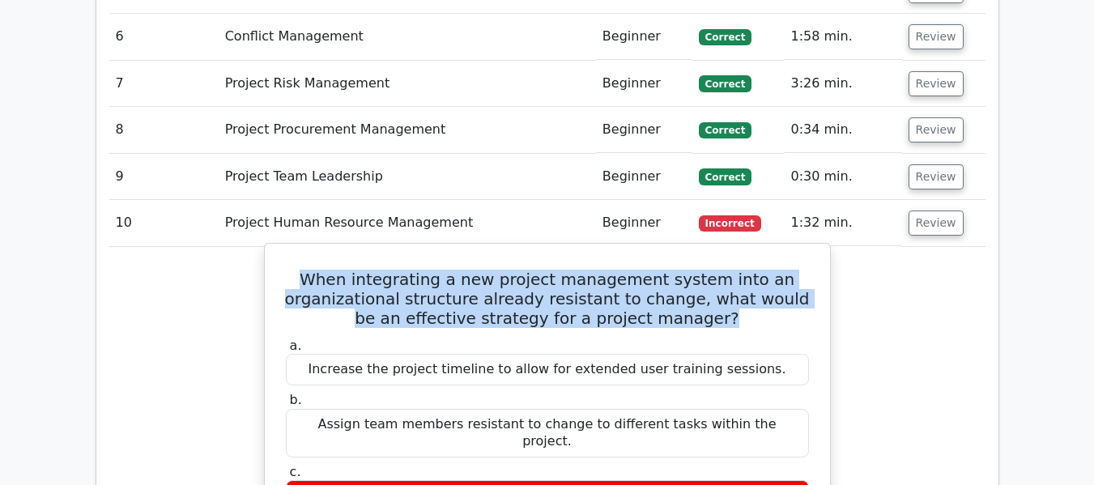
drag, startPoint x: 330, startPoint y: 76, endPoint x: 746, endPoint y: 125, distance: 418.2
click at [746, 270] on h5 "When integrating a new project management system into an organizational structu…" at bounding box center [547, 299] width 526 height 58
drag, startPoint x: 777, startPoint y: 335, endPoint x: 300, endPoint y: 83, distance: 540.4
copy div "When integrating a new project management system into an organizational structu…"
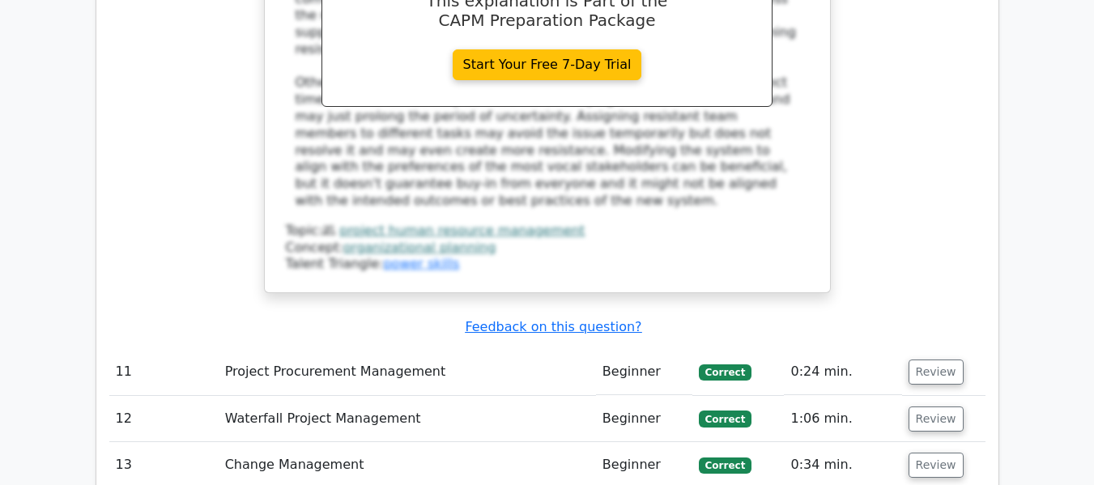
scroll to position [4311, 0]
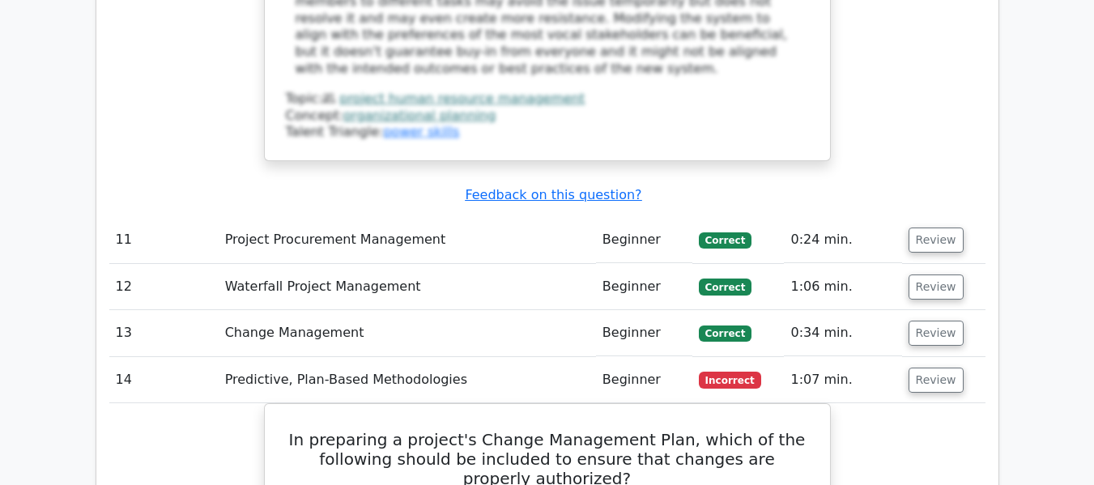
scroll to position [4443, 0]
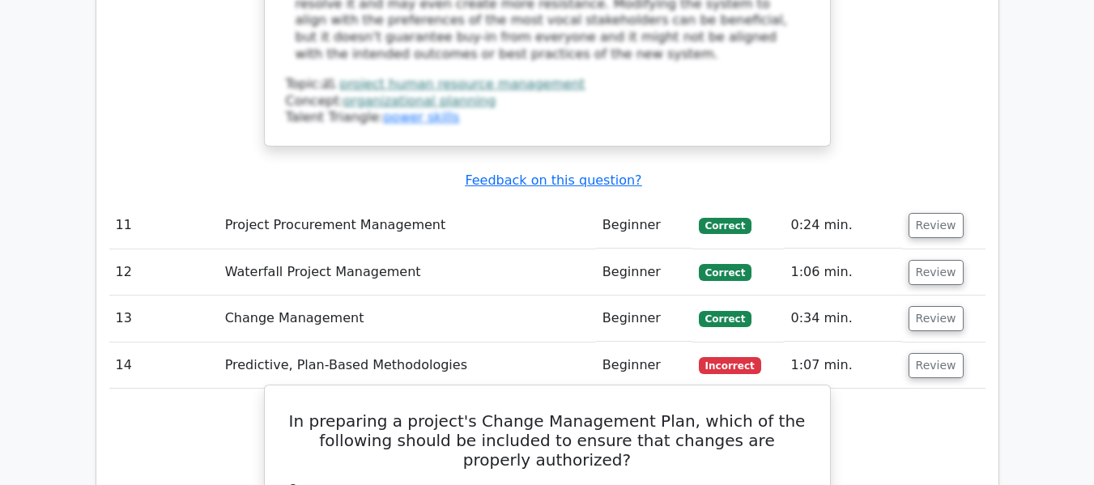
drag, startPoint x: 319, startPoint y: 154, endPoint x: 720, endPoint y: 410, distance: 475.9
click at [320, 411] on h5 "In preparing a project's Change Management Plan, which of the following should …" at bounding box center [547, 440] width 526 height 58
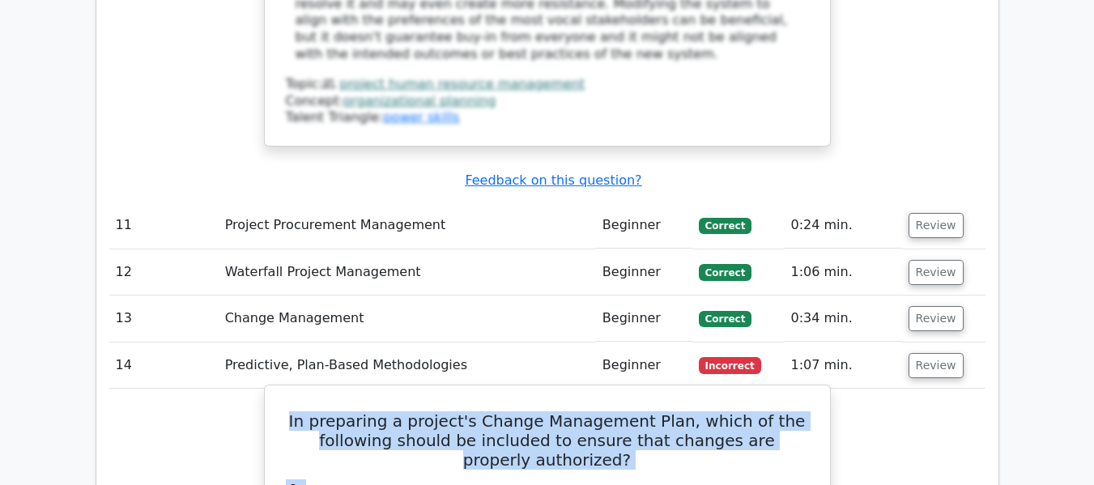
drag, startPoint x: 320, startPoint y: 146, endPoint x: 631, endPoint y: 456, distance: 439.1
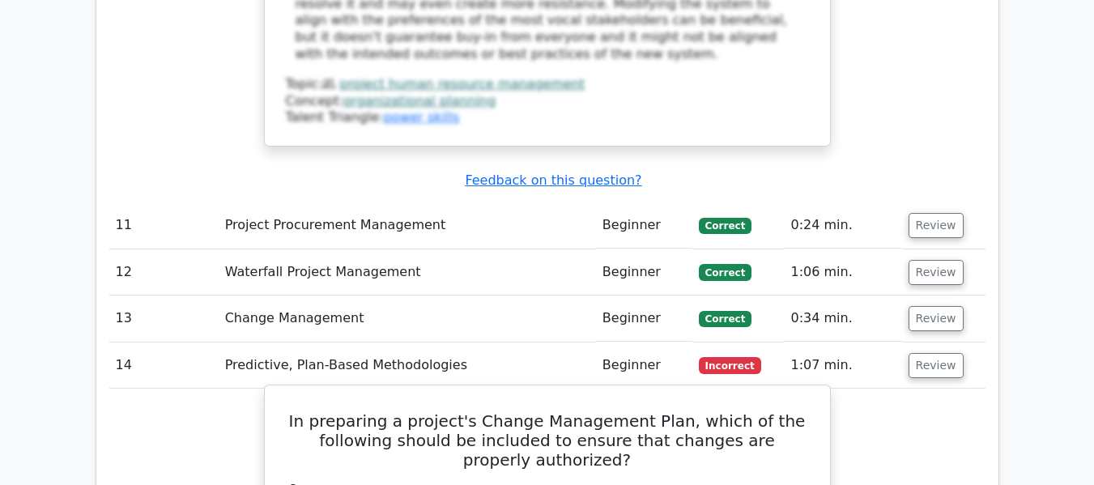
drag, startPoint x: 685, startPoint y: 410, endPoint x: 310, endPoint y: 152, distance: 454.8
copy div "In preparing a project's Change Management Plan, which of the following should …"
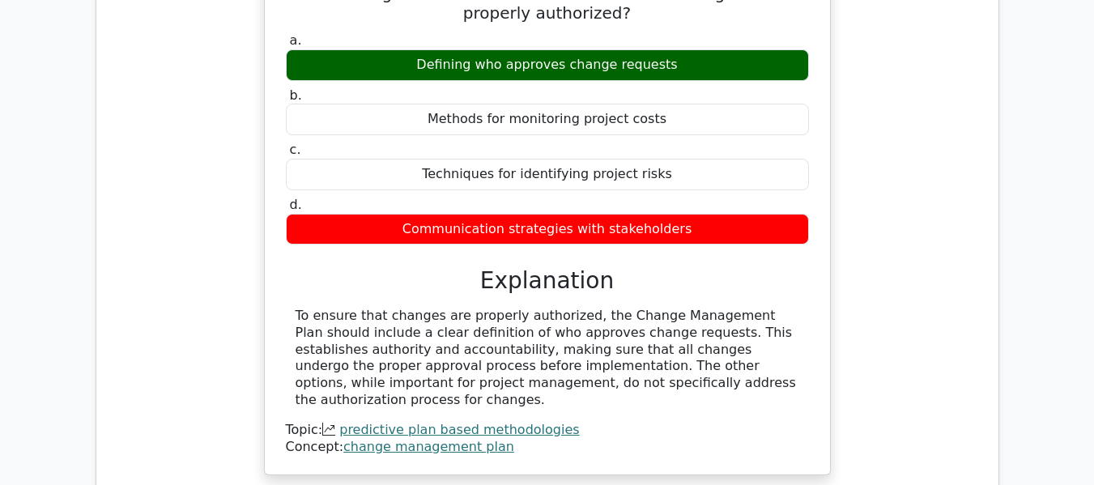
scroll to position [4943, 0]
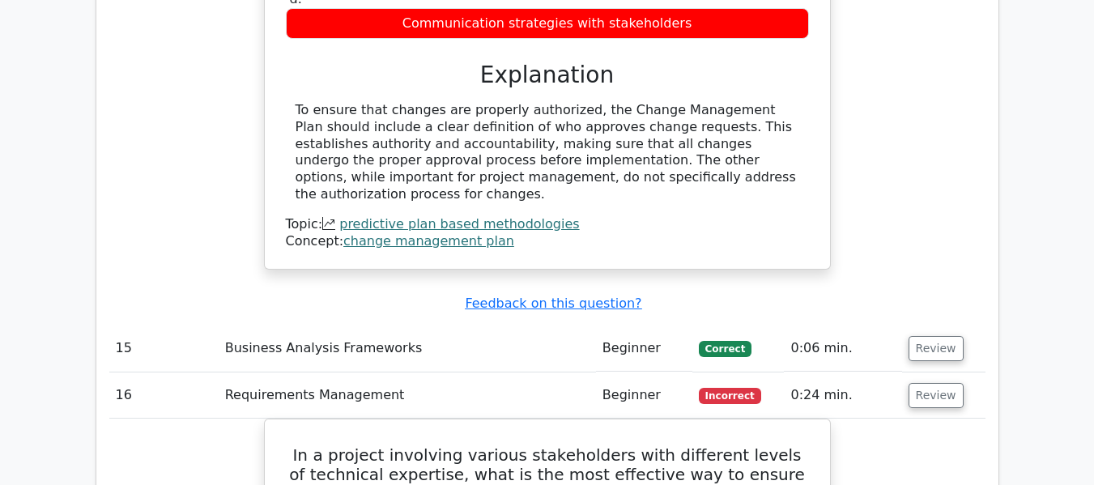
scroll to position [5141, 0]
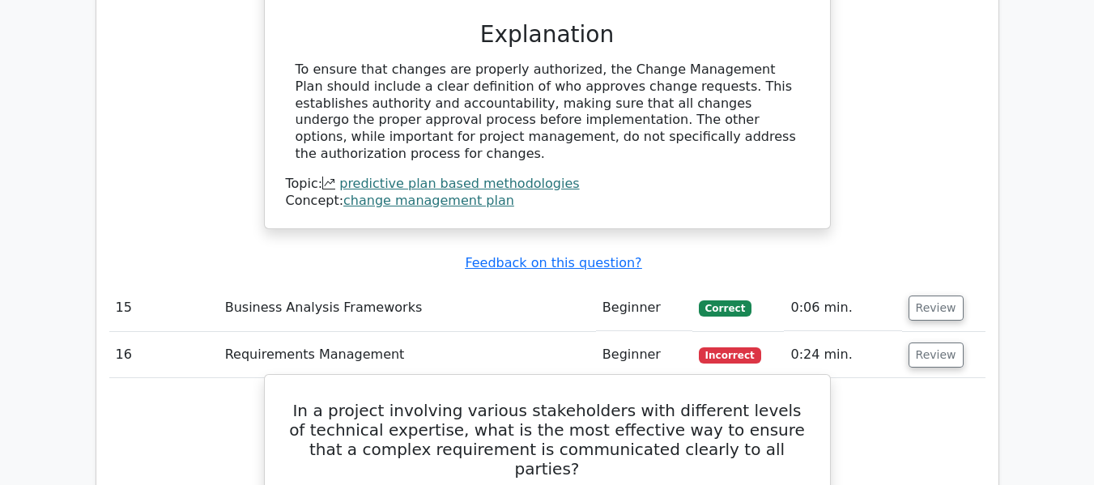
drag, startPoint x: 311, startPoint y: 126, endPoint x: 762, endPoint y: 408, distance: 531.8
click at [297, 401] on h5 "In a project involving various stakeholders with different levels of technical …" at bounding box center [547, 440] width 526 height 78
drag, startPoint x: 297, startPoint y: 121, endPoint x: 698, endPoint y: 418, distance: 498.4
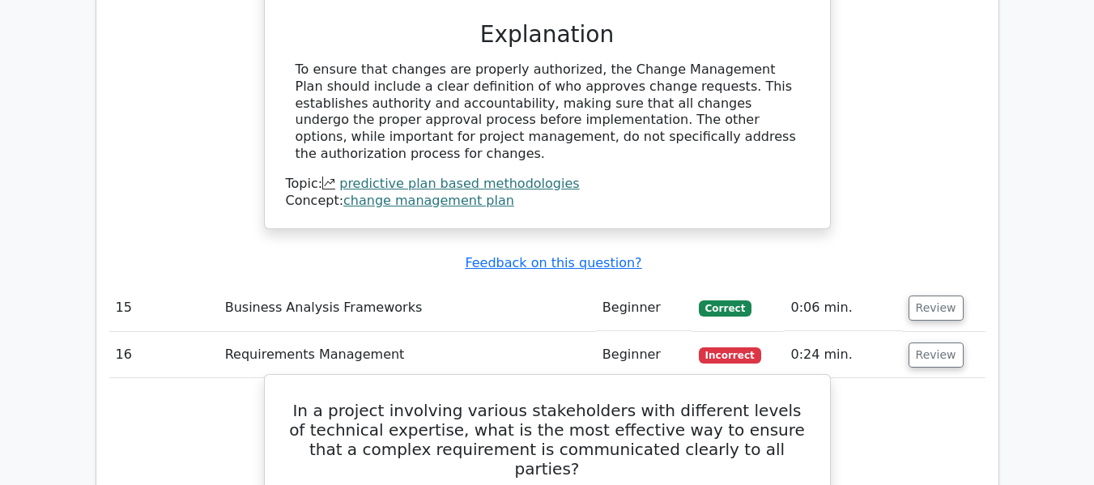
copy div "In a project involving various stakeholders with different levels of technical …"
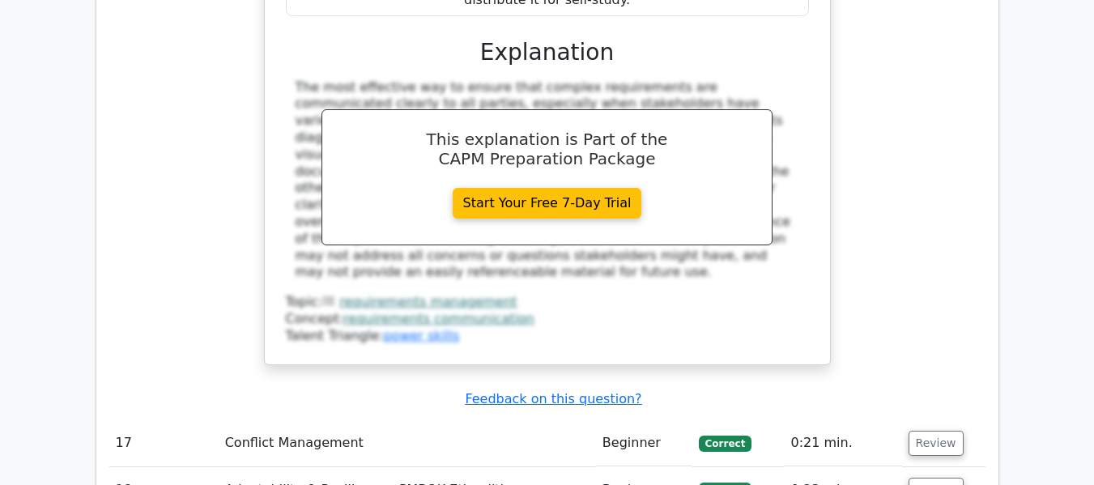
scroll to position [5896, 0]
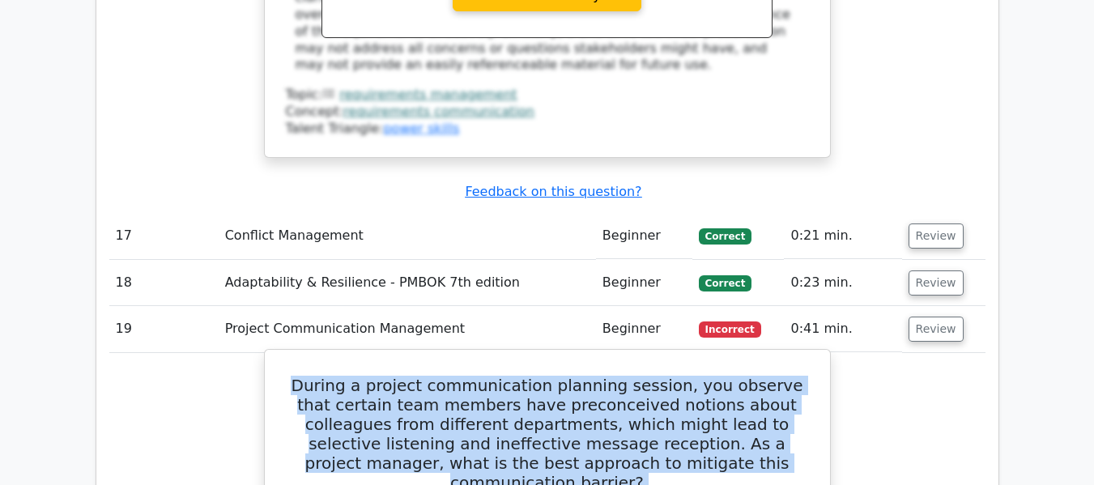
scroll to position [6100, 0]
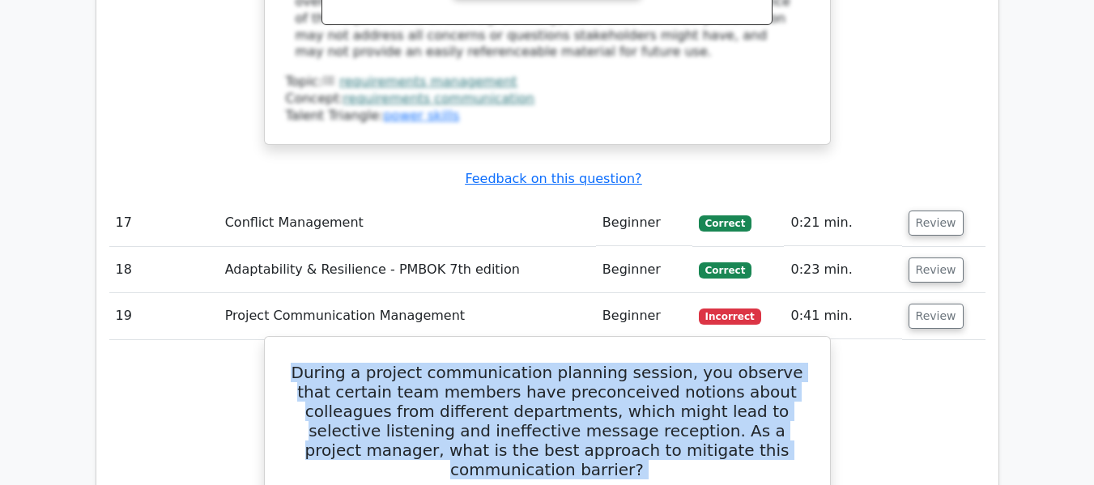
drag, startPoint x: 300, startPoint y: 82, endPoint x: 610, endPoint y: 404, distance: 447.8
copy div "During a project communication planning session, you observe that certain team …"
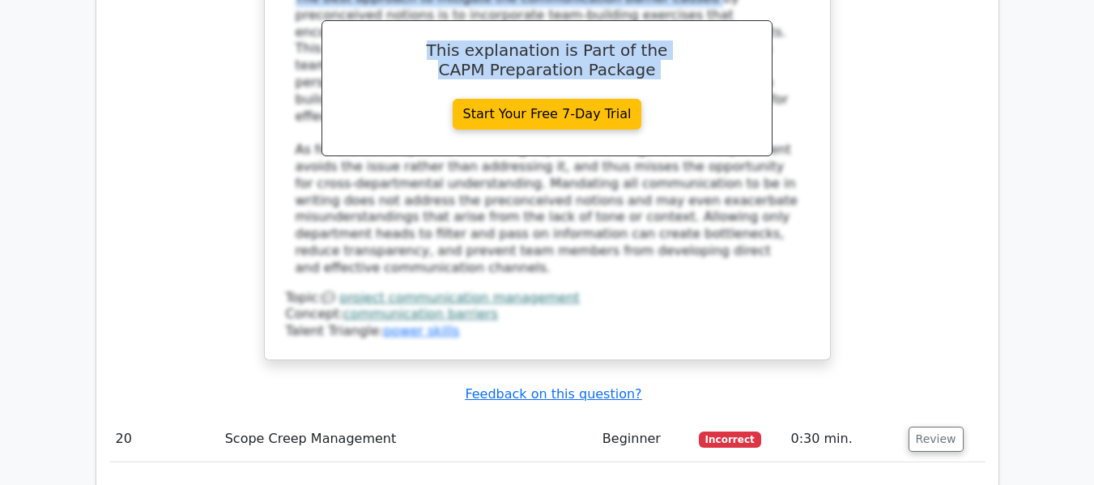
scroll to position [6810, 0]
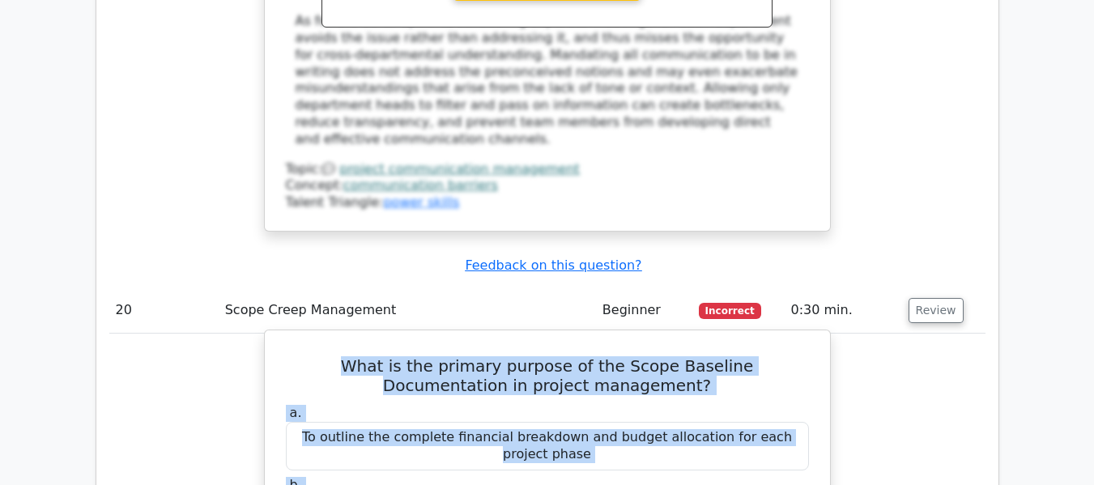
scroll to position [7106, 0]
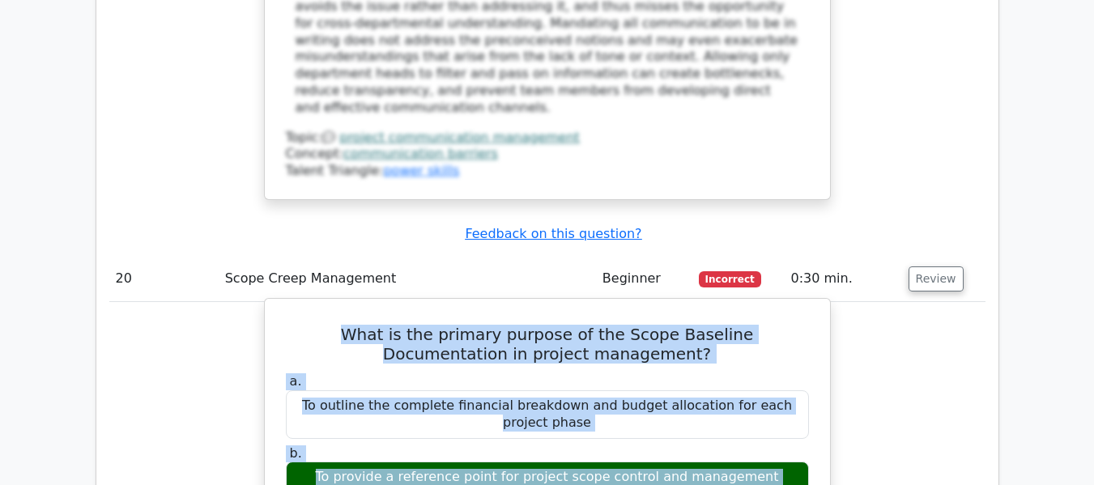
drag, startPoint x: 278, startPoint y: 245, endPoint x: 802, endPoint y: 215, distance: 525.5
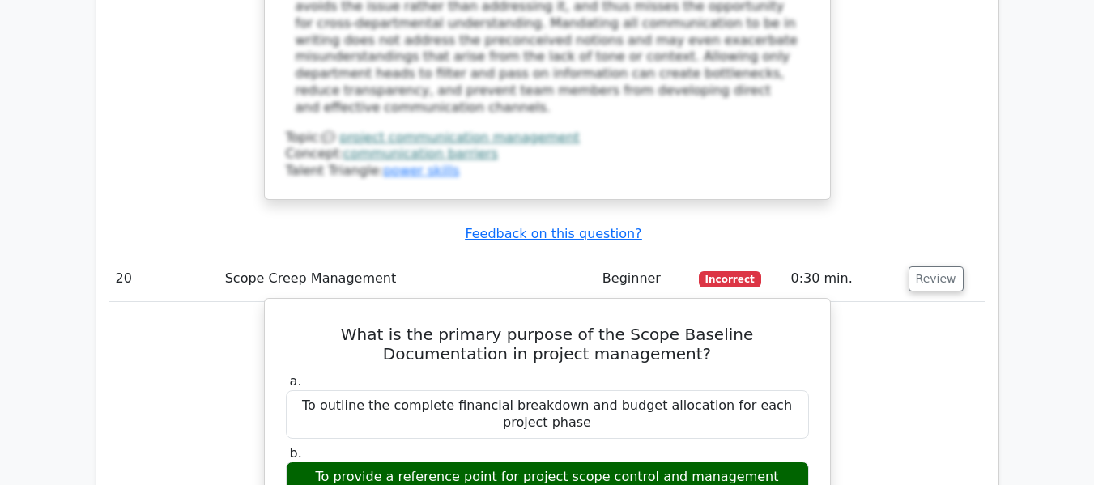
drag, startPoint x: 748, startPoint y: 221, endPoint x: 689, endPoint y: 177, distance: 74.0
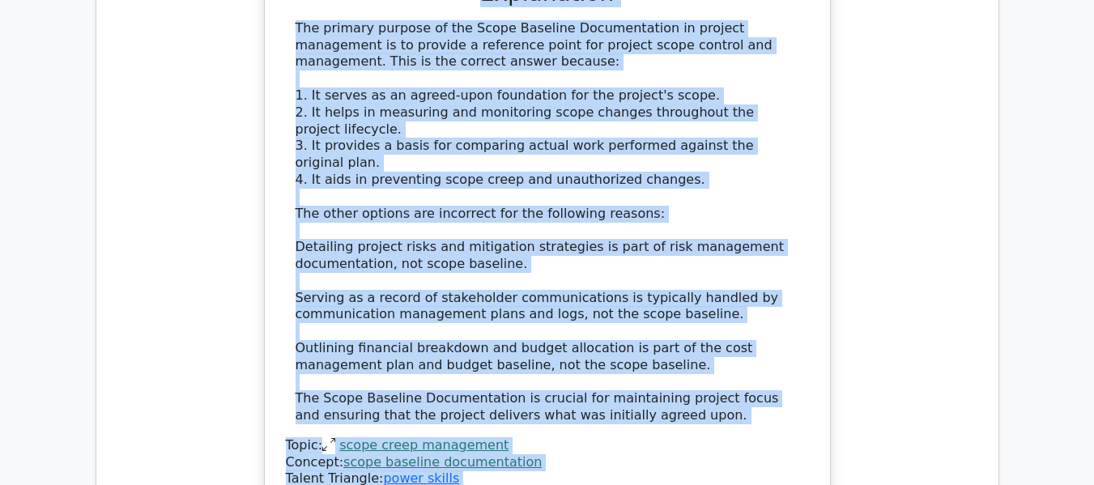
scroll to position [7820, 0]
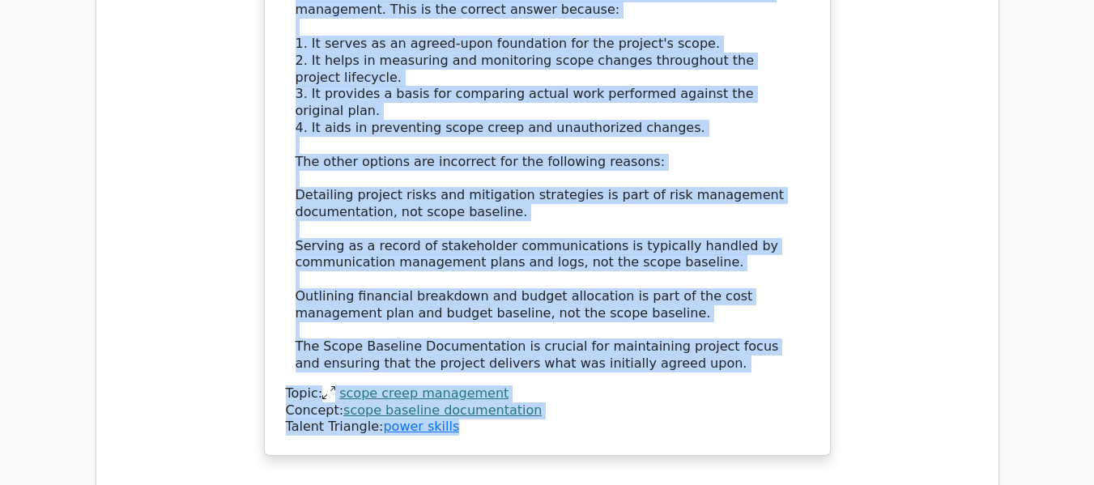
drag, startPoint x: 299, startPoint y: 100, endPoint x: 582, endPoint y: 13, distance: 296.3
click at [582, 13] on div "What is the primary purpose of the Scope Baseline Documentation in project mana…" at bounding box center [547, 19] width 552 height 857
copy div "What is the primary purpose of the Scope Baseline Documentation in project mana…"
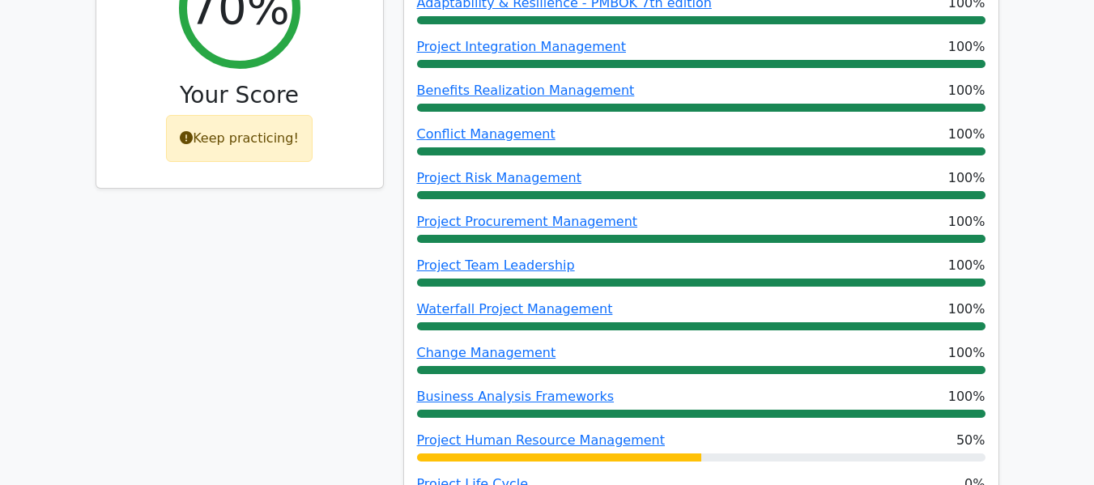
scroll to position [813, 0]
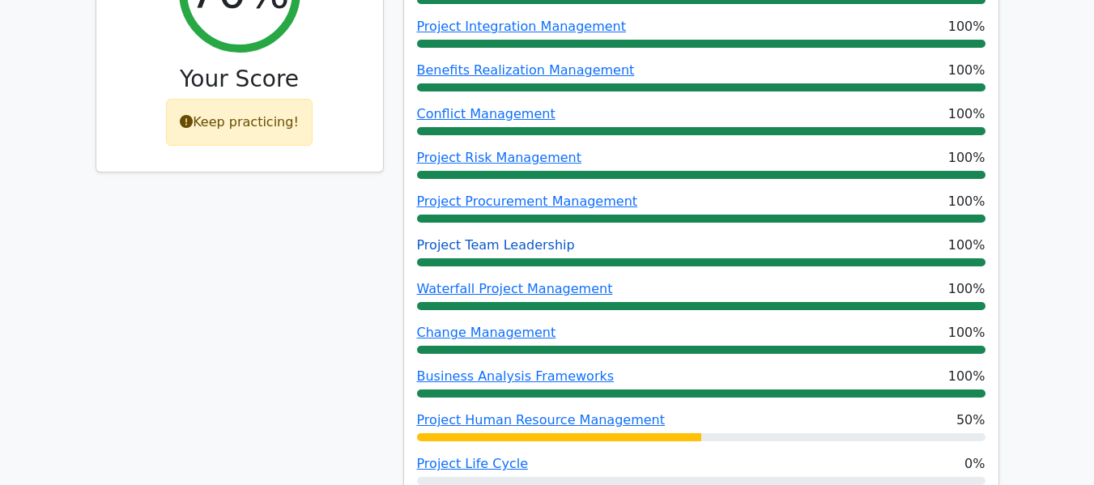
click at [547, 237] on link "Project Team Leadership" at bounding box center [496, 244] width 158 height 15
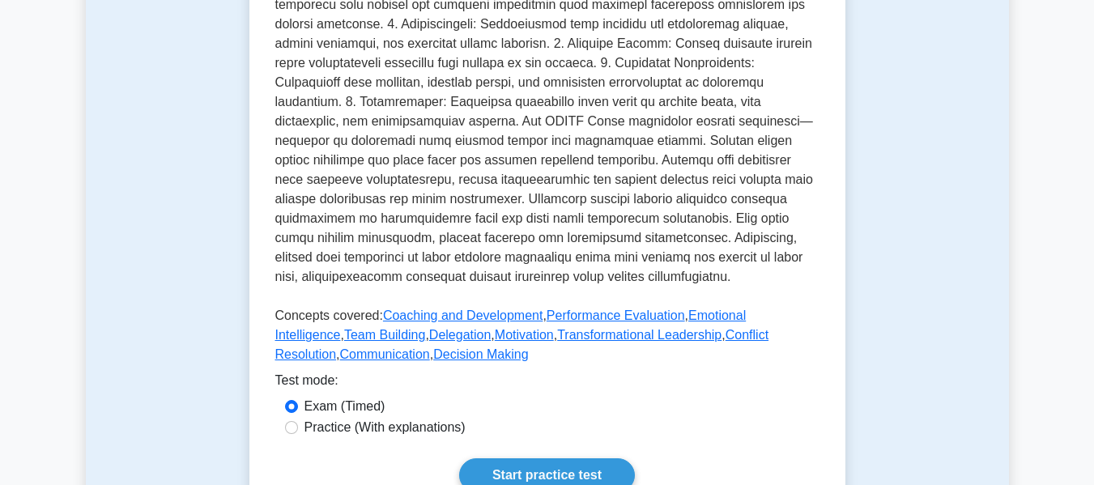
scroll to position [885, 0]
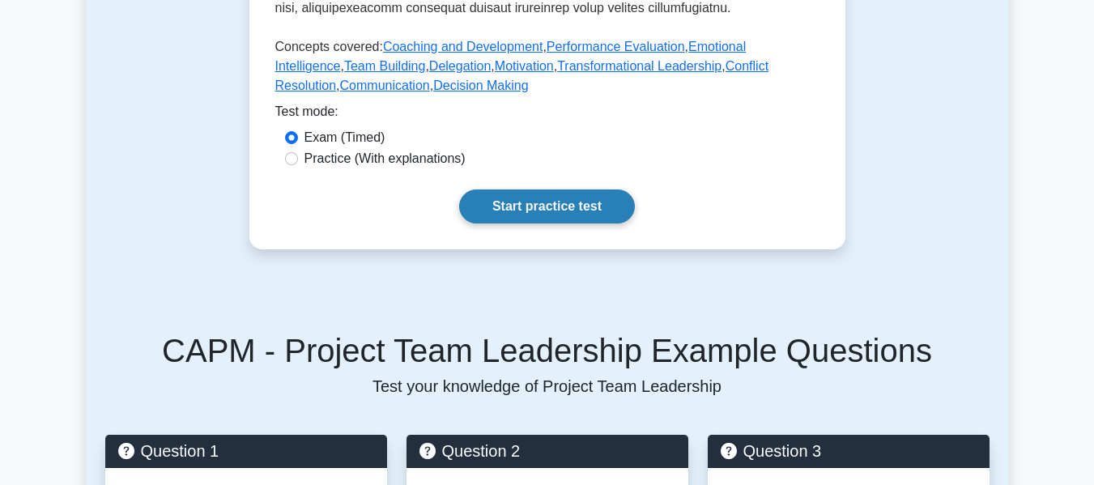
click at [581, 209] on link "Start practice test" at bounding box center [547, 206] width 176 height 34
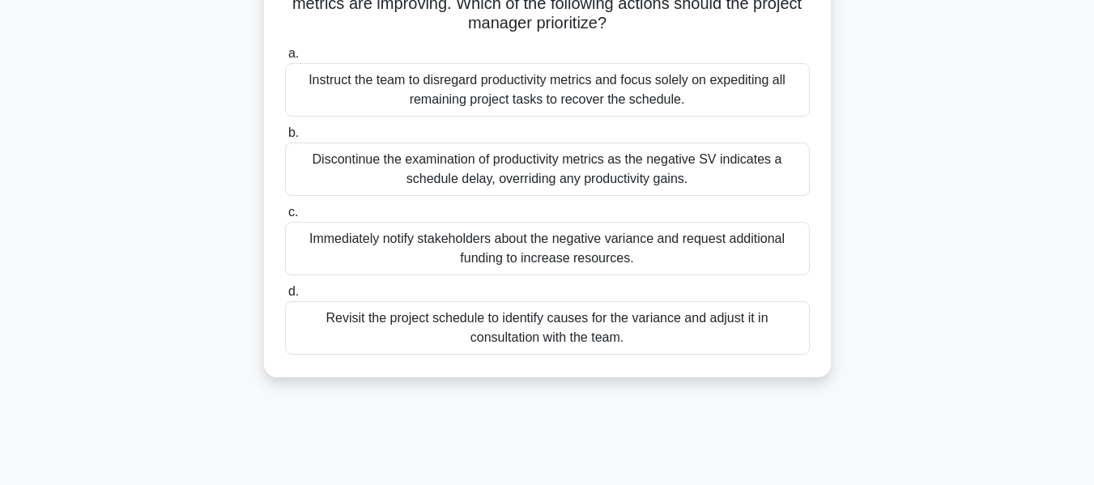
scroll to position [171, 0]
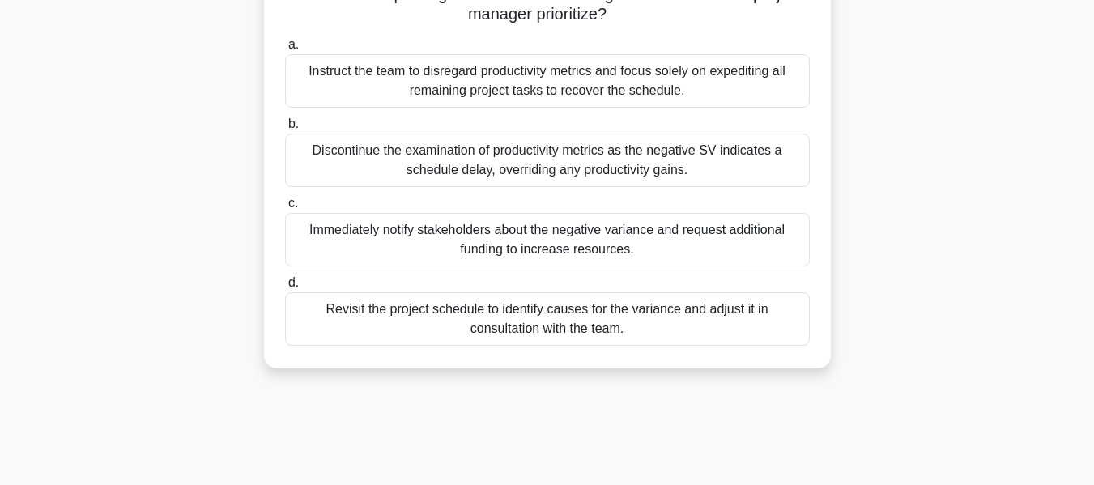
click at [645, 322] on div "Revisit the project schedule to identify causes for the variance and adjust it …" at bounding box center [547, 318] width 525 height 53
click at [285, 288] on input "d. Revisit the project schedule to identify causes for the variance and adjust …" at bounding box center [285, 283] width 0 height 11
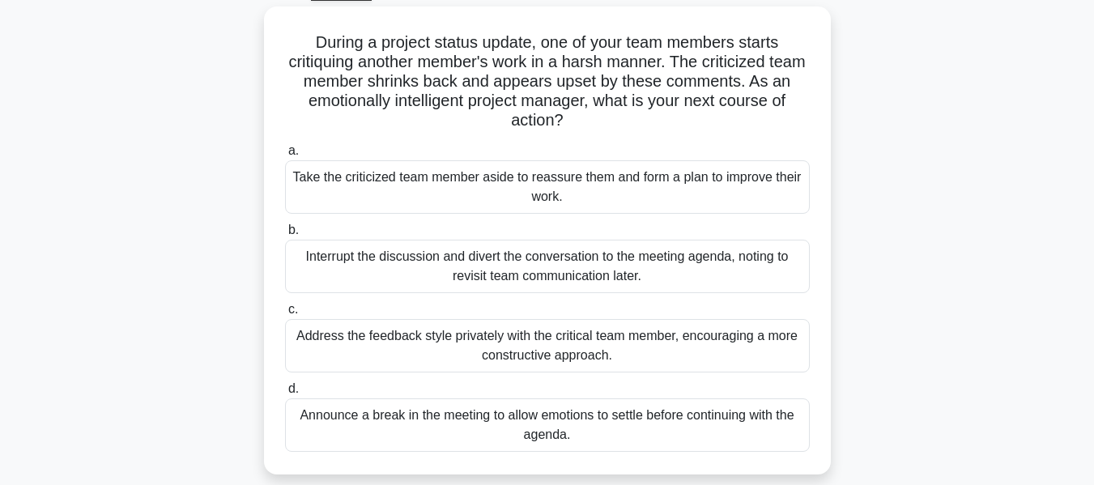
scroll to position [87, 0]
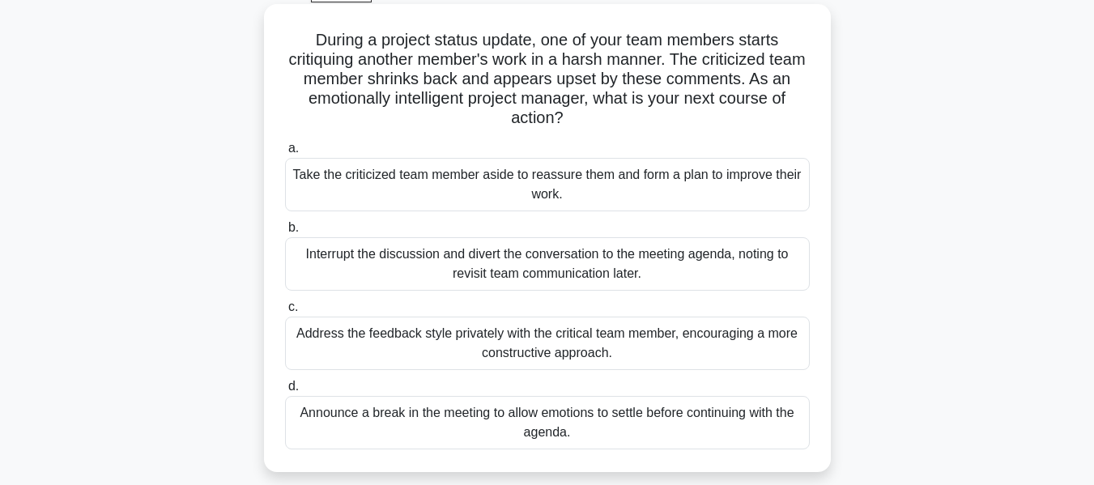
click at [745, 194] on div "Take the criticized team member aside to reassure them and form a plan to impro…" at bounding box center [547, 184] width 525 height 53
click at [285, 154] on input "a. Take the criticized team member aside to reassure them and form a plan to im…" at bounding box center [285, 148] width 0 height 11
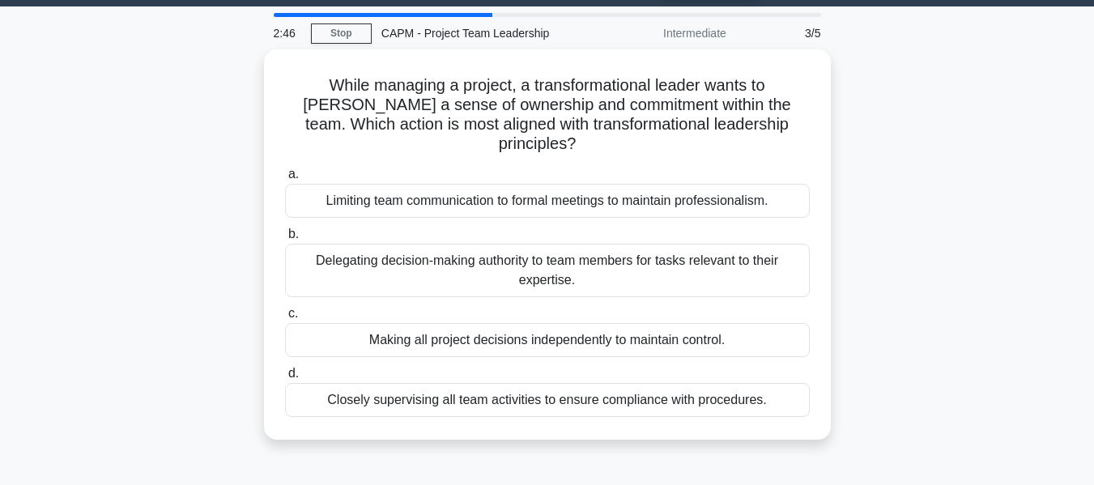
scroll to position [46, 0]
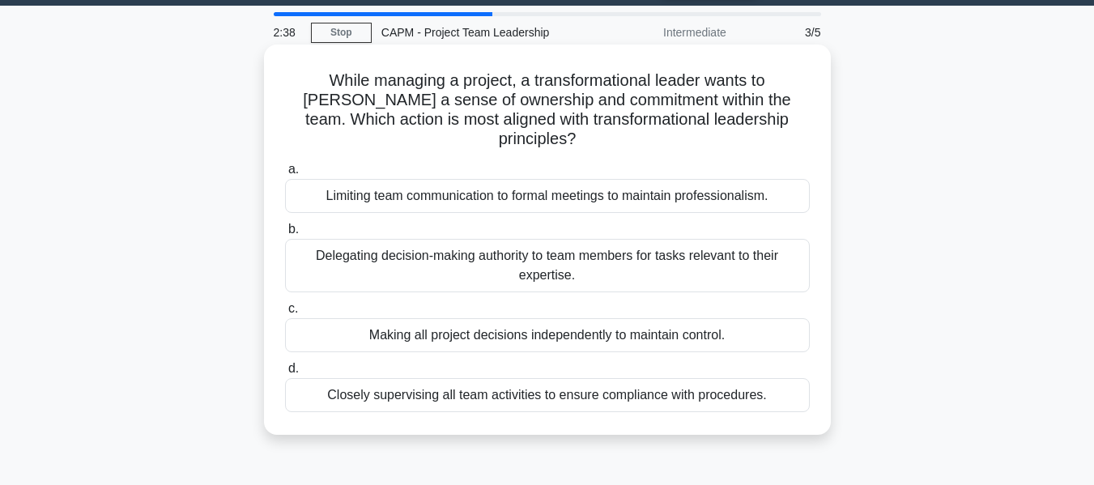
click at [714, 257] on div "Delegating decision-making authority to team members for tasks relevant to thei…" at bounding box center [547, 265] width 525 height 53
click at [285, 235] on input "b. Delegating decision-making authority to team members for tasks relevant to t…" at bounding box center [285, 229] width 0 height 11
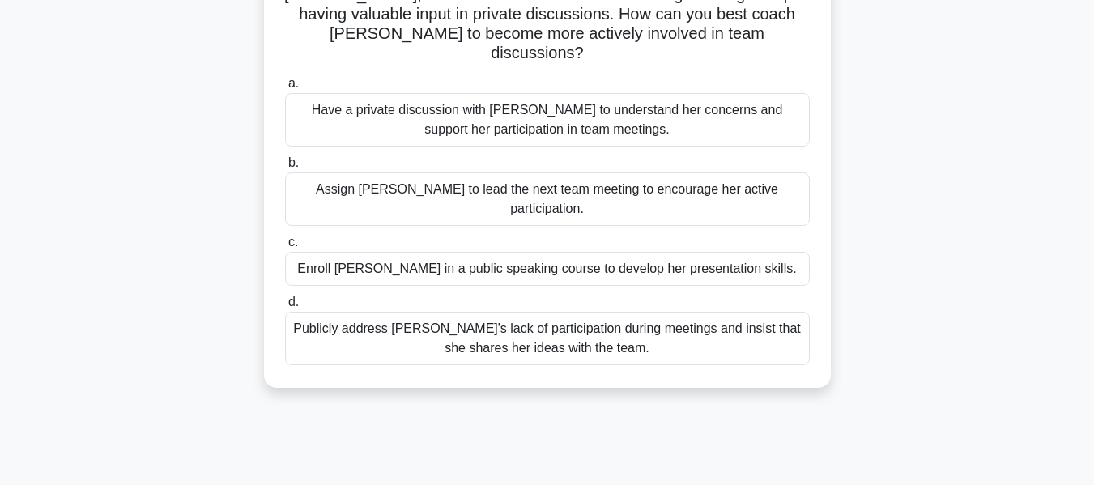
scroll to position [152, 0]
click at [807, 121] on div "Have a private discussion with Emily to understand her concerns and support her…" at bounding box center [547, 118] width 525 height 53
click at [285, 88] on input "a. Have a private discussion with Emily to understand her concerns and support …" at bounding box center [285, 83] width 0 height 11
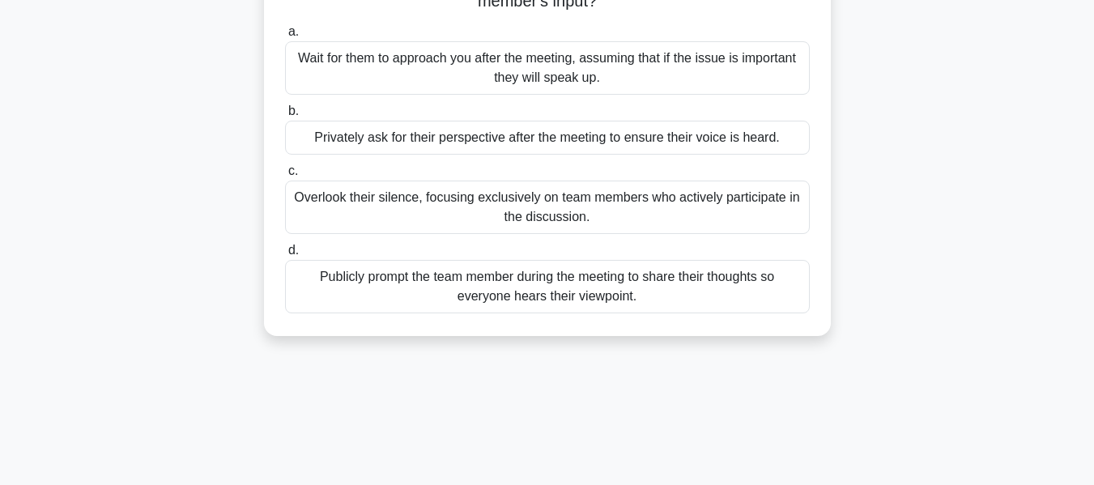
scroll to position [195, 0]
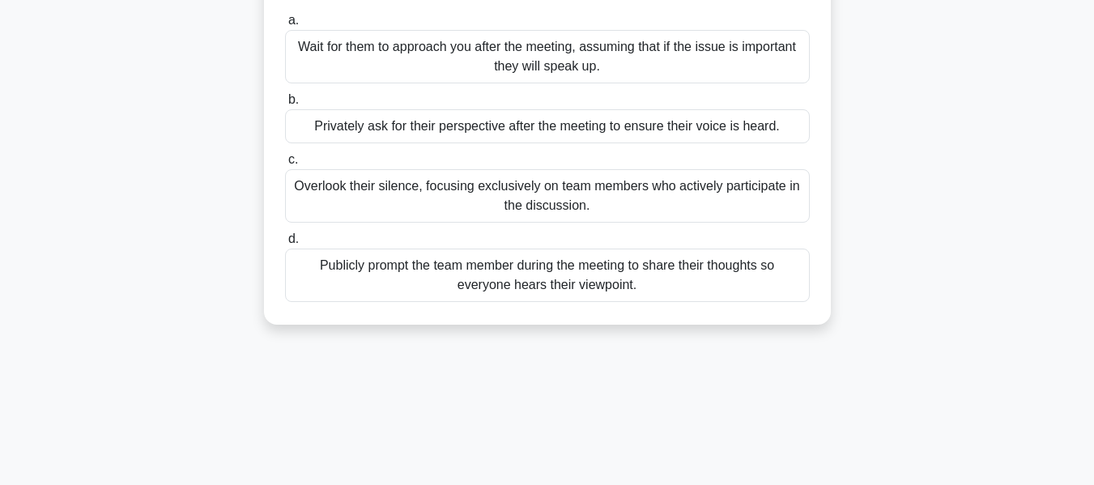
click at [702, 275] on div "Publicly prompt the team member during the meeting to share their thoughts so e…" at bounding box center [547, 275] width 525 height 53
click at [285, 245] on input "d. Publicly prompt the team member during the meeting to share their thoughts s…" at bounding box center [285, 239] width 0 height 11
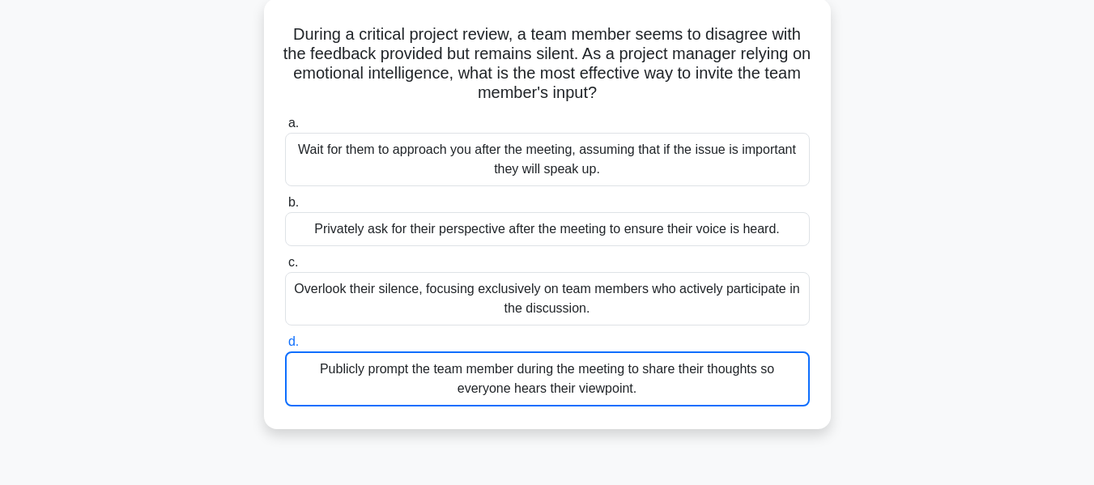
scroll to position [9, 0]
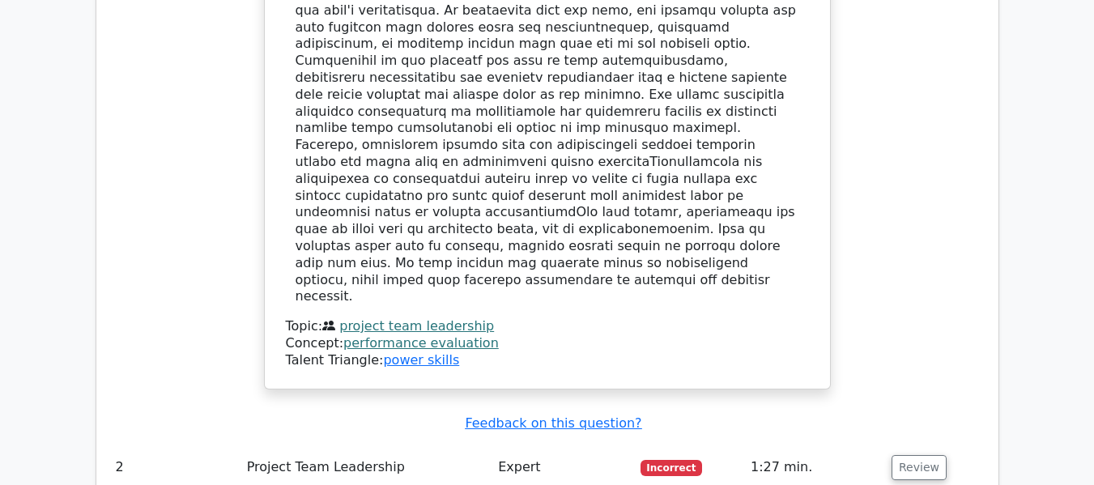
scroll to position [1963, 0]
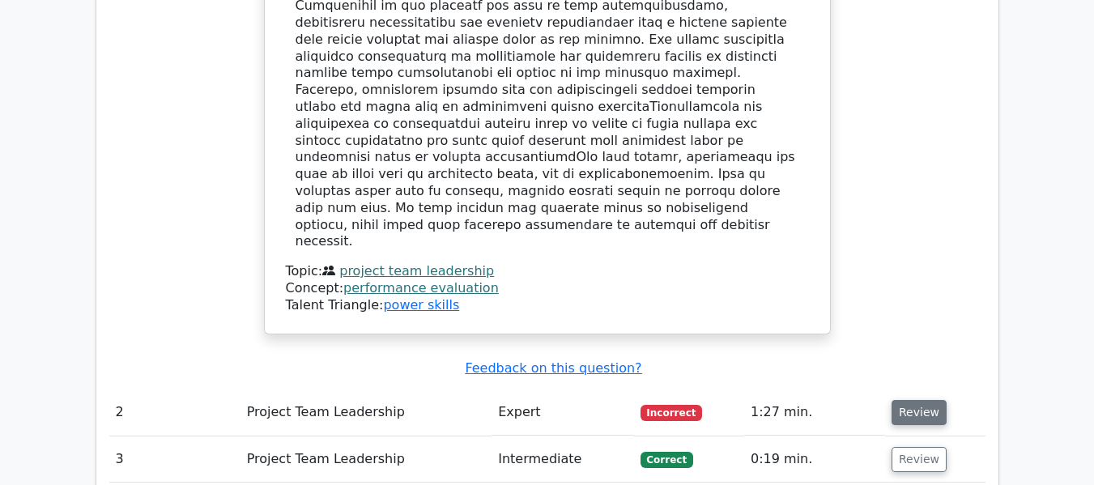
click at [927, 400] on button "Review" at bounding box center [918, 412] width 55 height 25
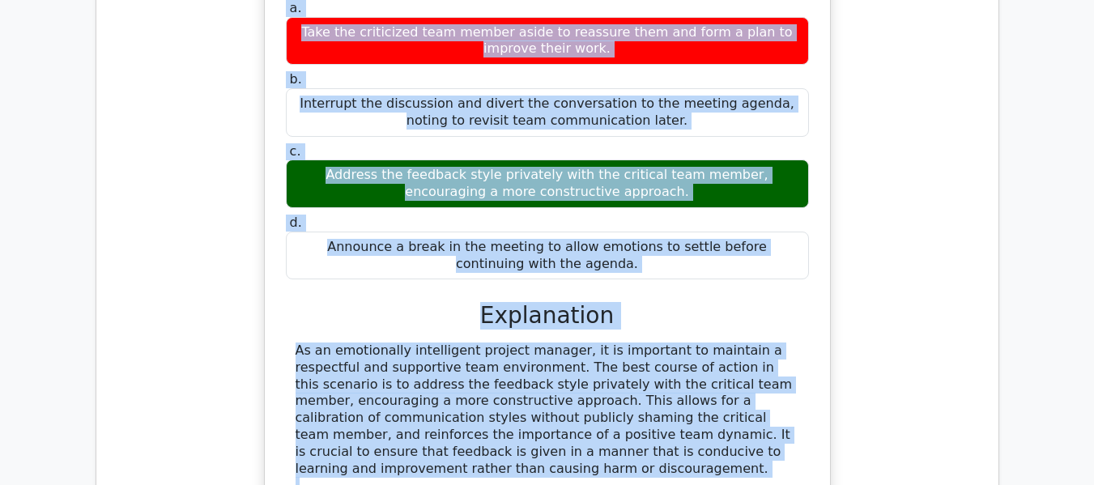
scroll to position [2550, 0]
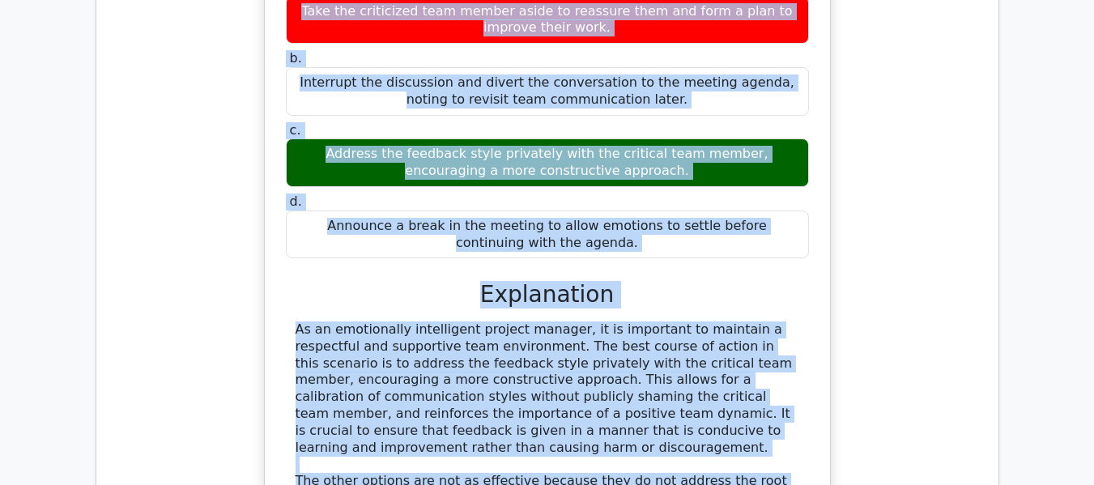
drag, startPoint x: 308, startPoint y: 74, endPoint x: 717, endPoint y: 440, distance: 547.6
click at [717, 440] on div "During a project status update, one of your team members starts critiquing anot…" at bounding box center [547, 277] width 552 height 849
copy div "During a project status update, one of your team members starts critiquing anot…"
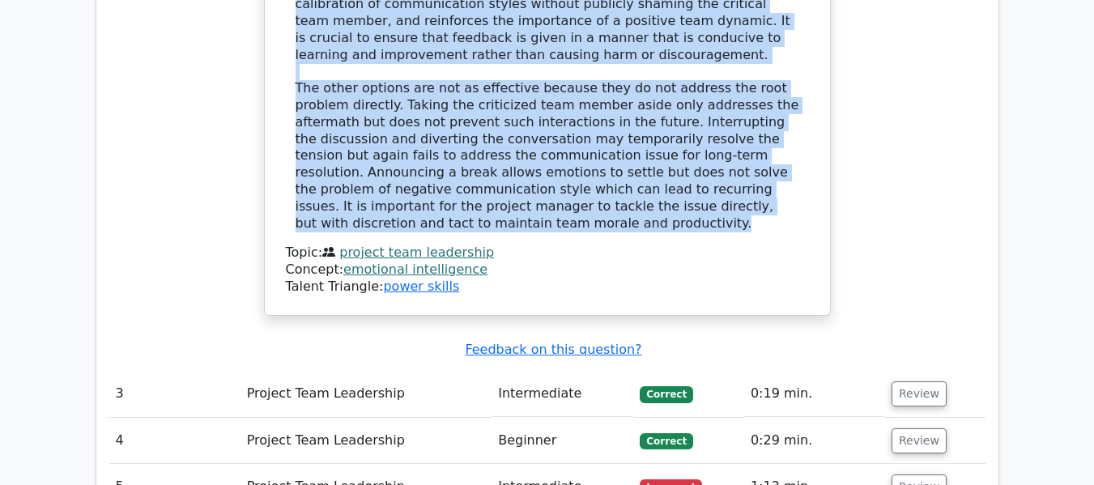
scroll to position [2988, 0]
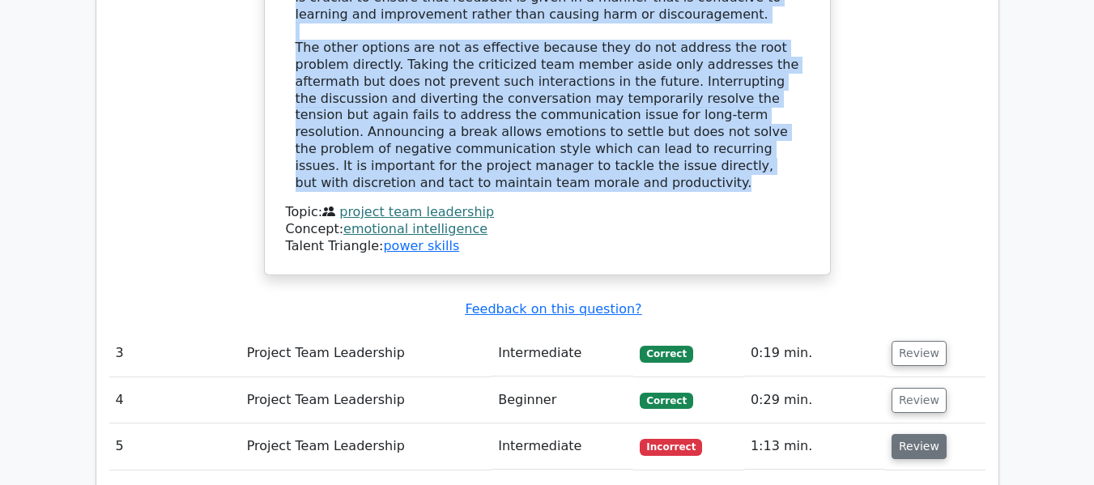
click at [923, 434] on button "Review" at bounding box center [918, 446] width 55 height 25
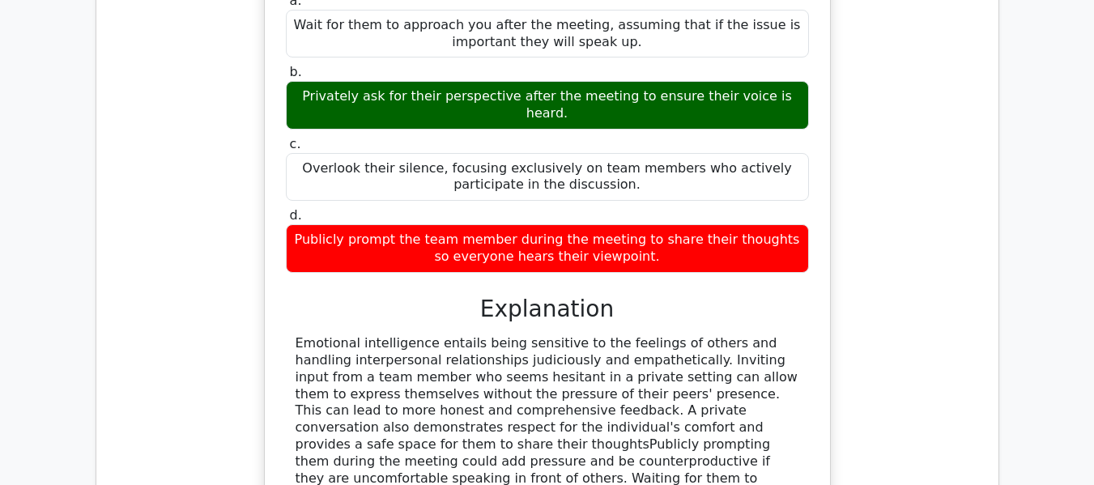
scroll to position [3575, 0]
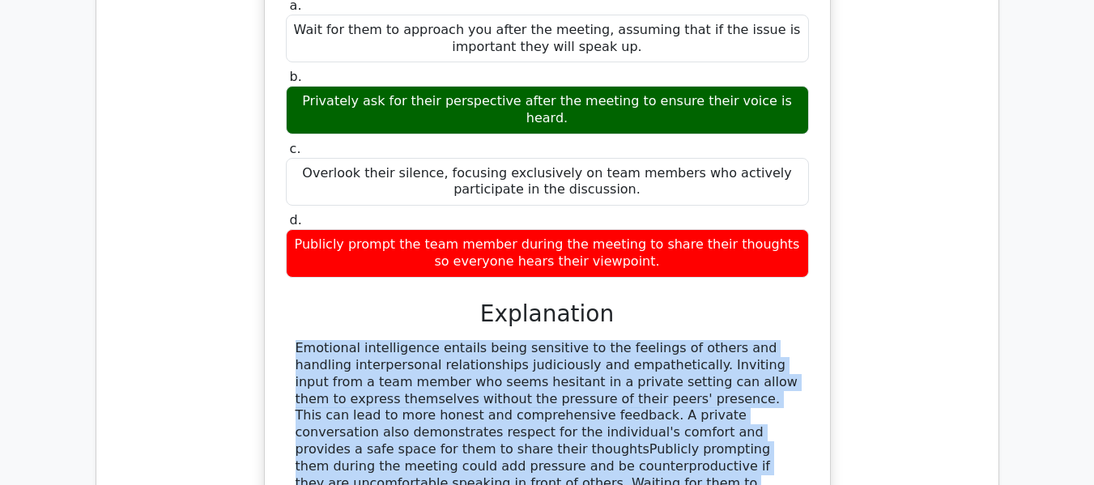
drag, startPoint x: 626, startPoint y: 330, endPoint x: 974, endPoint y: 125, distance: 404.4
click at [974, 125] on div "During a critical project review, a team member seems to disagree with the feed…" at bounding box center [547, 272] width 876 height 779
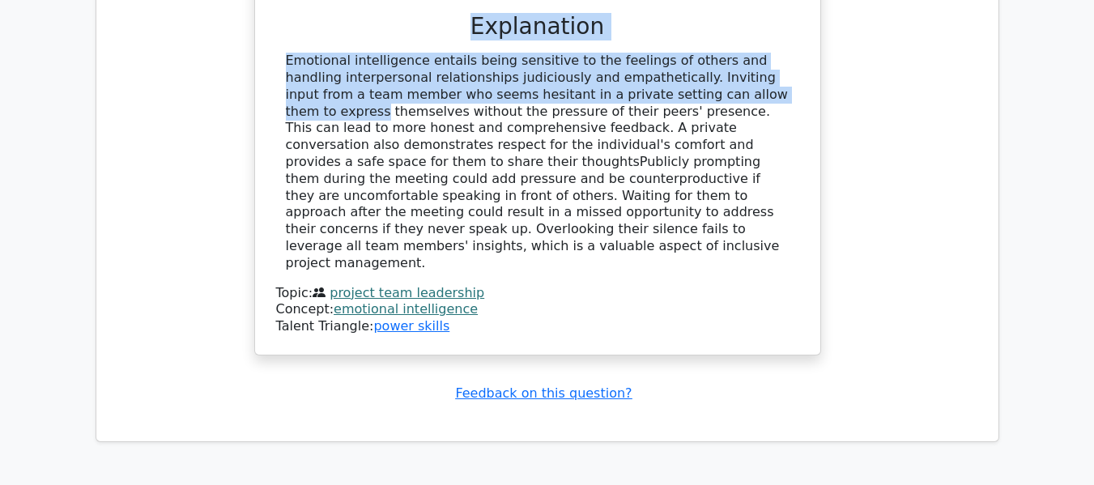
scroll to position [3649, 0]
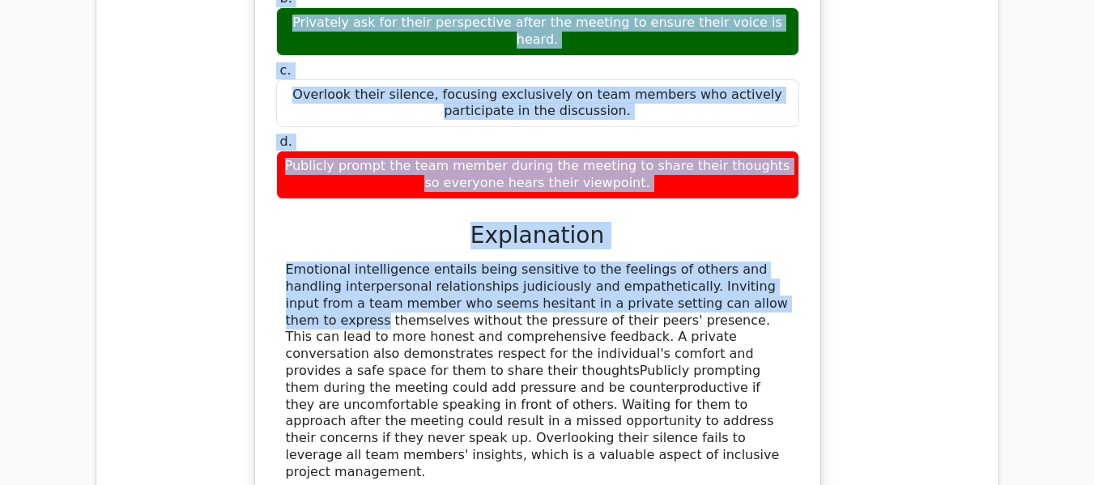
drag, startPoint x: 278, startPoint y: 65, endPoint x: 592, endPoint y: 244, distance: 361.5
click at [592, 244] on div "During a critical project review, a team member seems to disagree with the feed…" at bounding box center [538, 184] width 552 height 745
copy div "During a critical project review, a team member seems to disagree with the feed…"
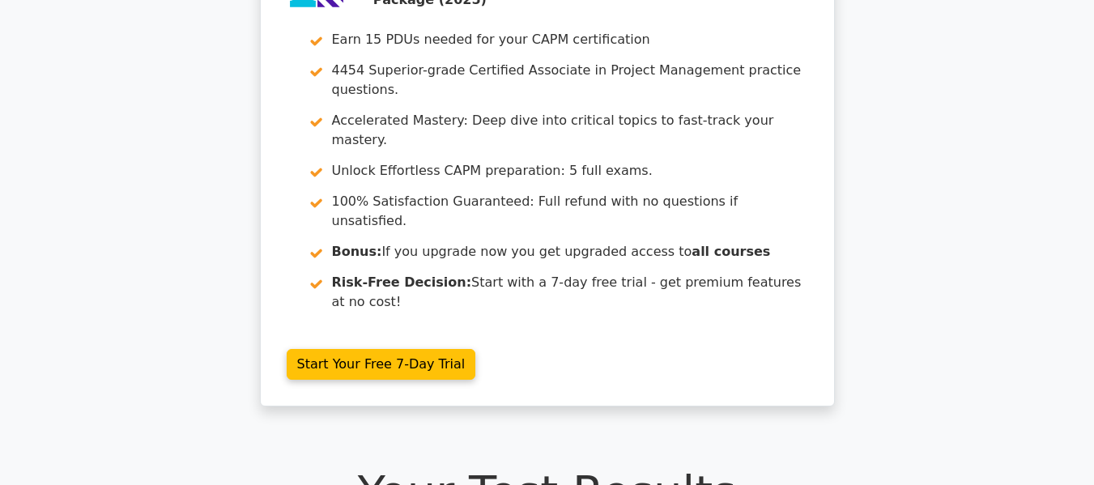
scroll to position [0, 0]
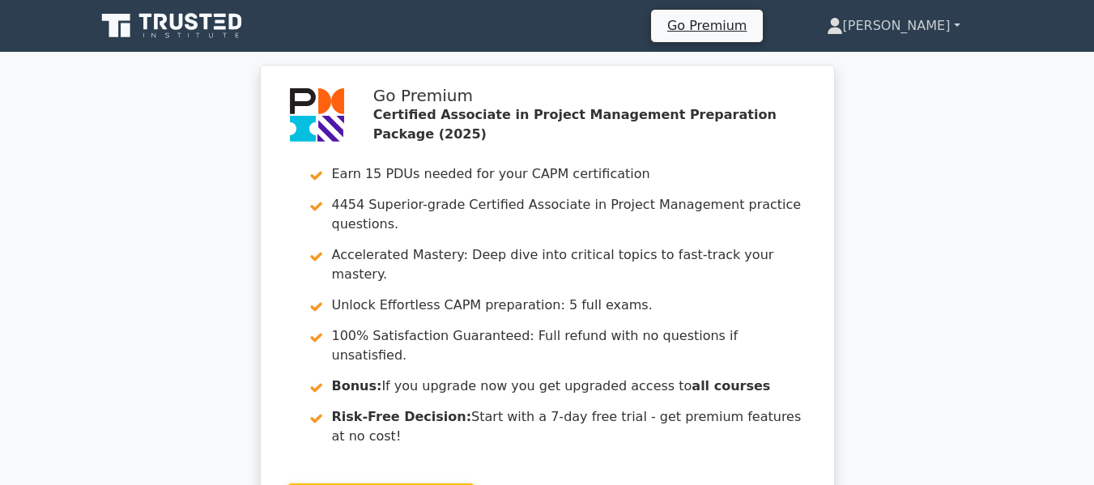
click at [936, 30] on link "[PERSON_NAME]" at bounding box center [893, 26] width 211 height 32
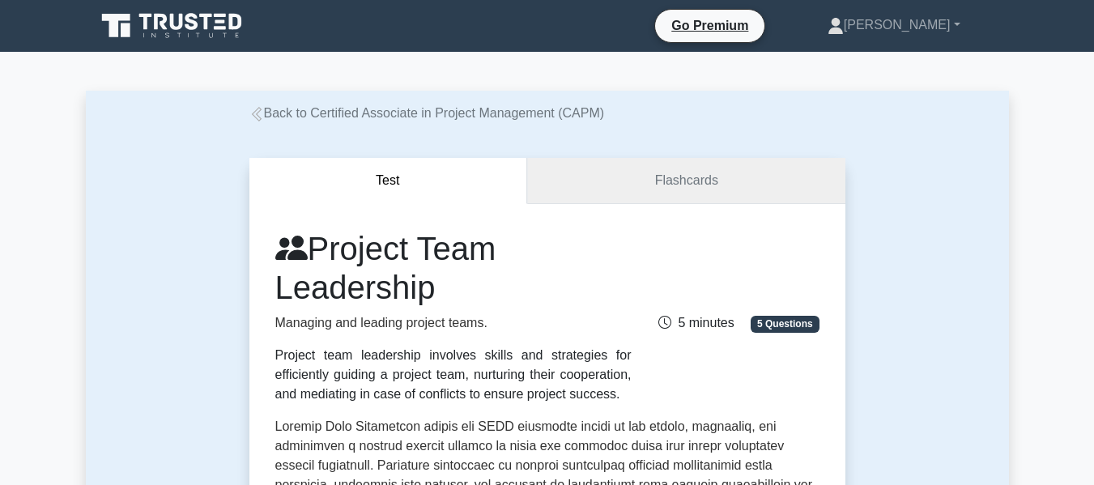
click at [706, 170] on link "Flashcards" at bounding box center [685, 181] width 317 height 46
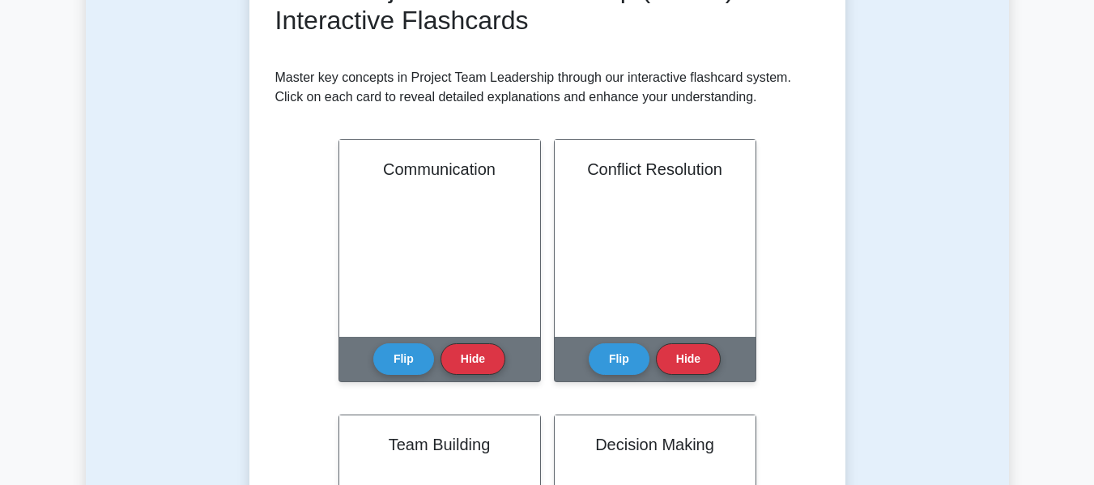
scroll to position [278, 0]
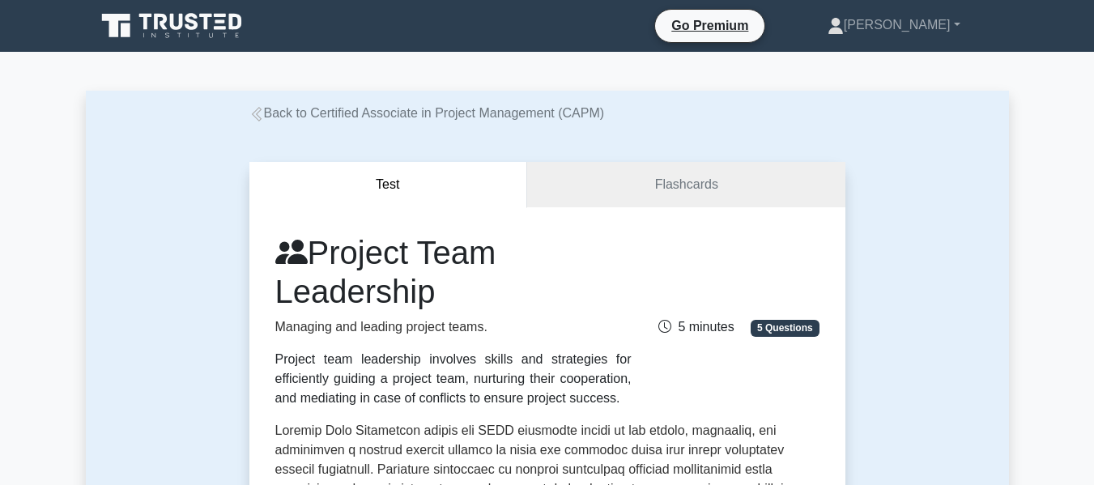
click at [268, 119] on link "Back to Certified Associate in Project Management (CAPM)" at bounding box center [426, 113] width 355 height 14
